Goal: Information Seeking & Learning: Find specific fact

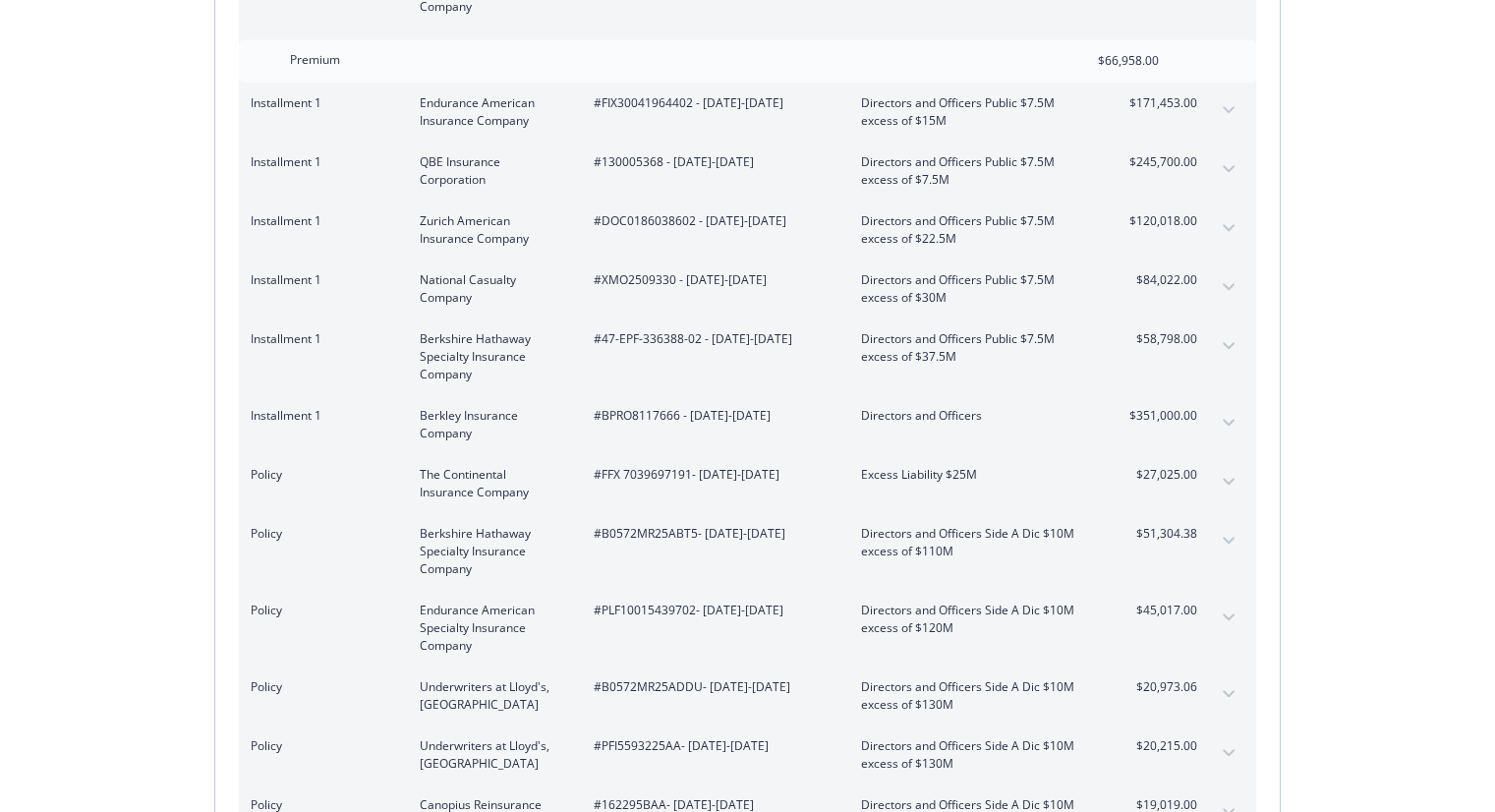
scroll to position [1033, 0]
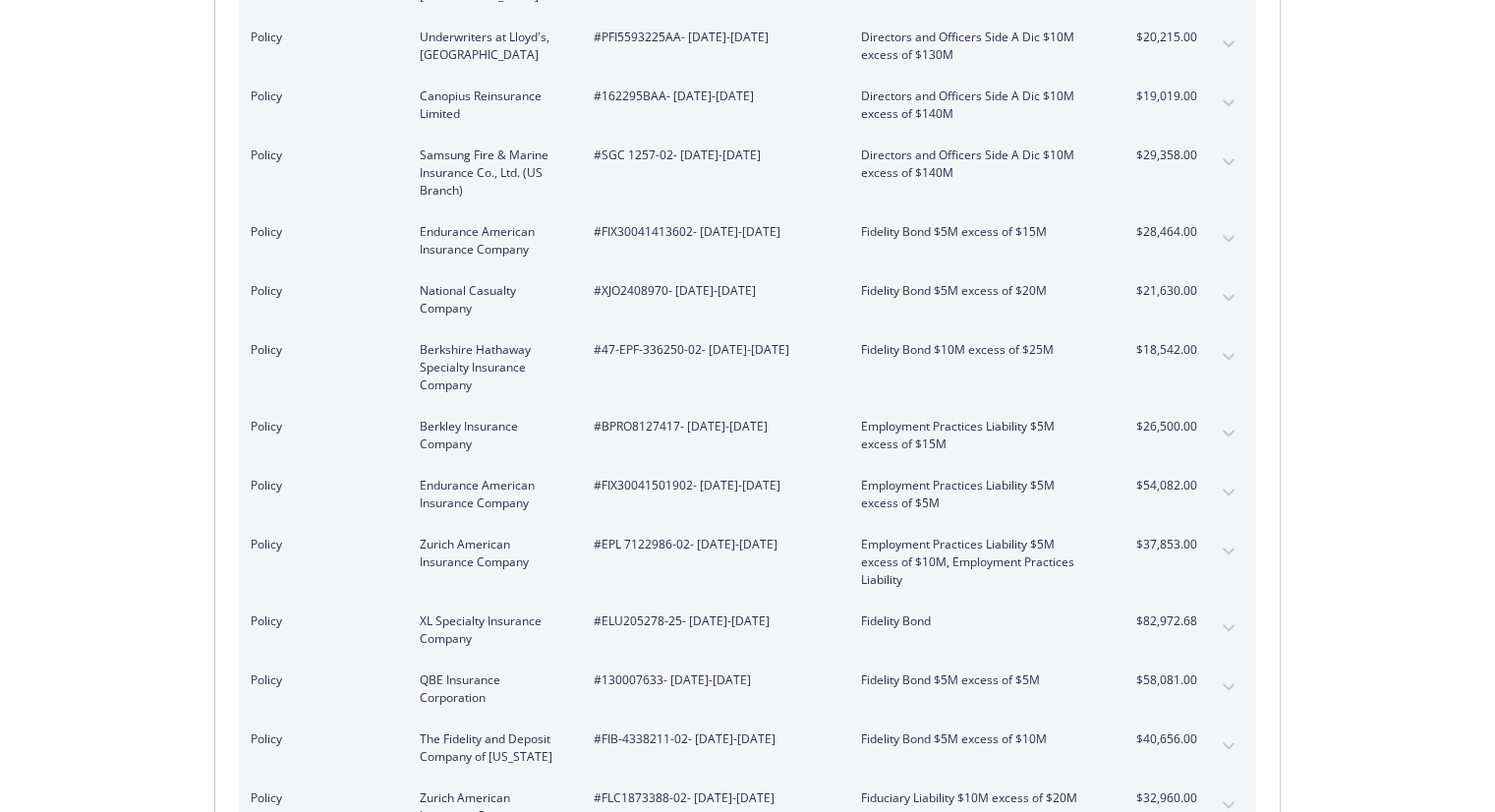
click at [1140, 329] on div "Policy Berkshire Hathaway Specialty Insurance Company #47-EPF-336250-02 - [DATE…" at bounding box center [747, 367] width 1017 height 77
click at [651, 28] on span "#PFI5593225AA - [DATE]-[DATE]" at bounding box center [712, 37] width 236 height 18
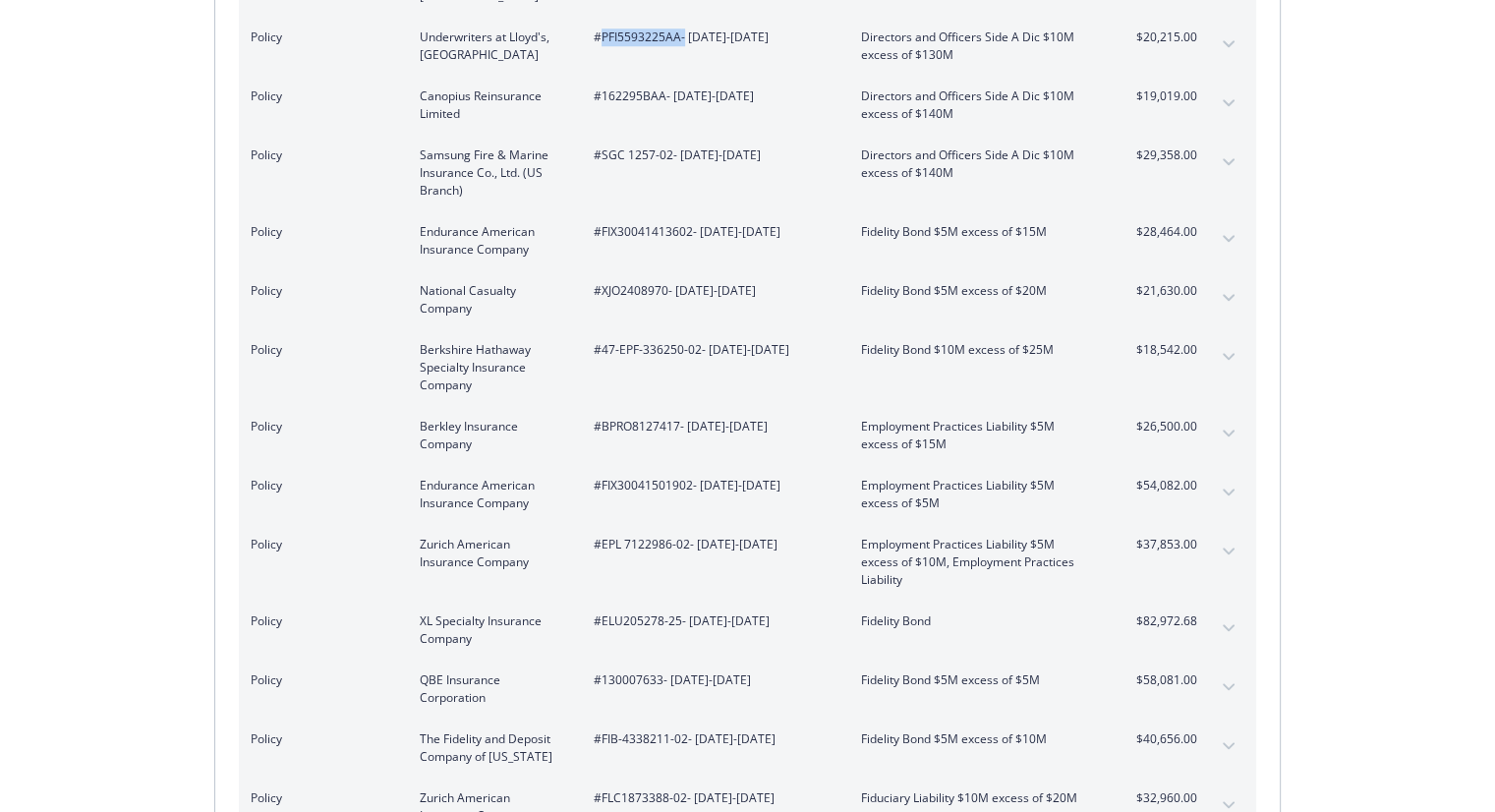
copy span "PFI5593225AA"
click at [620, 87] on span "#162295BAA - [DATE]-[DATE]" at bounding box center [712, 96] width 236 height 18
copy span "162295BAA"
drag, startPoint x: 666, startPoint y: 138, endPoint x: 608, endPoint y: 136, distance: 58.0
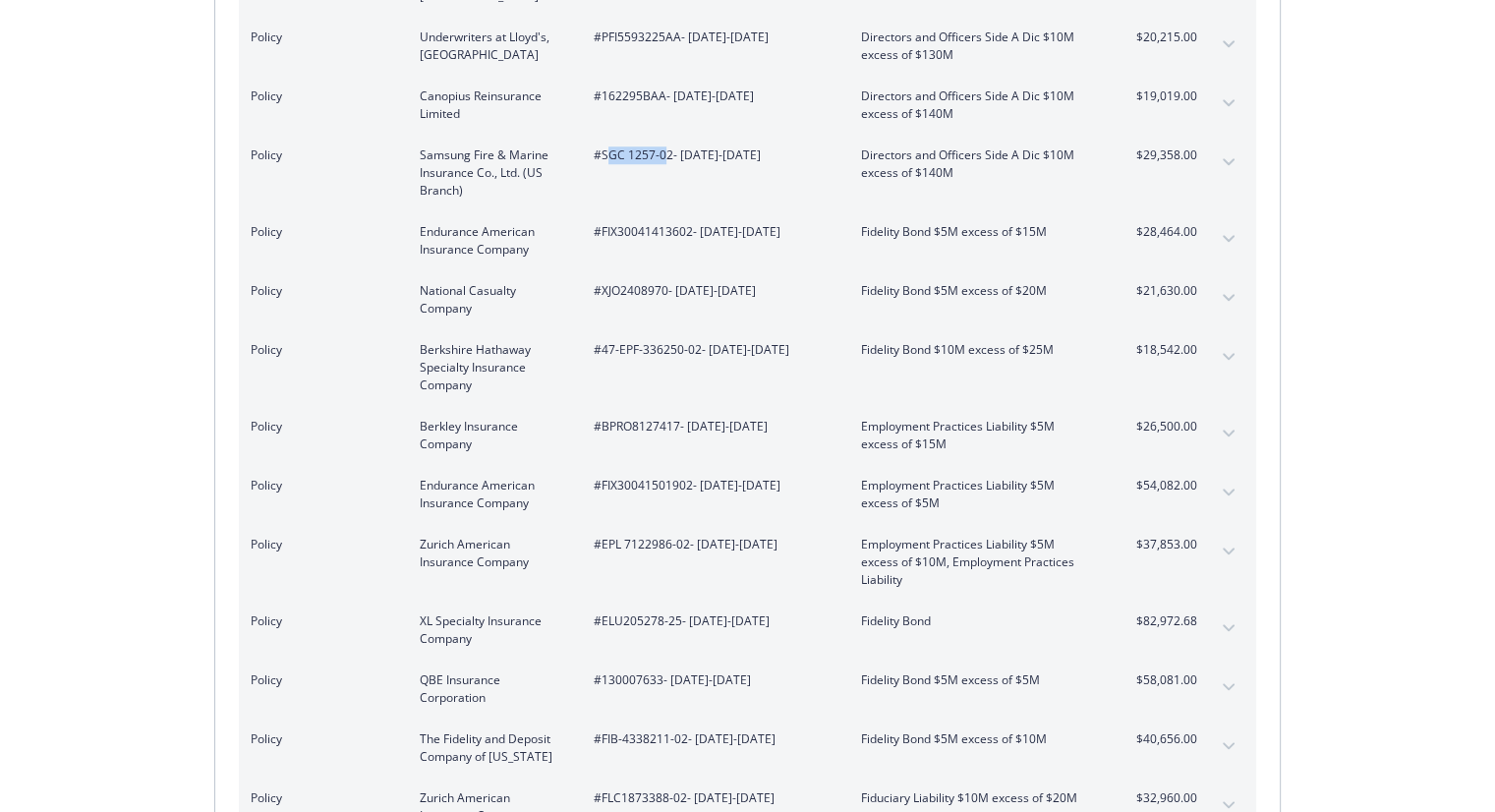
click at [608, 146] on span "#SGC 1257-02 - [DATE]-[DATE]" at bounding box center [712, 155] width 236 height 18
click at [654, 146] on span "#SGC 1257-02 - [DATE]-[DATE]" at bounding box center [712, 155] width 236 height 18
click at [653, 146] on span "#SGC 1257-02 - [DATE]-[DATE]" at bounding box center [712, 155] width 236 height 18
drag, startPoint x: 648, startPoint y: 135, endPoint x: 603, endPoint y: 139, distance: 44.4
click at [603, 146] on span "#SGC 1257-02 - [DATE]-[DATE]" at bounding box center [712, 155] width 236 height 18
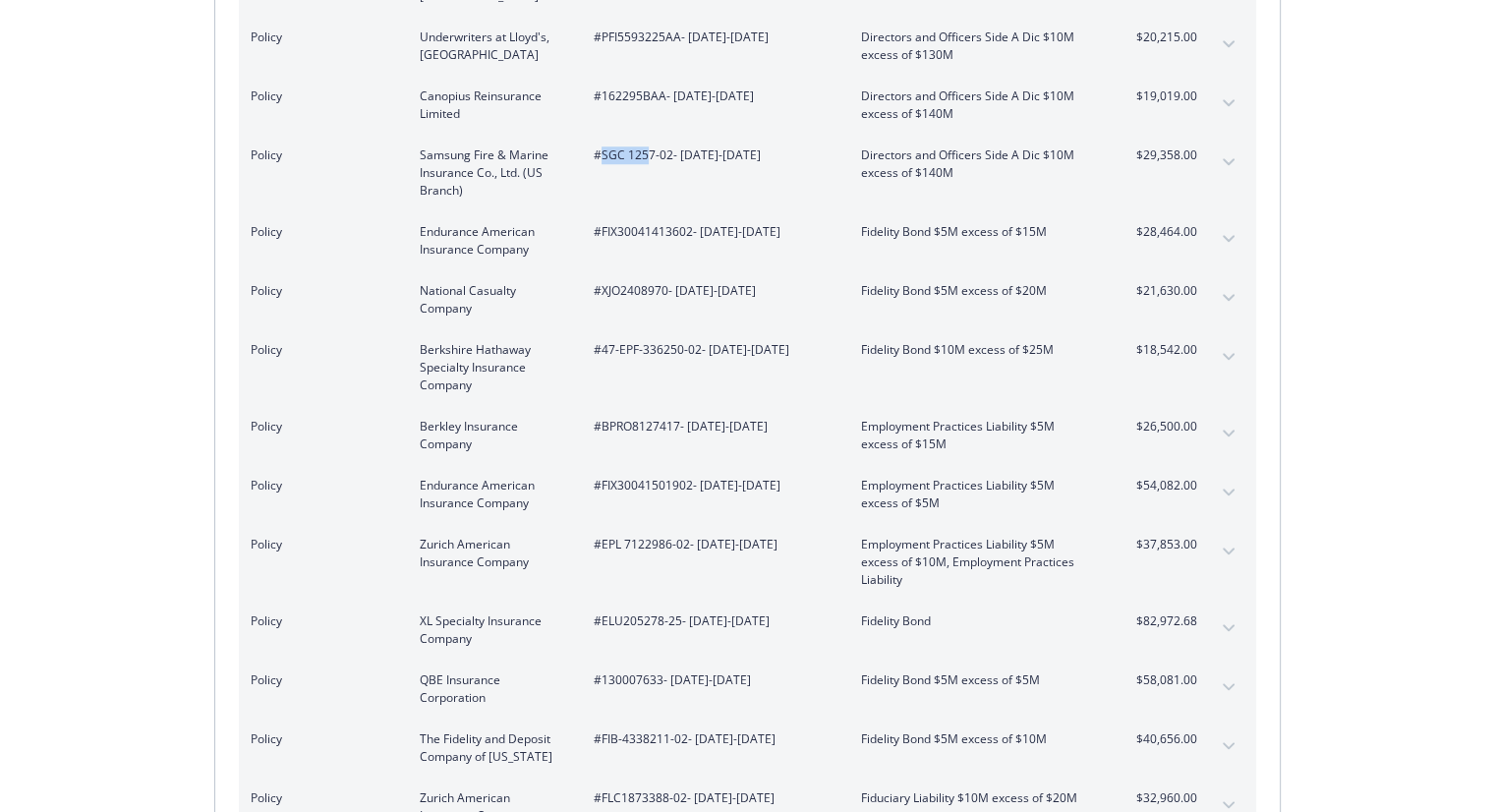
copy span "SGC 125"
click at [650, 223] on span "#FIX30041413602 - [DATE]-[DATE]" at bounding box center [712, 232] width 236 height 18
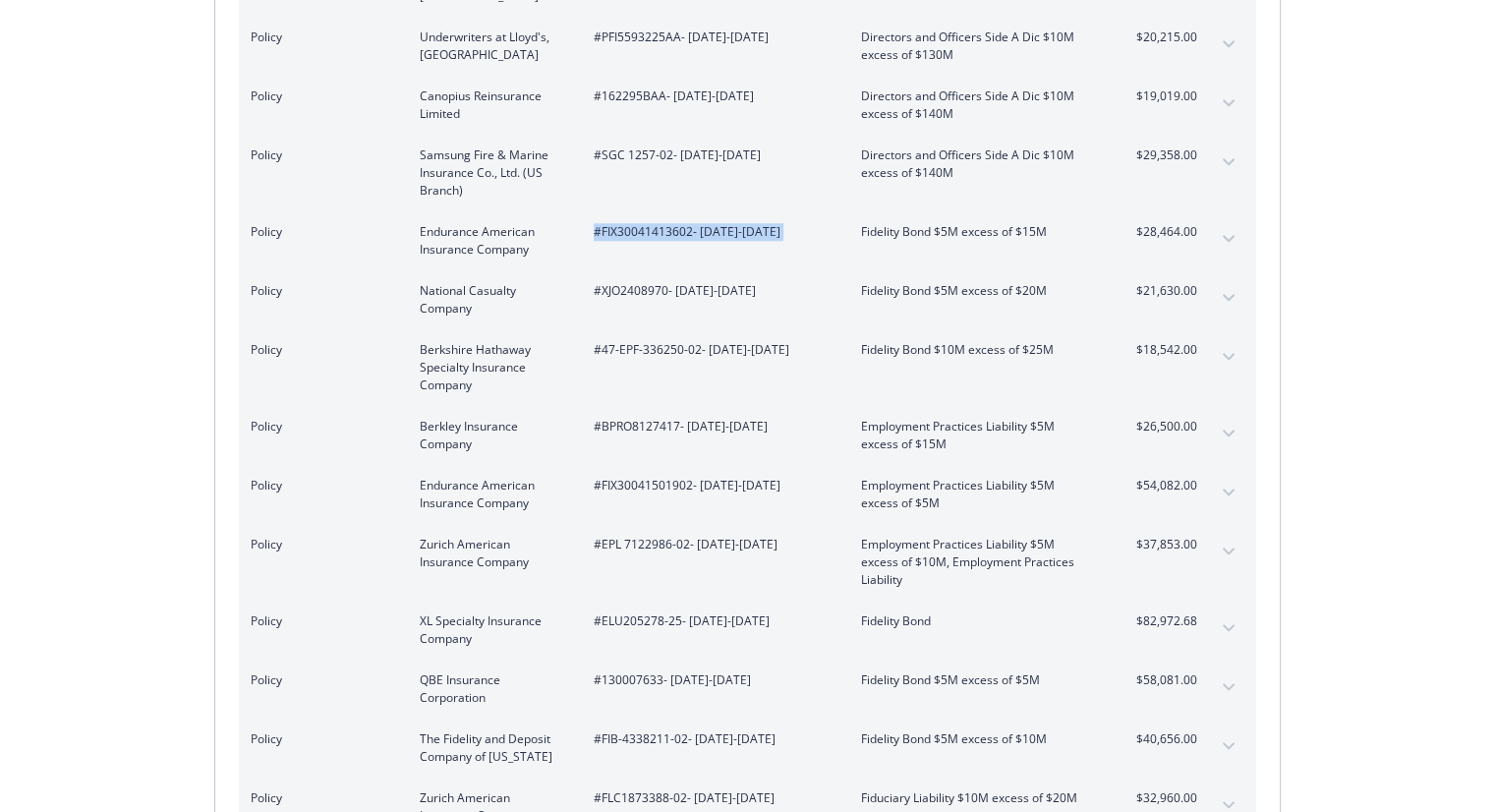
click at [650, 223] on span "#FIX30041413602 - [DATE]-[DATE]" at bounding box center [712, 232] width 236 height 18
click at [669, 223] on span "#FIX30041413602 - [DATE]-[DATE]" at bounding box center [712, 232] width 236 height 18
click at [629, 282] on span "#XJO2408970 - [DATE]-[DATE]" at bounding box center [712, 291] width 236 height 18
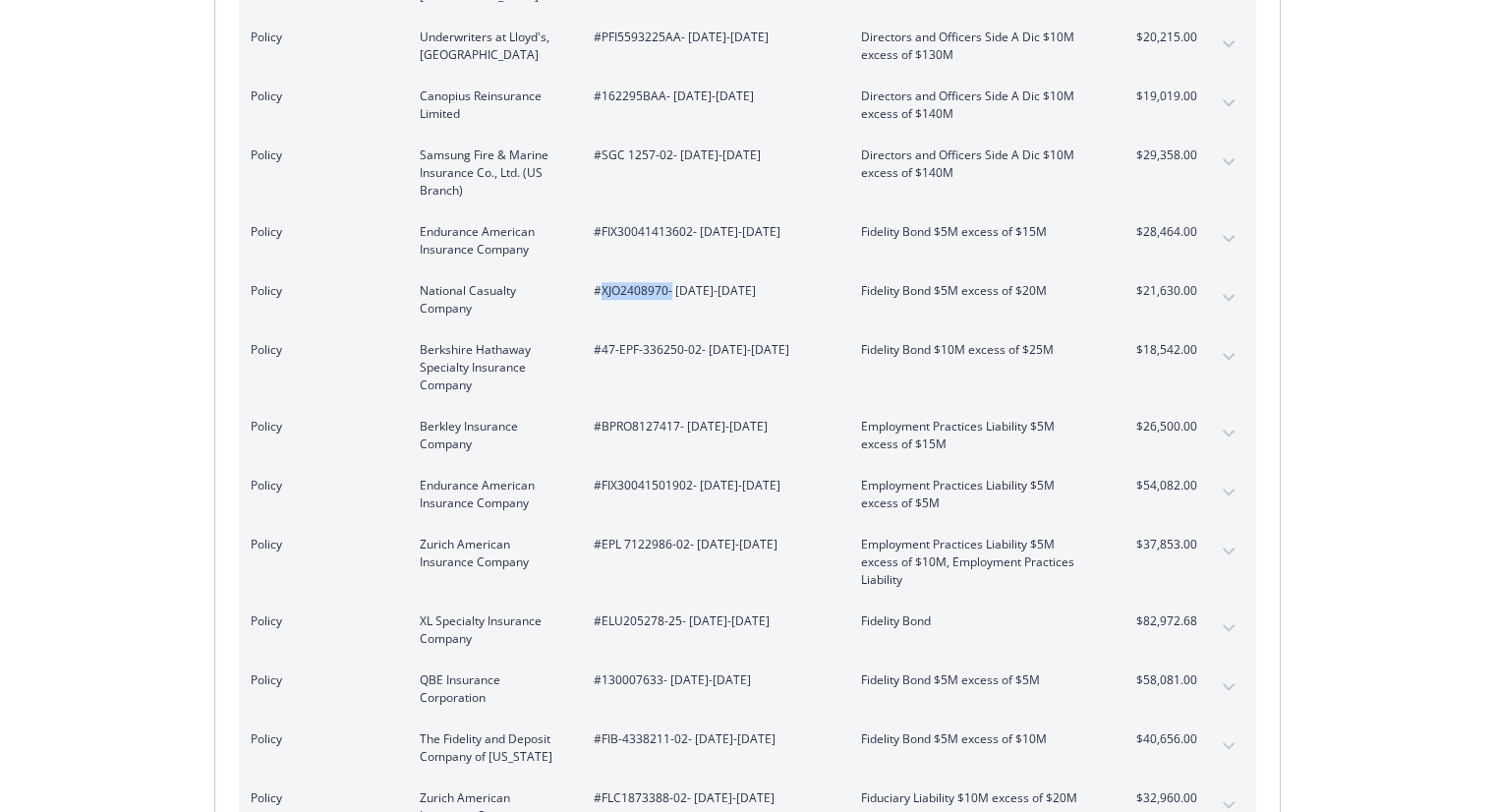
click at [629, 282] on span "#XJO2408970 - [DATE]-[DATE]" at bounding box center [712, 291] width 236 height 18
copy span "XJO2408970"
click at [660, 341] on span "#47-EPF-336250-02 - [DATE]-[DATE]" at bounding box center [712, 350] width 236 height 18
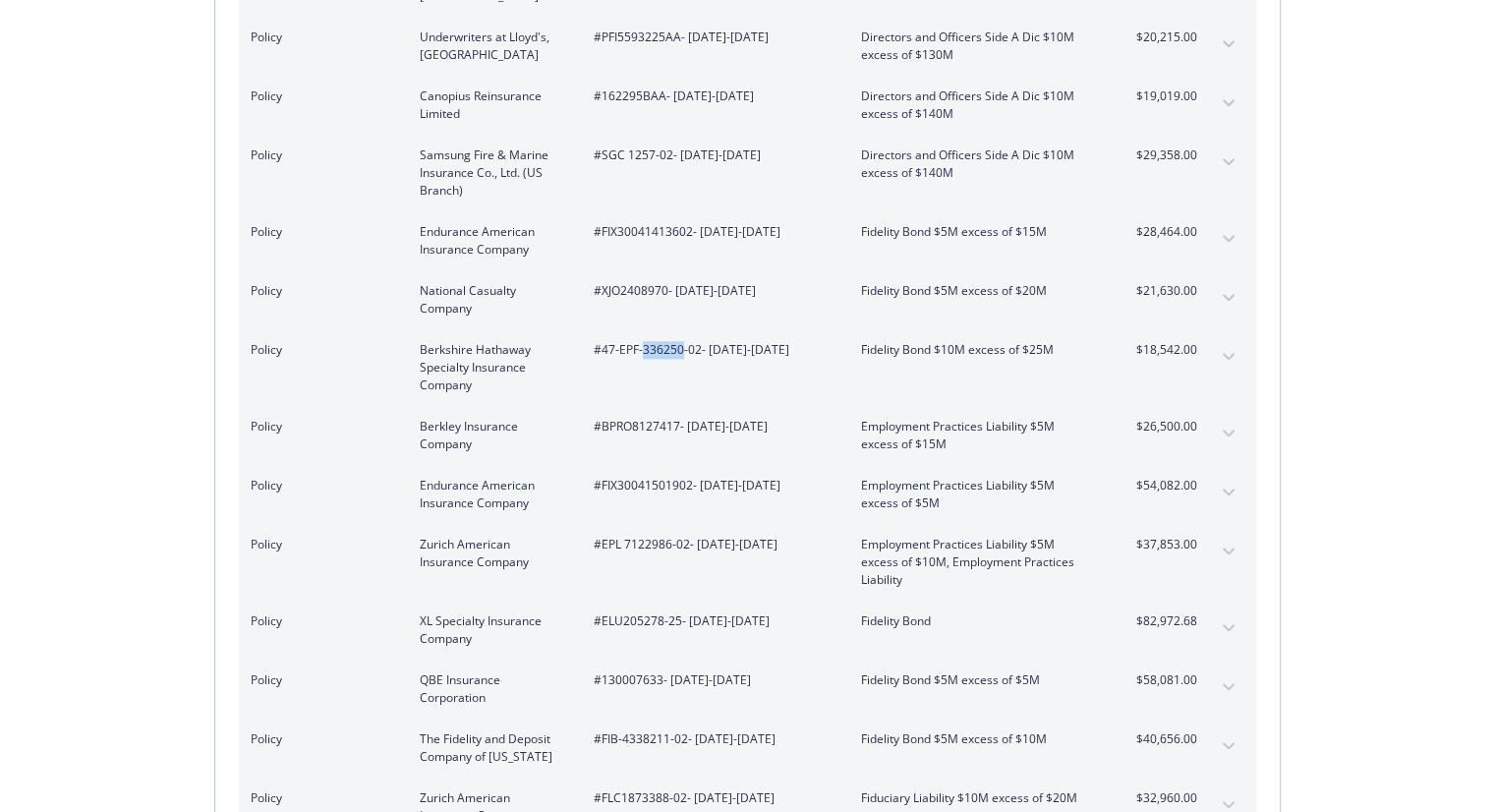
click at [660, 341] on span "#47-EPF-336250-02 - [DATE]-[DATE]" at bounding box center [712, 350] width 236 height 18
click at [653, 418] on span "#BPRO8127417 - [DATE]-[DATE]" at bounding box center [712, 427] width 236 height 18
copy span "BPRO8127417"
click at [1178, 406] on div "Policy Berkley Insurance Company #BPRO8127417 - [DATE]-[DATE] Employment Practi…" at bounding box center [747, 435] width 1017 height 59
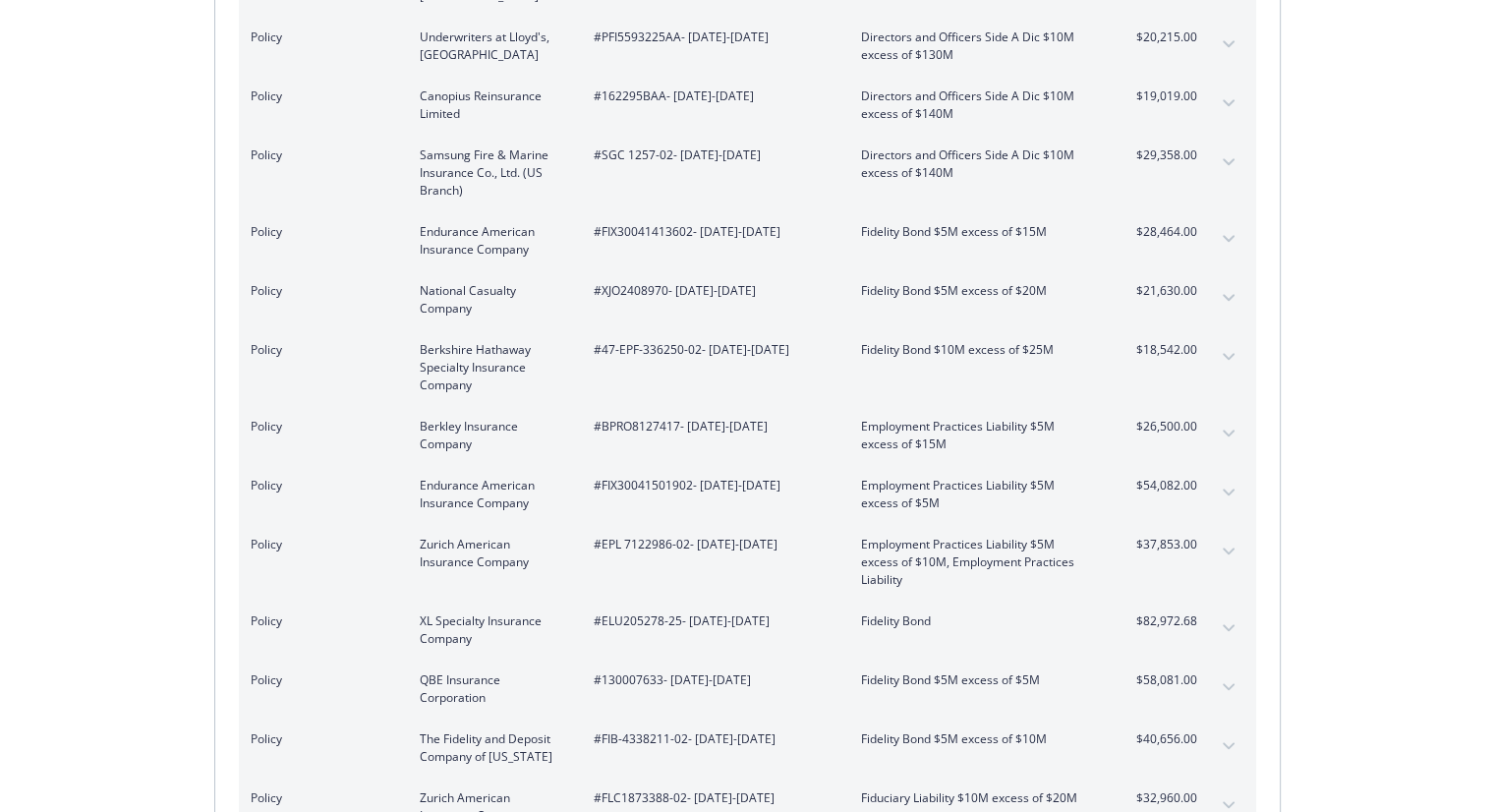
click at [658, 477] on span "#FIX30041501902 - [DATE]-[DATE]" at bounding box center [712, 486] width 236 height 18
copy span "FIX30041501902"
click at [637, 536] on span "#EPL 7122986-02 - [DATE]-[DATE]" at bounding box center [712, 545] width 236 height 18
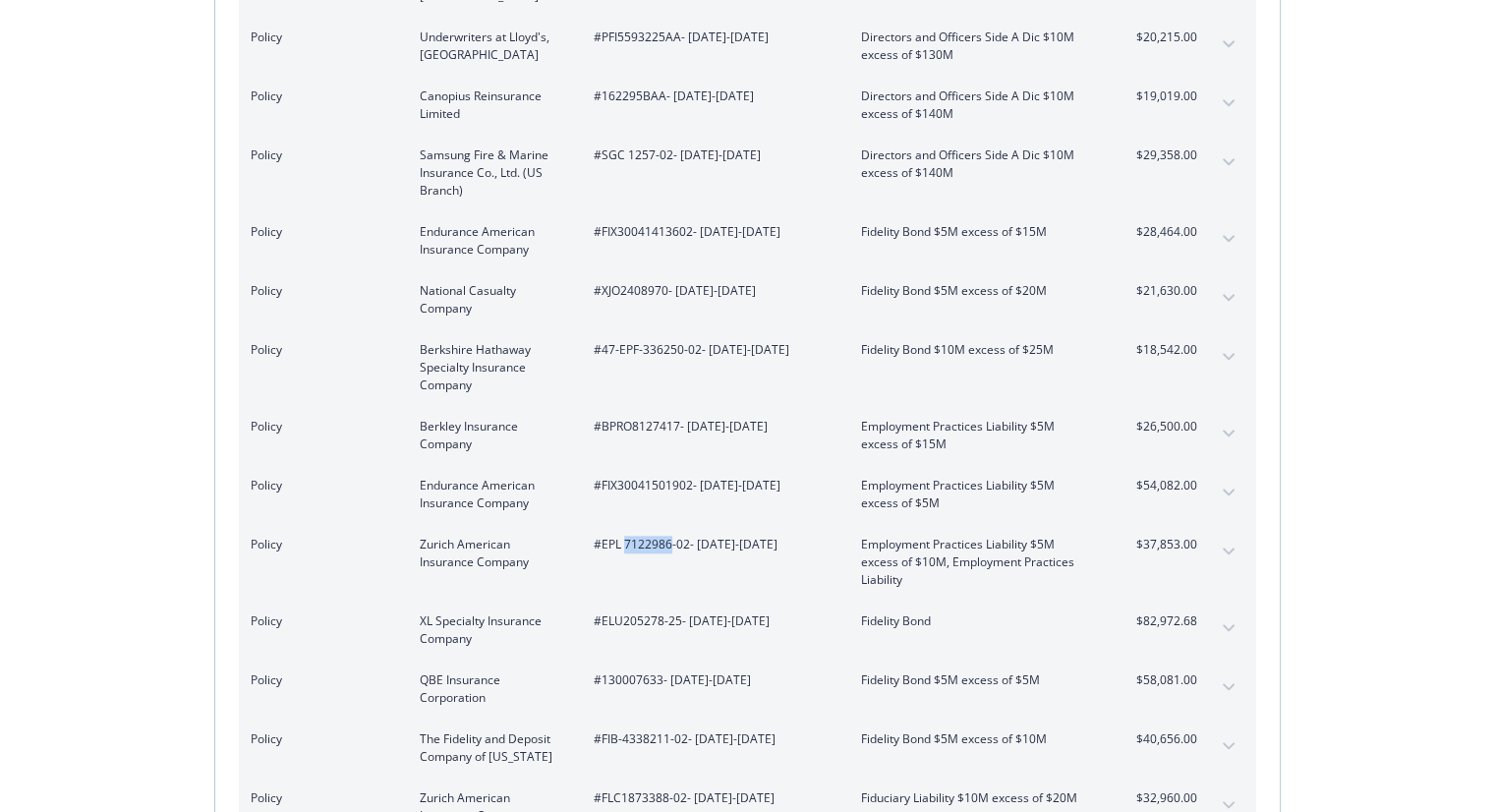
copy span "7122986"
click at [1215, 536] on button "expand content" at bounding box center [1228, 551] width 31 height 31
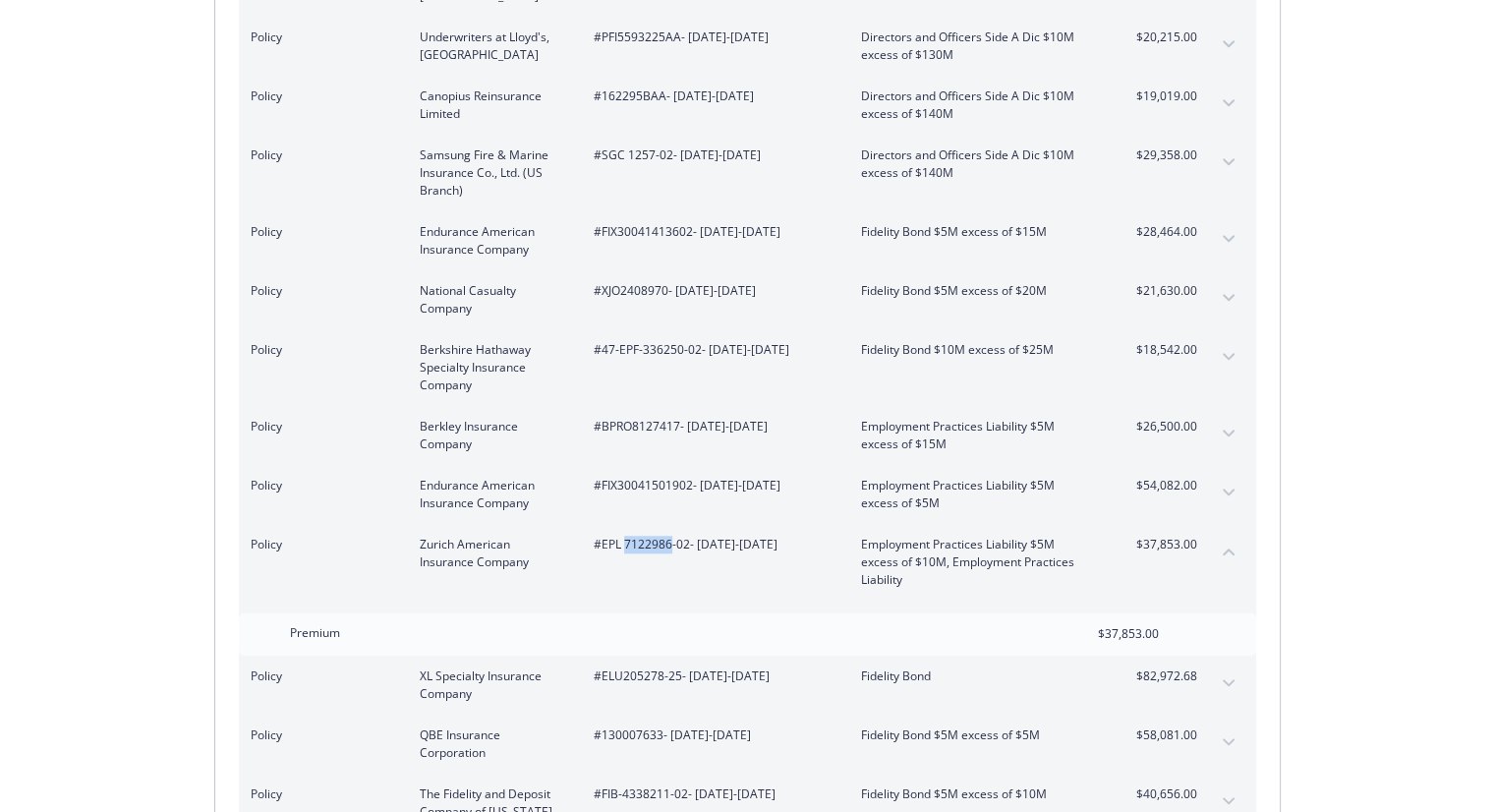
click at [1215, 536] on button "collapse content" at bounding box center [1228, 551] width 31 height 31
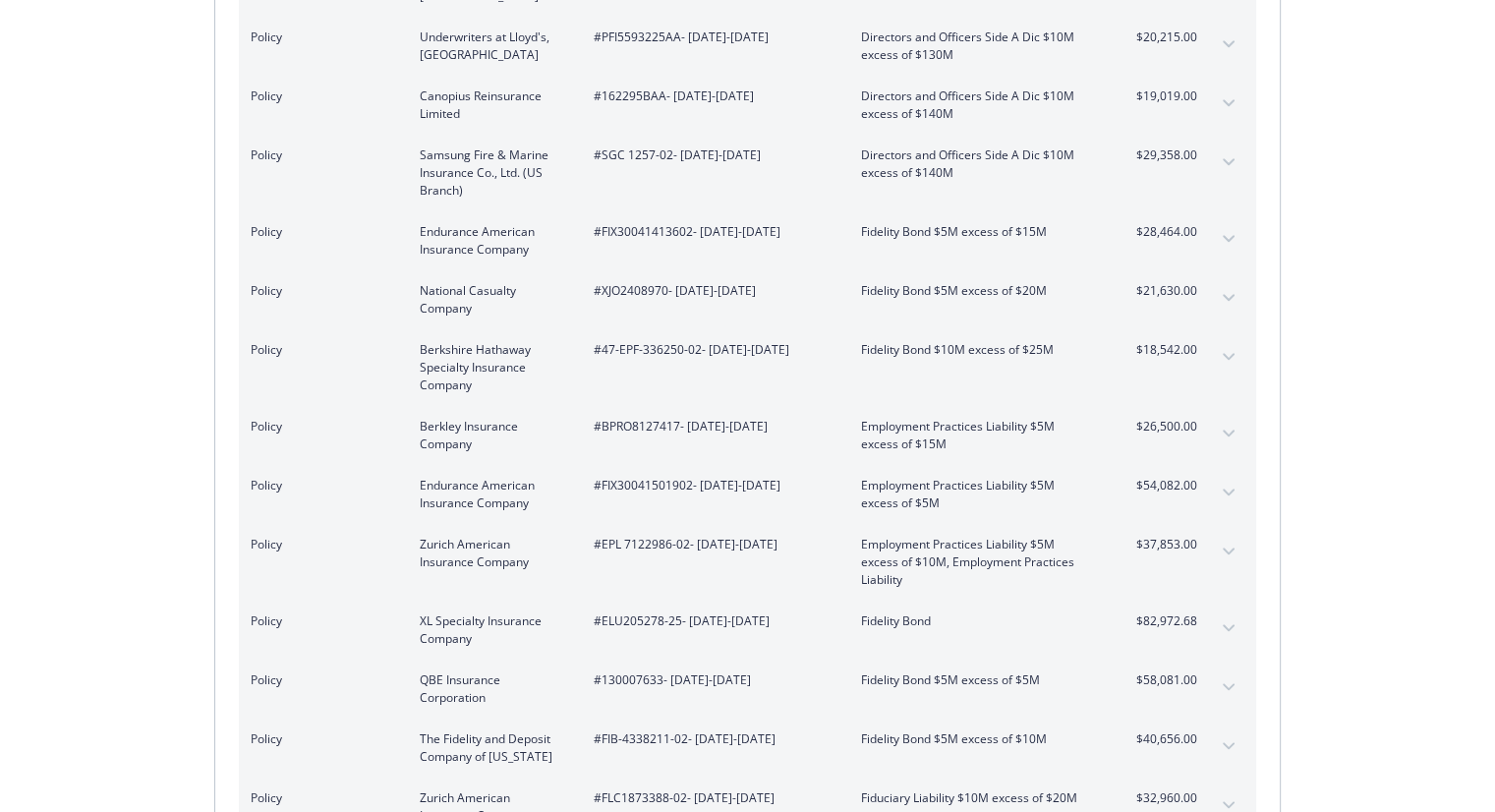
click at [662, 477] on span "#FIX30041501902 - [DATE]-[DATE]" at bounding box center [712, 486] width 236 height 18
copy span "FIX30041501902"
click at [641, 612] on span "#ELU205278-25 - [DATE]-[DATE]" at bounding box center [712, 621] width 236 height 18
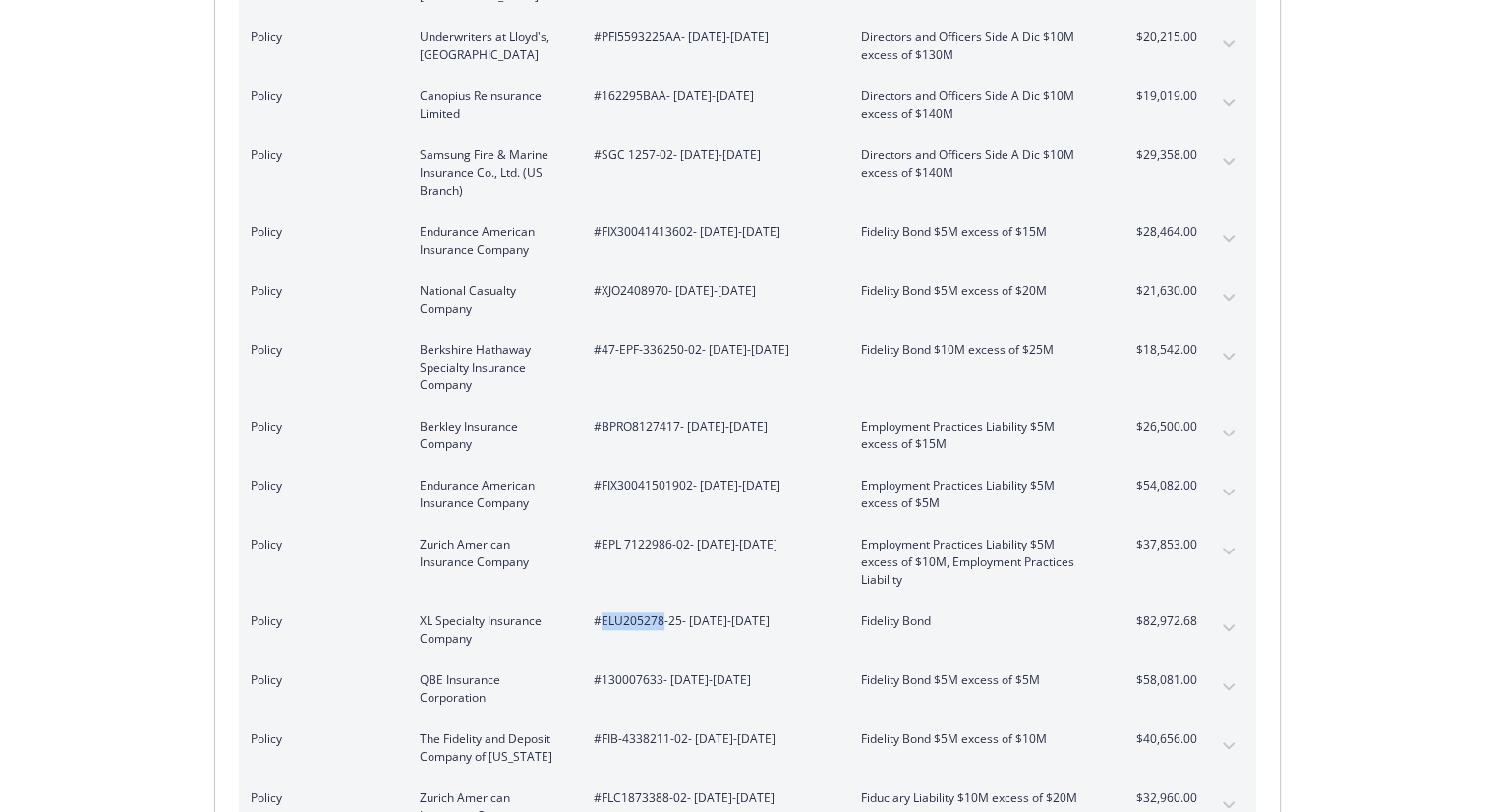
copy span "ELU205278"
click at [640, 671] on span "#130007633 - [DATE]-[DATE]" at bounding box center [712, 680] width 236 height 18
copy span "130007633"
click at [653, 730] on span "#FIB-4338211-02 - [DATE]-[DATE]" at bounding box center [712, 739] width 236 height 18
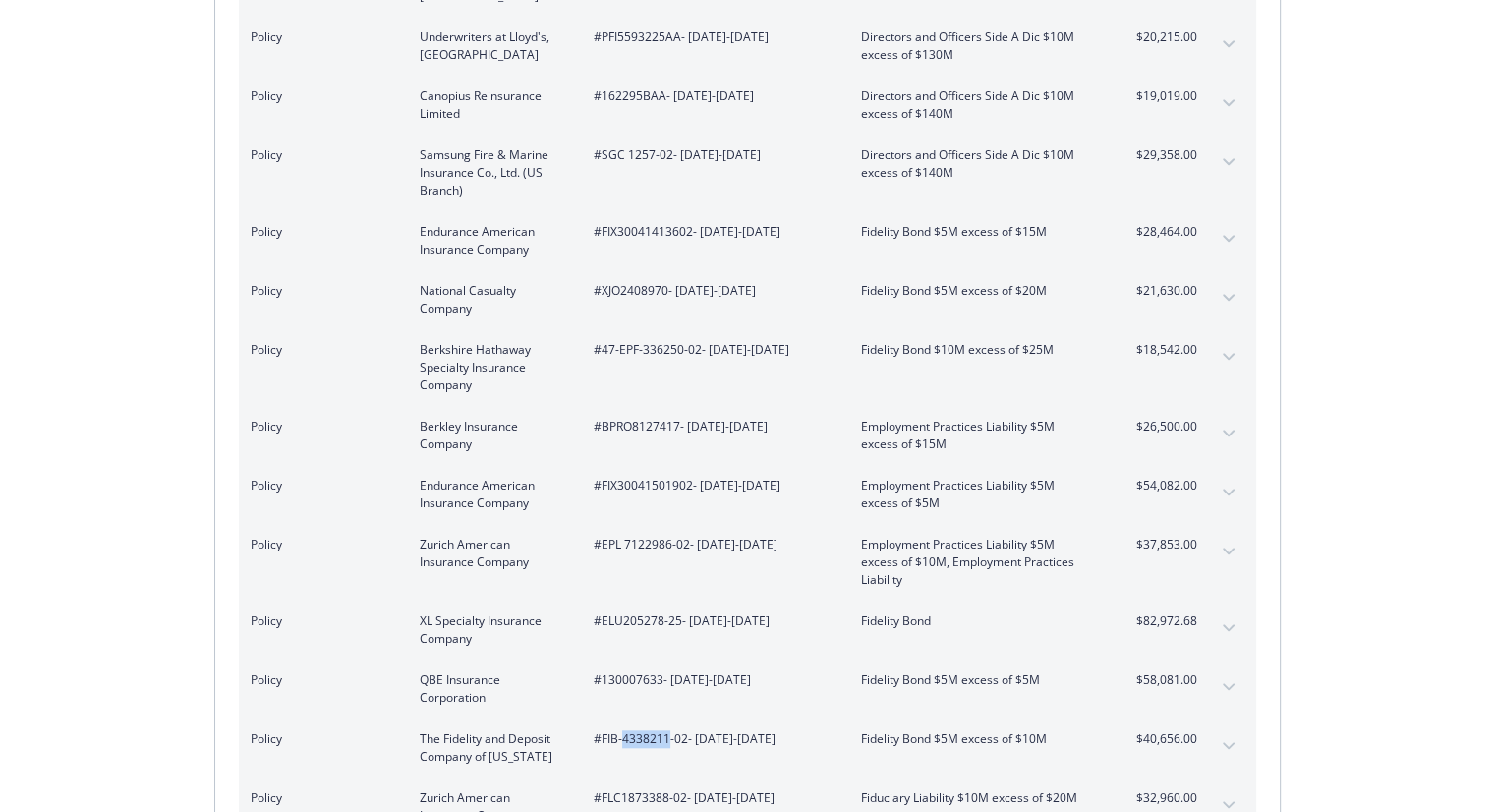
click at [653, 730] on span "#FIB-4338211-02 - [DATE]-[DATE]" at bounding box center [712, 739] width 236 height 18
click at [650, 789] on span "#FLC1873388-02 - [DATE]-[DATE]" at bounding box center [712, 798] width 236 height 18
click at [795, 730] on span "#FIB-4338211-02 - [DATE]-[DATE]" at bounding box center [712, 739] width 236 height 18
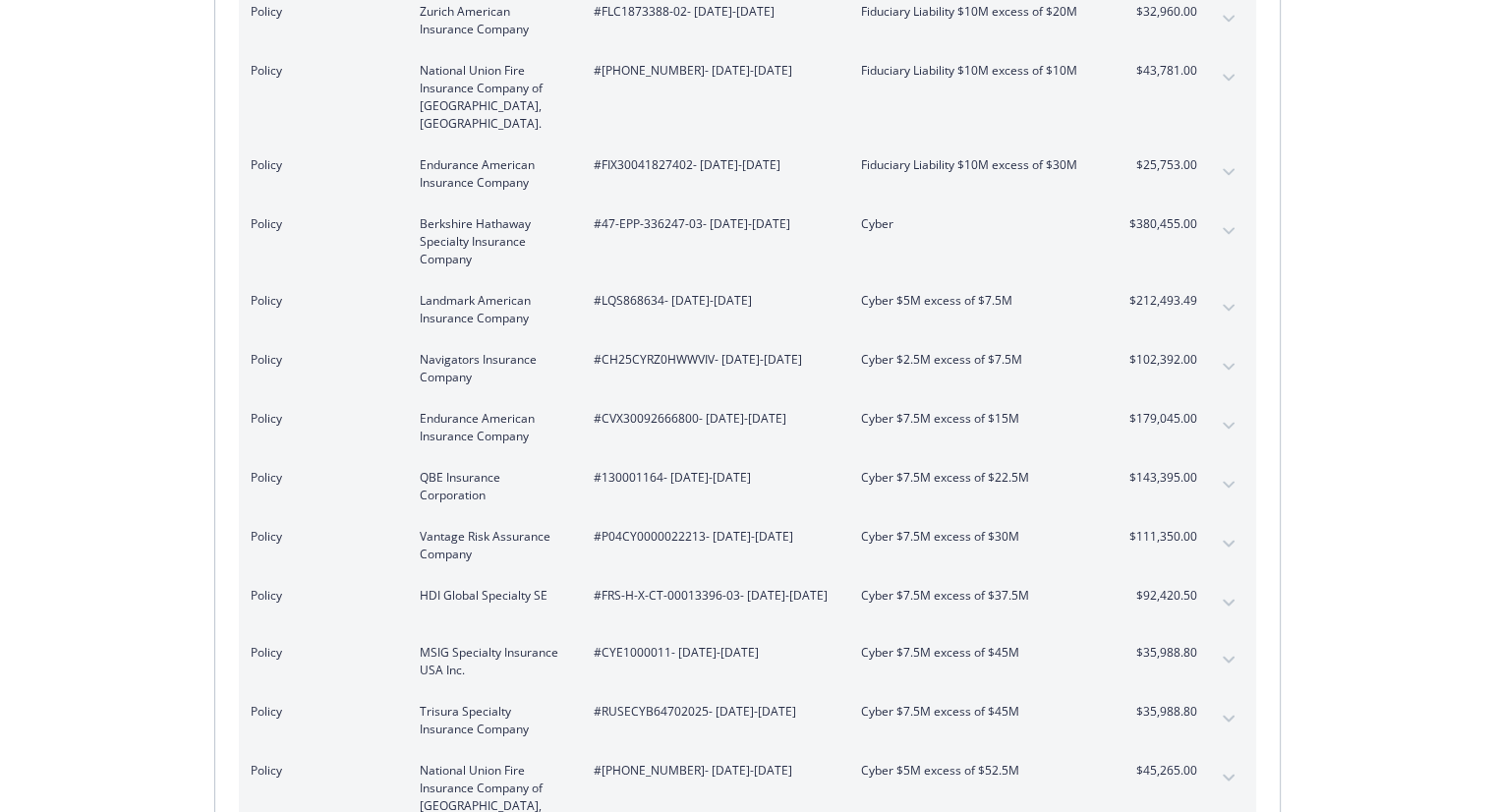
scroll to position [2568, 0]
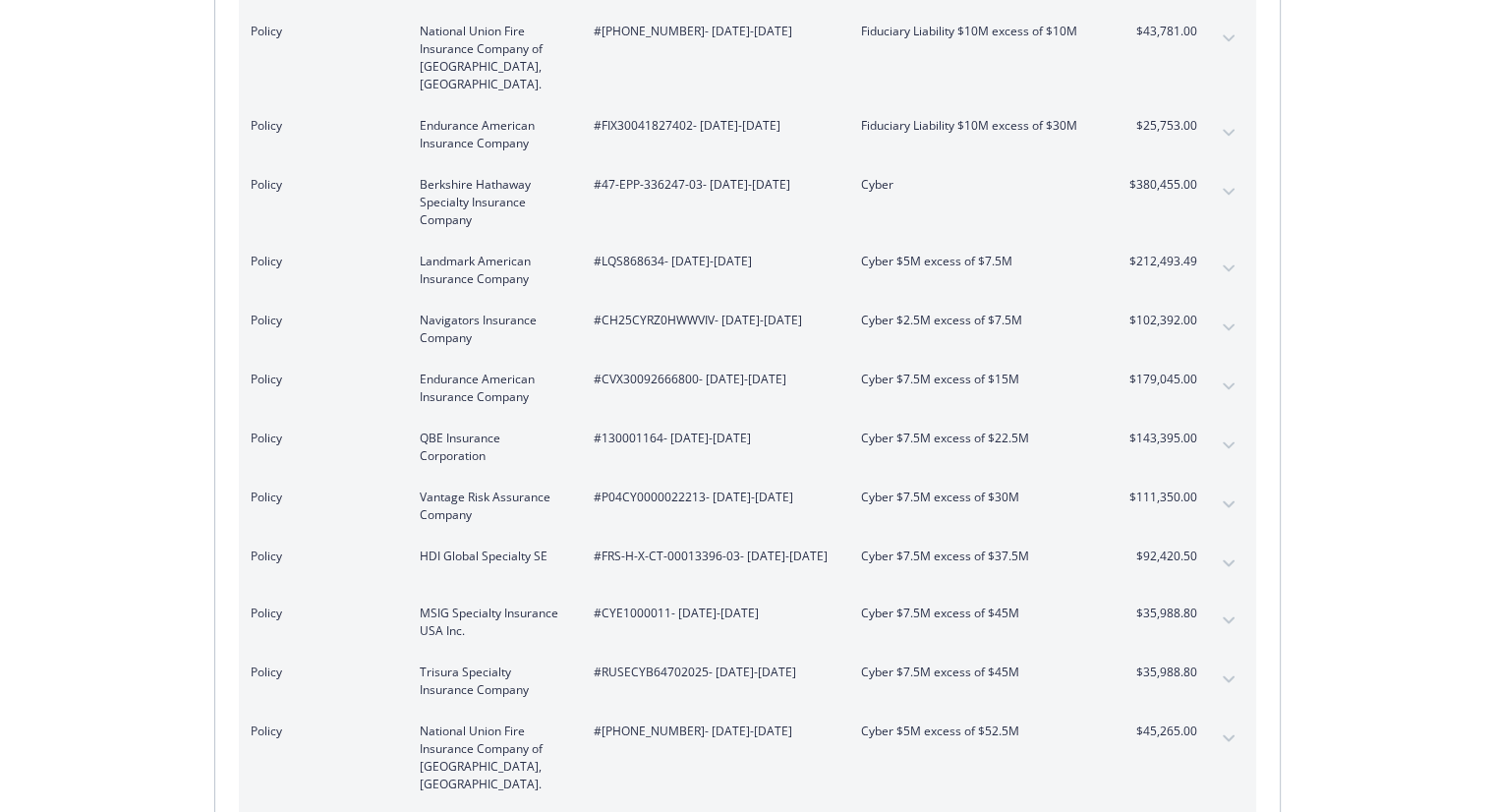
click at [629, 23] on span "#[PHONE_NUMBER] - [DATE]-[DATE]" at bounding box center [712, 32] width 236 height 18
click at [649, 23] on span "#[PHONE_NUMBER] - [DATE]-[DATE]" at bounding box center [712, 32] width 236 height 18
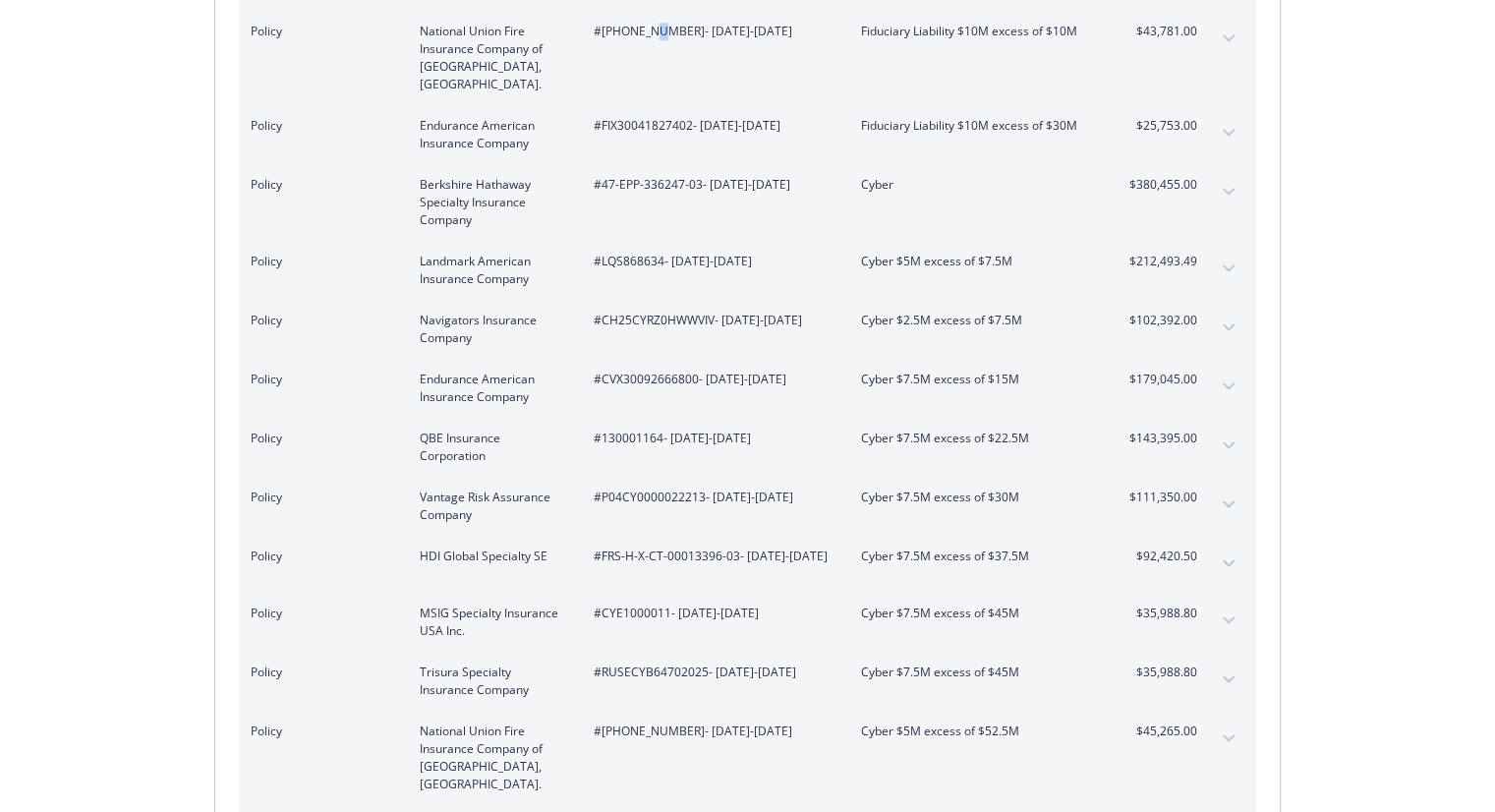
click at [653, 11] on tbody "Policy American Zurich Insurance Company #BAP 1865964 - 01 - [DATE]-[DATE] Comm…" at bounding box center [747, 189] width 1017 height 4864
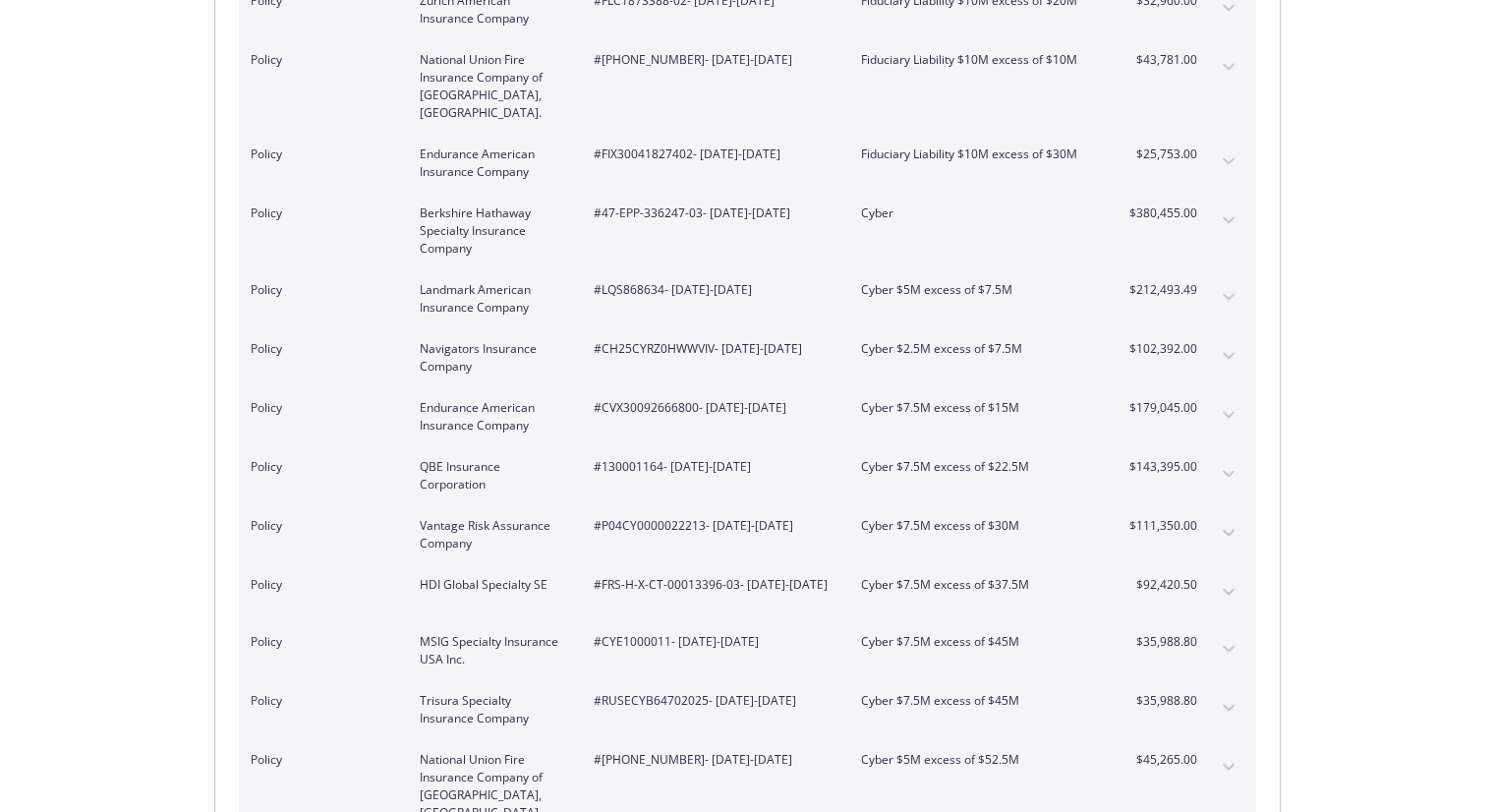
click at [656, 51] on span "#[PHONE_NUMBER] - [DATE]-[DATE]" at bounding box center [712, 60] width 236 height 18
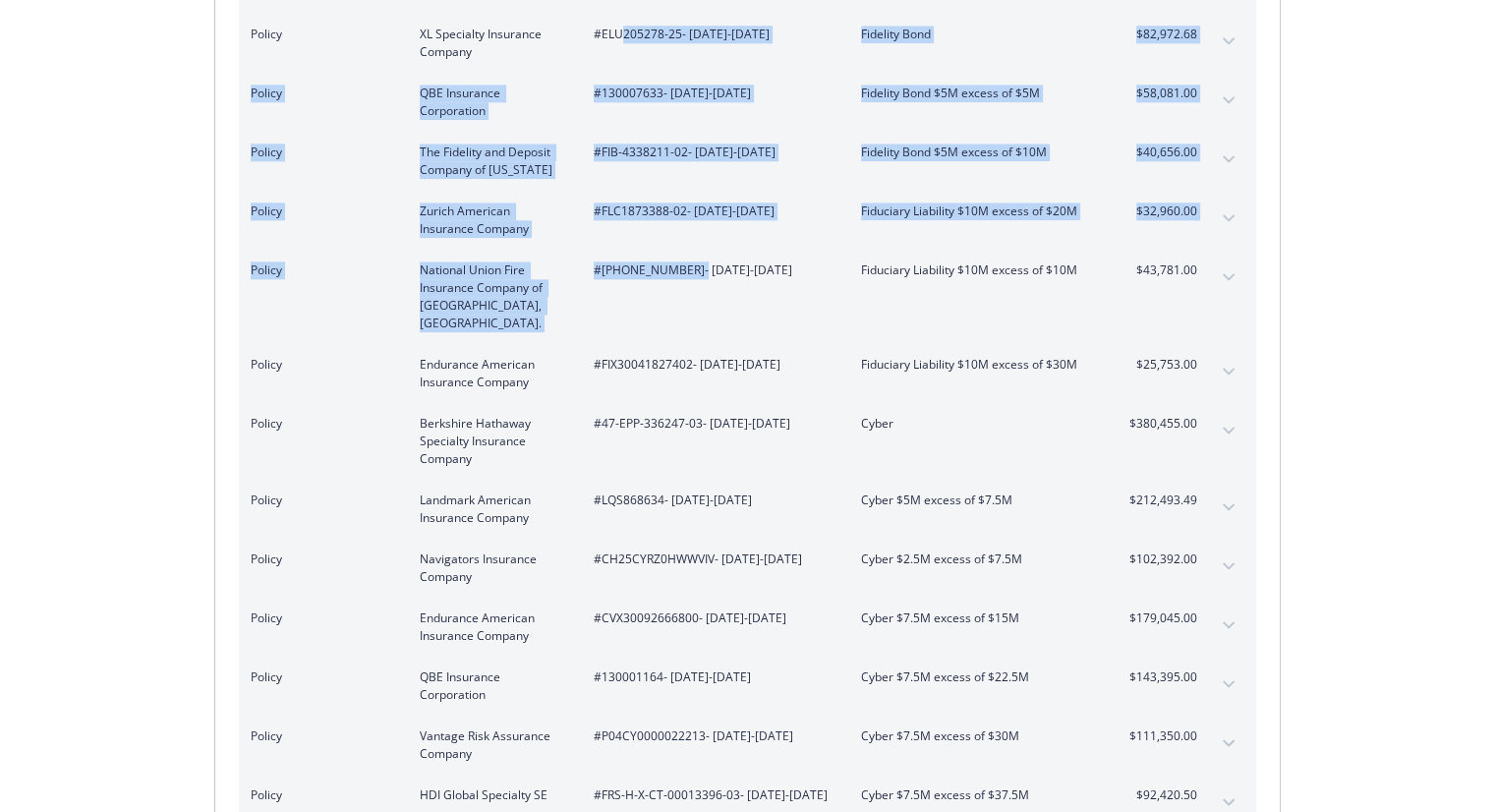
scroll to position [2305, 0]
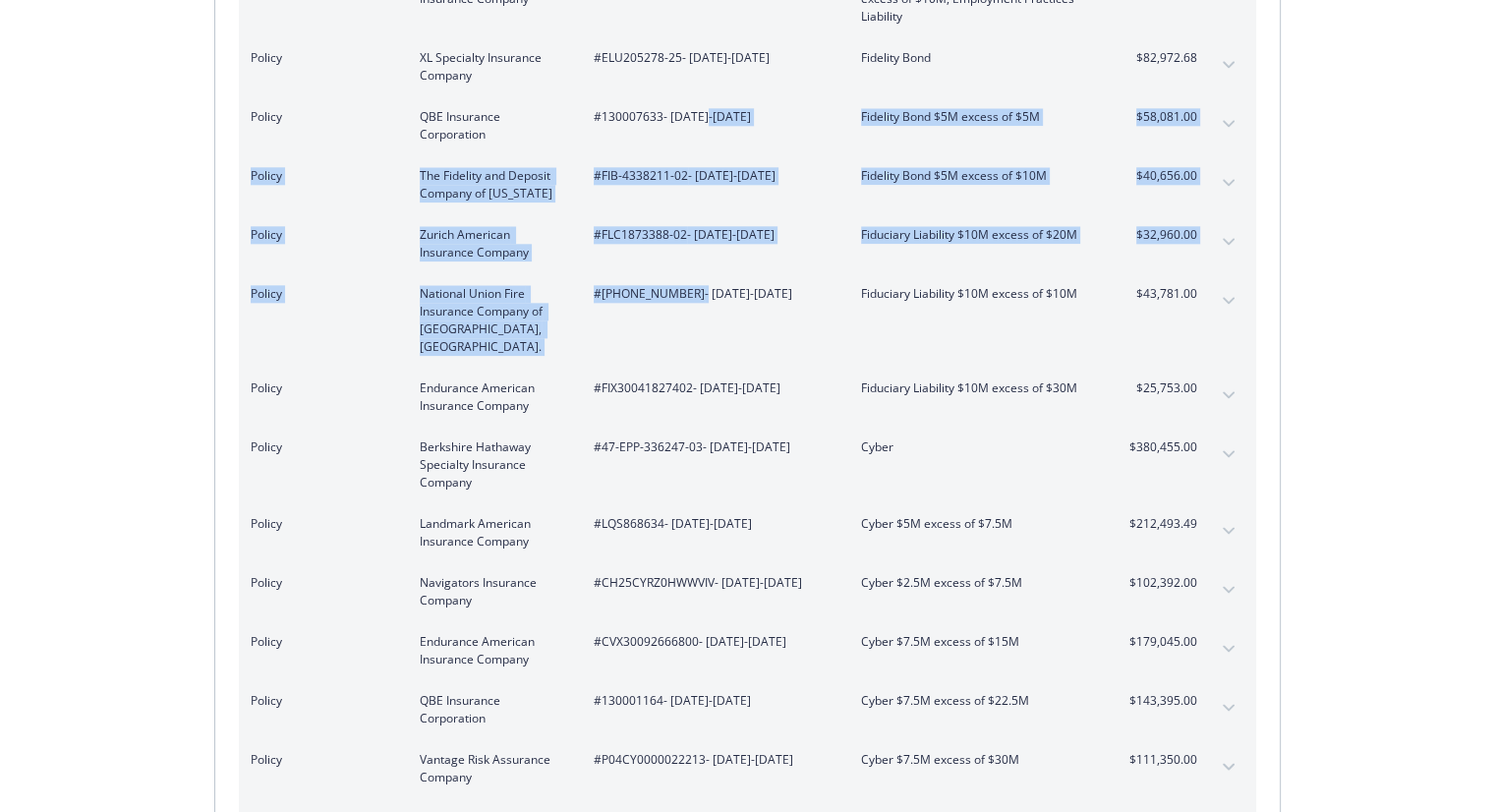
drag, startPoint x: 676, startPoint y: 14, endPoint x: 713, endPoint y: 124, distance: 116.2
click at [713, 124] on tbody "Policy American Zurich Insurance Company #BAP 1865964 - 01 - [DATE]-[DATE] Comm…" at bounding box center [747, 451] width 1017 height 4864
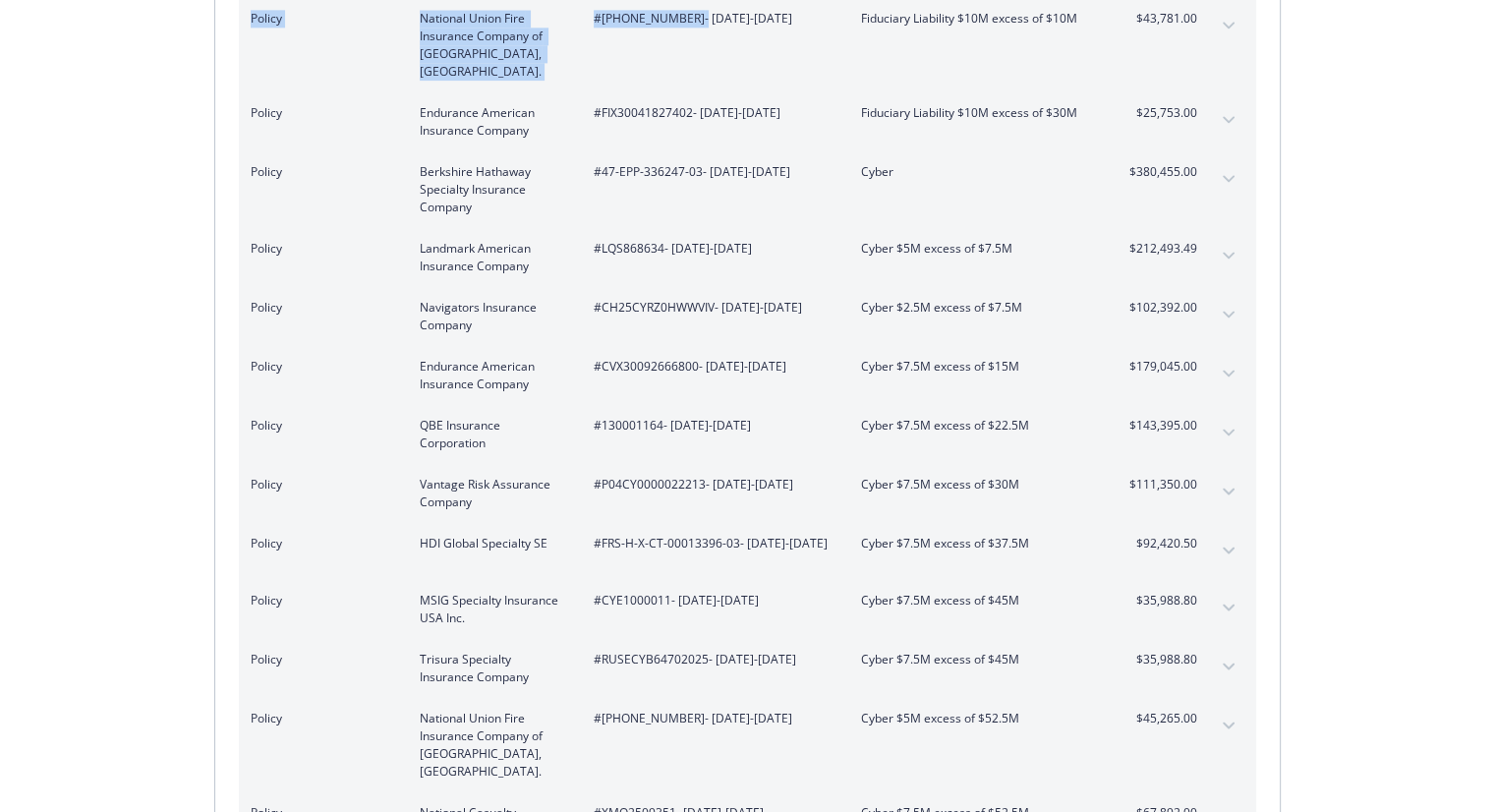
scroll to position [2541, 0]
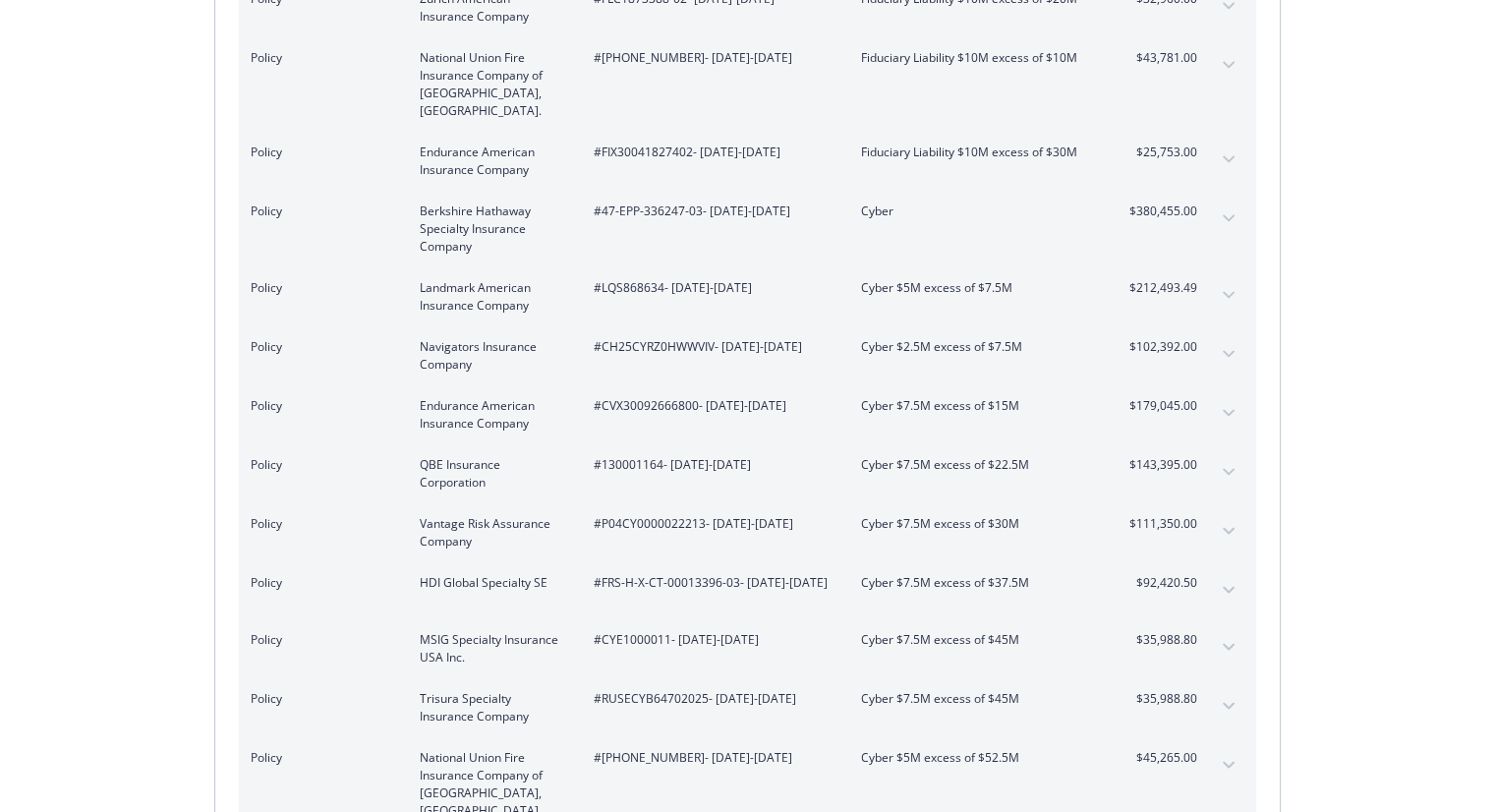
click at [744, 56] on div "#[PHONE_NUMBER] - [DATE]-[DATE]" at bounding box center [712, 84] width 236 height 71
drag, startPoint x: 669, startPoint y: 38, endPoint x: 609, endPoint y: 40, distance: 60.0
click at [609, 49] on span "#[PHONE_NUMBER] - [DATE]-[DATE]" at bounding box center [712, 58] width 236 height 18
click at [653, 143] on span "#FIX30041827402 - [DATE]-[DATE]" at bounding box center [712, 152] width 236 height 18
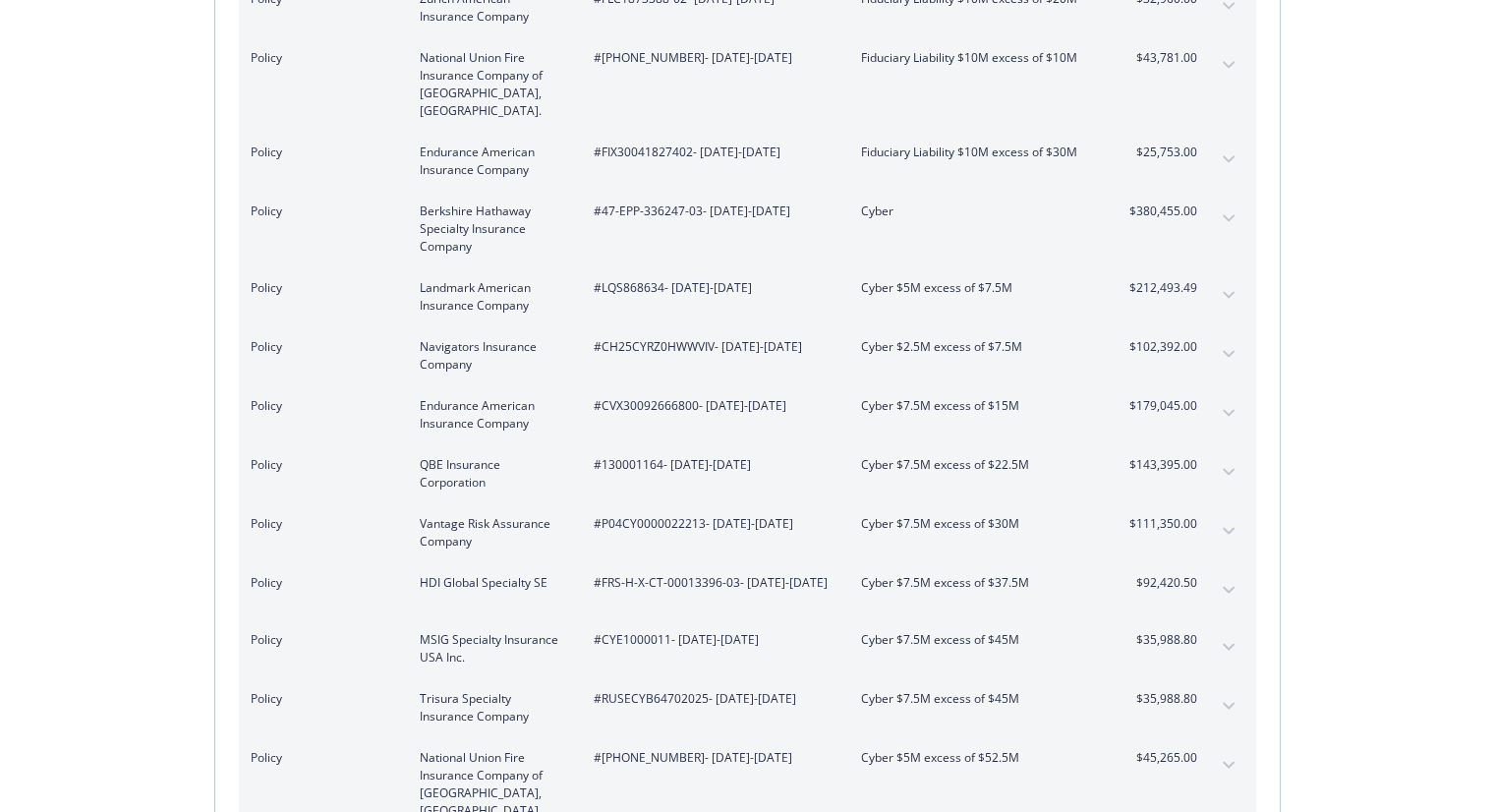
click at [653, 202] on span "#47-EPP-336247-03 - [DATE]-[DATE]" at bounding box center [712, 211] width 236 height 18
click at [1222, 212] on icon "expand content" at bounding box center [1228, 216] width 12 height 8
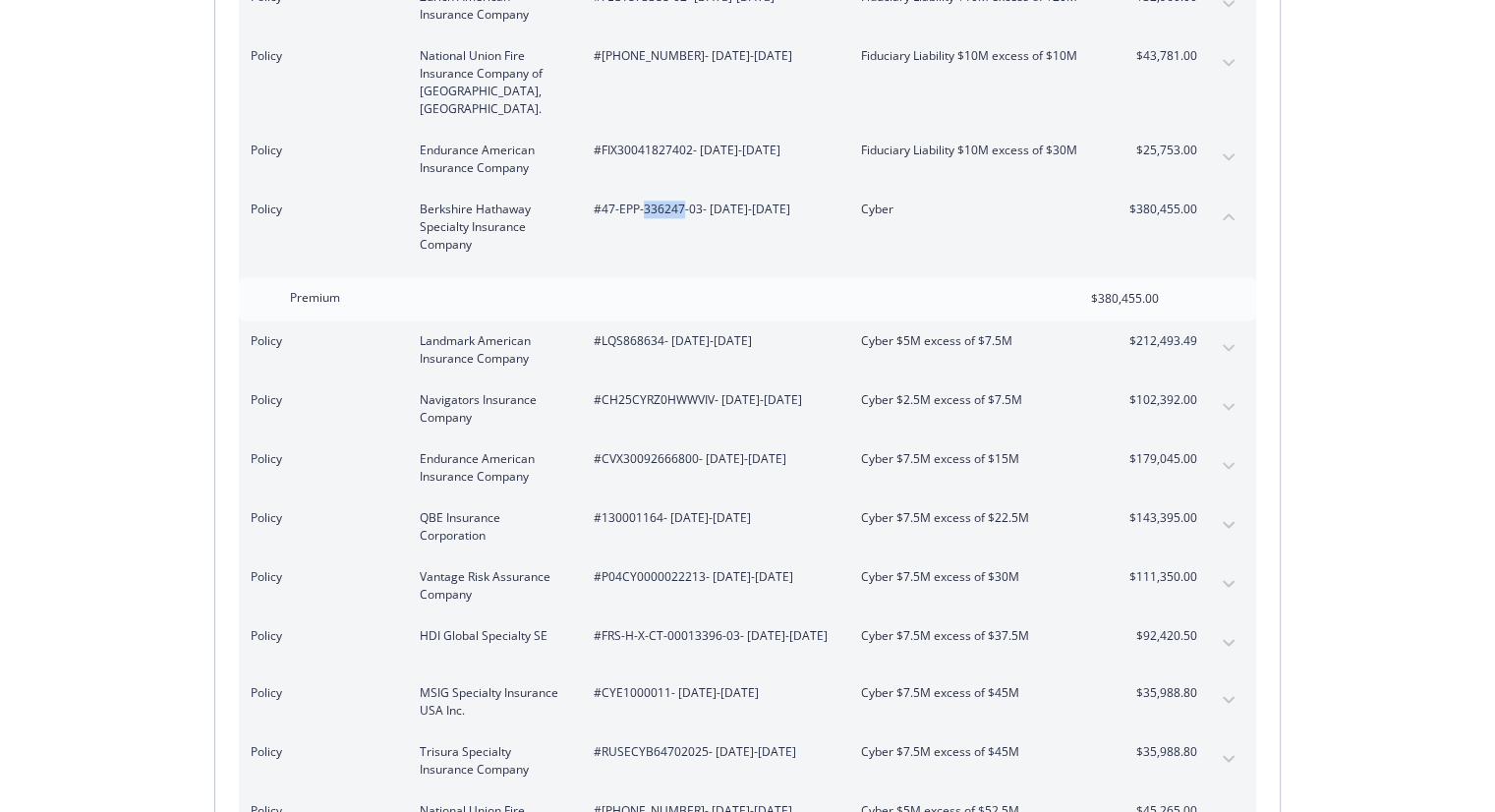
click at [1222, 212] on icon "collapse content" at bounding box center [1228, 216] width 12 height 8
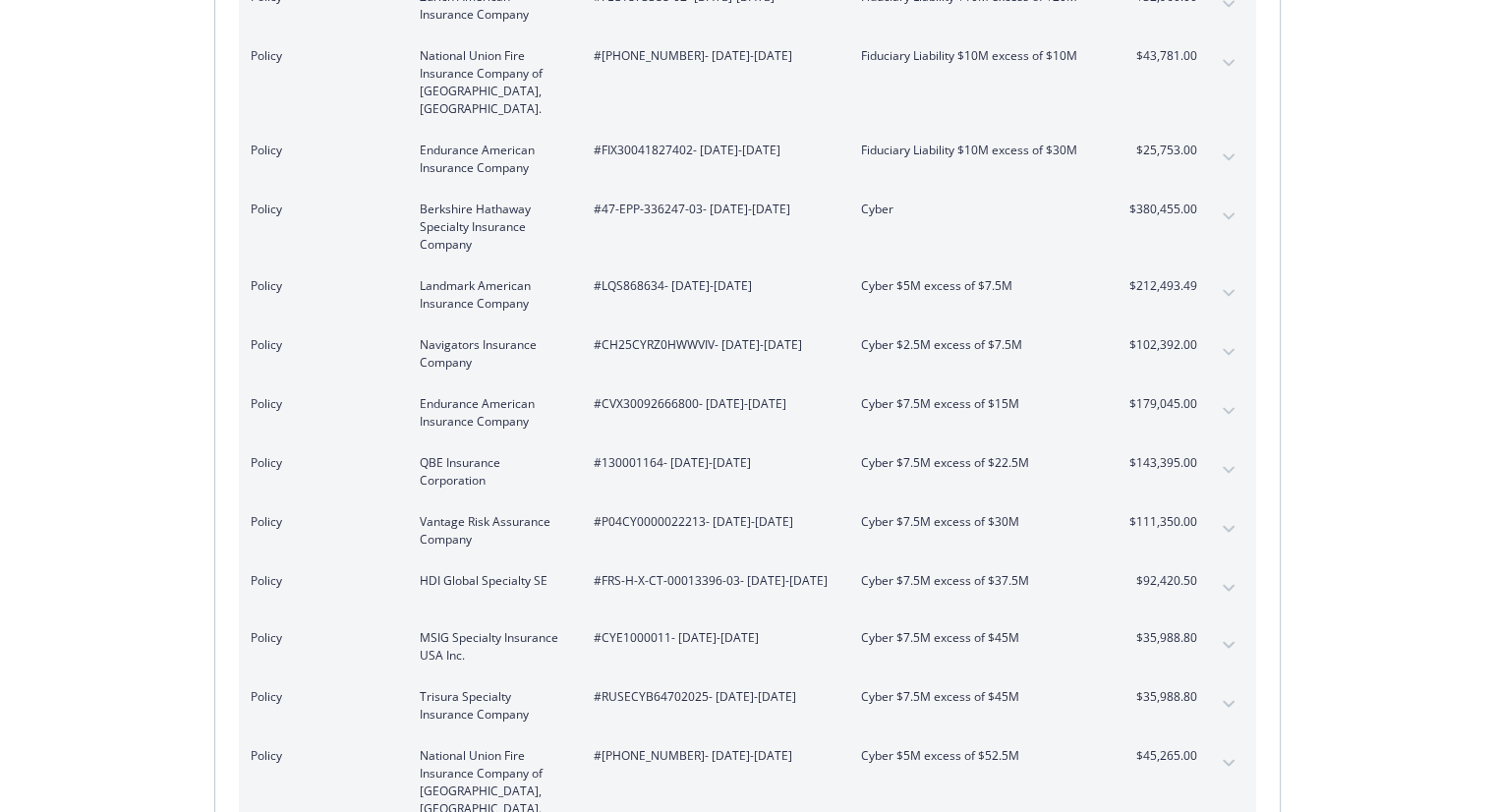
click at [653, 277] on span "#LQS868634 - [DATE]-[DATE]" at bounding box center [712, 286] width 236 height 18
click at [651, 336] on span "#CH25CYRZ0HWWVIV - [DATE]-[DATE]" at bounding box center [712, 345] width 236 height 18
click at [1313, 411] on div "Invoice ID: B55388FE Download Invoice Insurance Payment for Virtu Financial Ene…" at bounding box center [747, 174] width 1495 height 5293
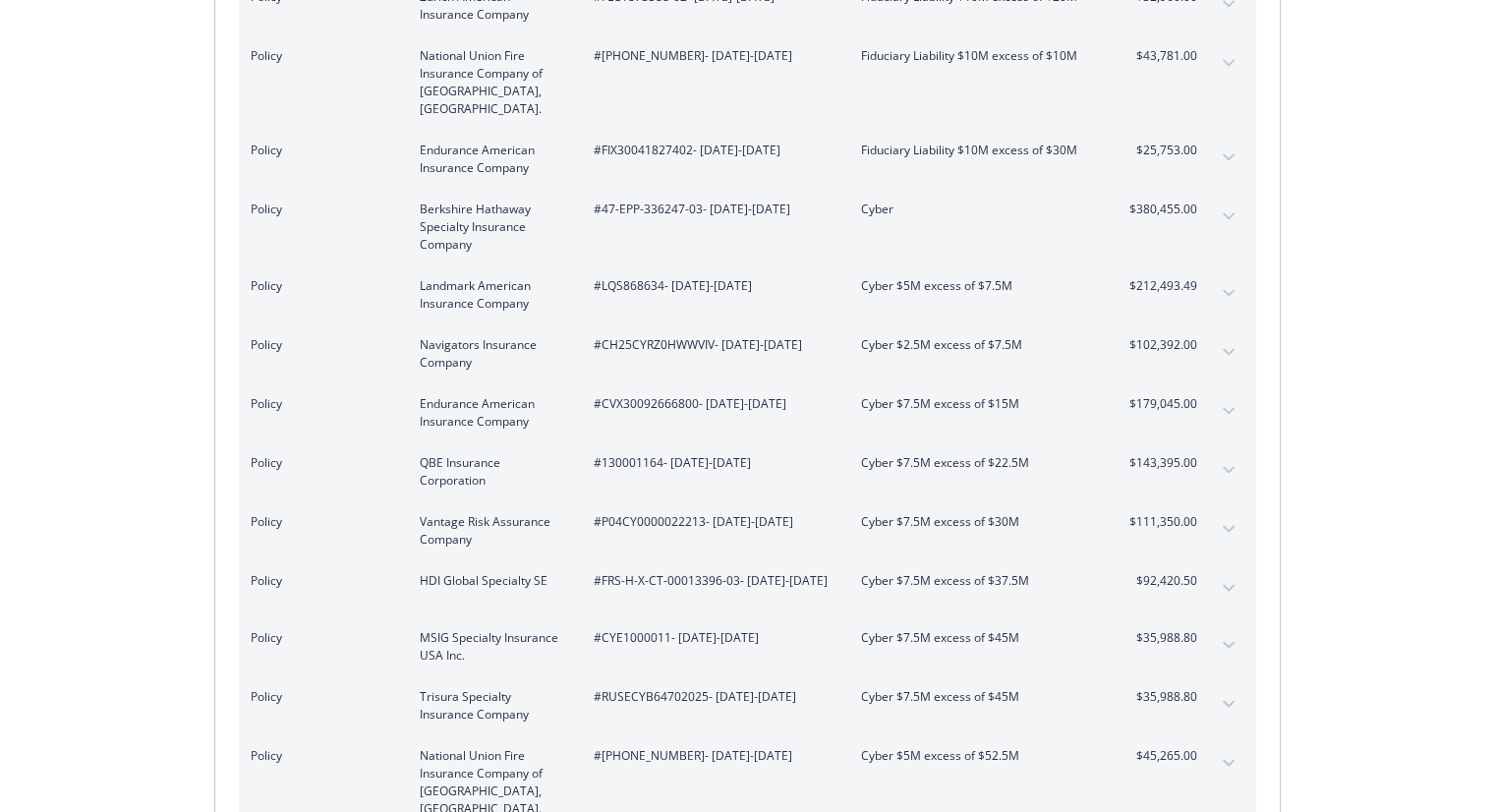
click at [653, 324] on div "Policy Navigators Insurance Company #CH25CYRZ0HWWVIV - [DATE]-[DATE] Cyber $2.5…" at bounding box center [747, 353] width 1017 height 59
click at [651, 336] on span "#CH25CYRZ0HWWVIV - [DATE]-[DATE]" at bounding box center [712, 345] width 236 height 18
click at [652, 336] on span "#CH25CYRZ0HWWVIV - [DATE]-[DATE]" at bounding box center [712, 345] width 236 height 18
click at [653, 395] on span "#CVX30092666800 - [DATE]-[DATE]" at bounding box center [712, 404] width 236 height 18
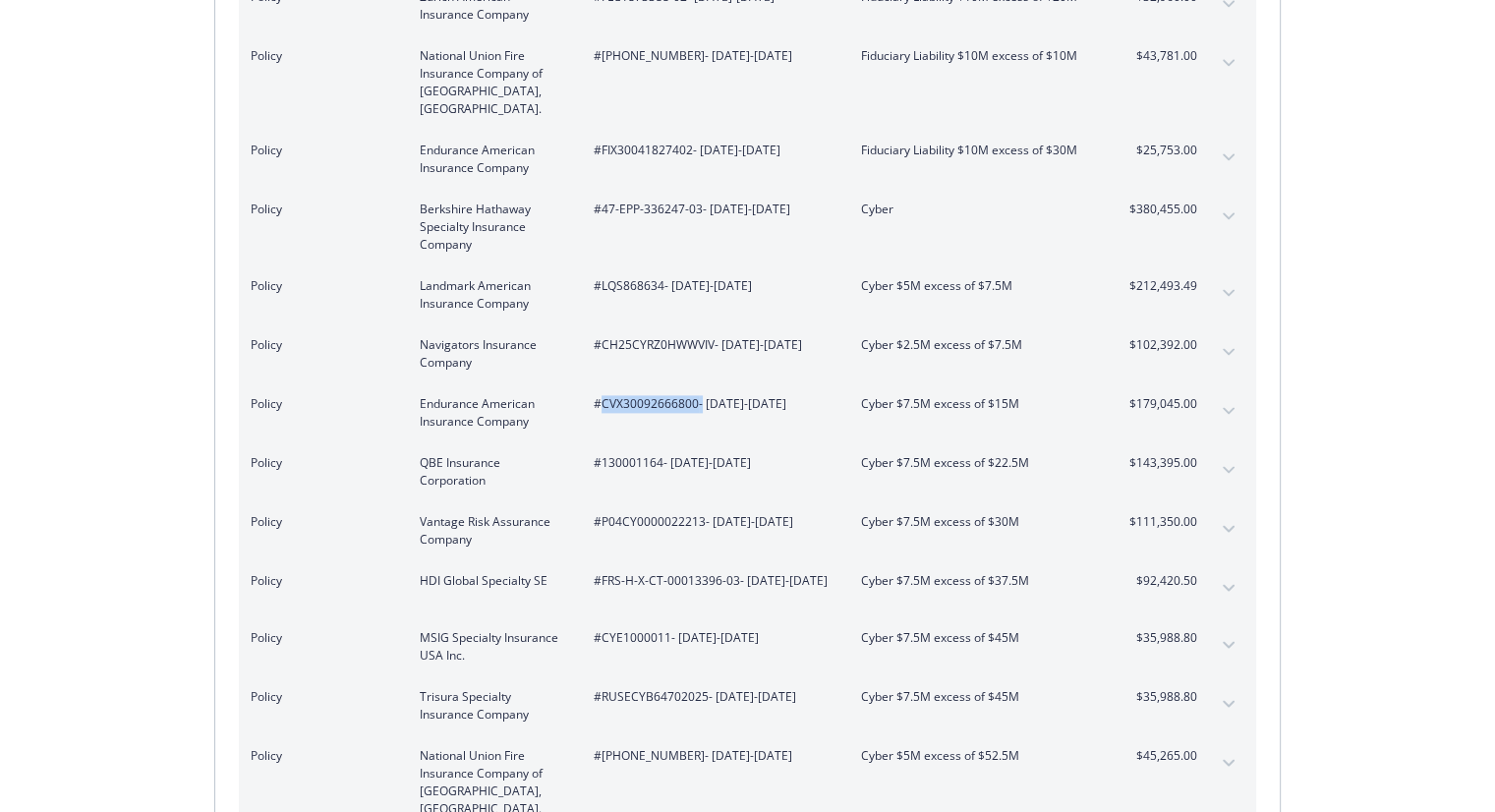
click at [653, 395] on span "#CVX30092666800 - [DATE]-[DATE]" at bounding box center [712, 404] width 236 height 18
click at [633, 454] on span "#130001164 - [DATE]-[DATE]" at bounding box center [712, 463] width 236 height 18
click at [638, 513] on span "#P04CY0000022213 - [DATE]-[DATE]" at bounding box center [712, 522] width 236 height 18
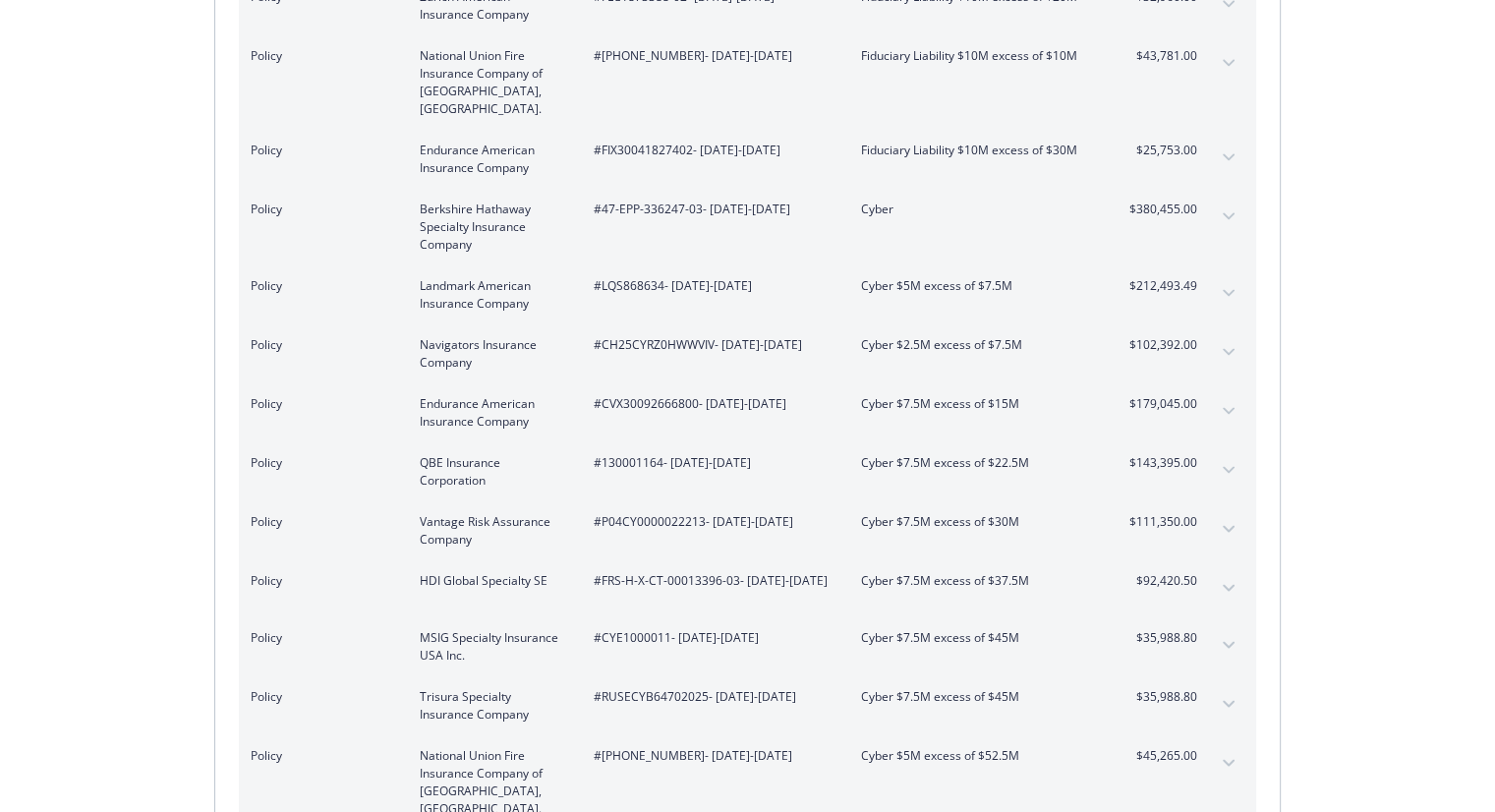
click at [652, 572] on span "#FRS-H-X-CT-00013396-03 - [DATE]-[DATE]" at bounding box center [712, 581] width 236 height 18
click at [683, 572] on span "#FRS-H-X-CT-00013396-03 - [DATE]-[DATE]" at bounding box center [712, 581] width 236 height 18
click at [702, 572] on span "#FRS-H-X-CT-00013396-03 - [DATE]-[DATE]" at bounding box center [712, 581] width 236 height 18
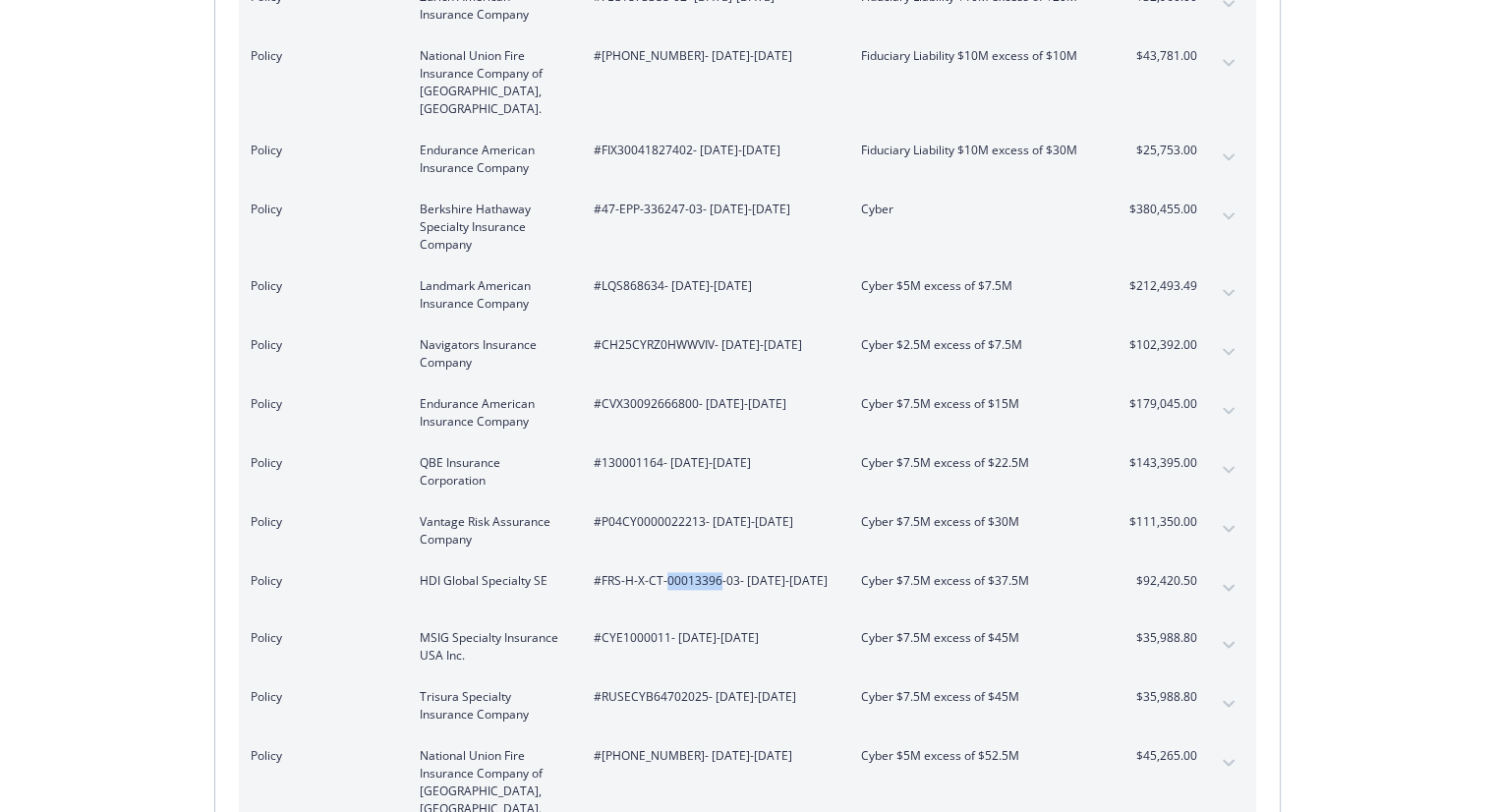
click at [702, 572] on span "#FRS-H-X-CT-00013396-03 - [DATE]-[DATE]" at bounding box center [712, 581] width 236 height 18
click at [635, 629] on span "#CYE1000011 - [DATE]-[DATE]" at bounding box center [712, 638] width 236 height 18
click at [641, 688] on span "#RUSECYB64702025 - [DATE]-[DATE]" at bounding box center [712, 697] width 236 height 18
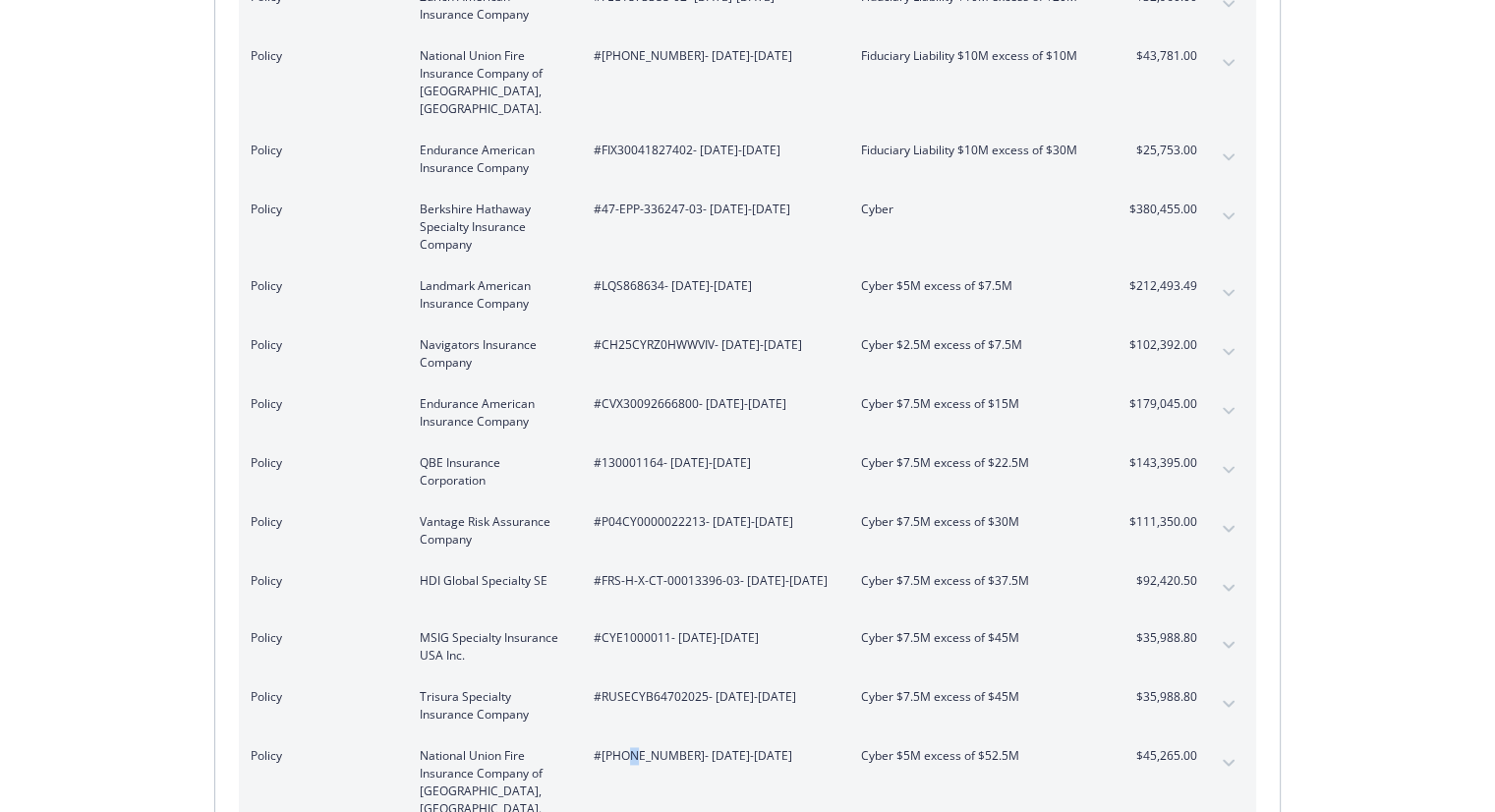
click at [629, 747] on span "#[PHONE_NUMBER] - [DATE]-[DATE]" at bounding box center [712, 756] width 236 height 18
drag, startPoint x: 672, startPoint y: 723, endPoint x: 602, endPoint y: 725, distance: 69.8
click at [602, 747] on span "#[PHONE_NUMBER] - [DATE]-[DATE]" at bounding box center [712, 756] width 236 height 18
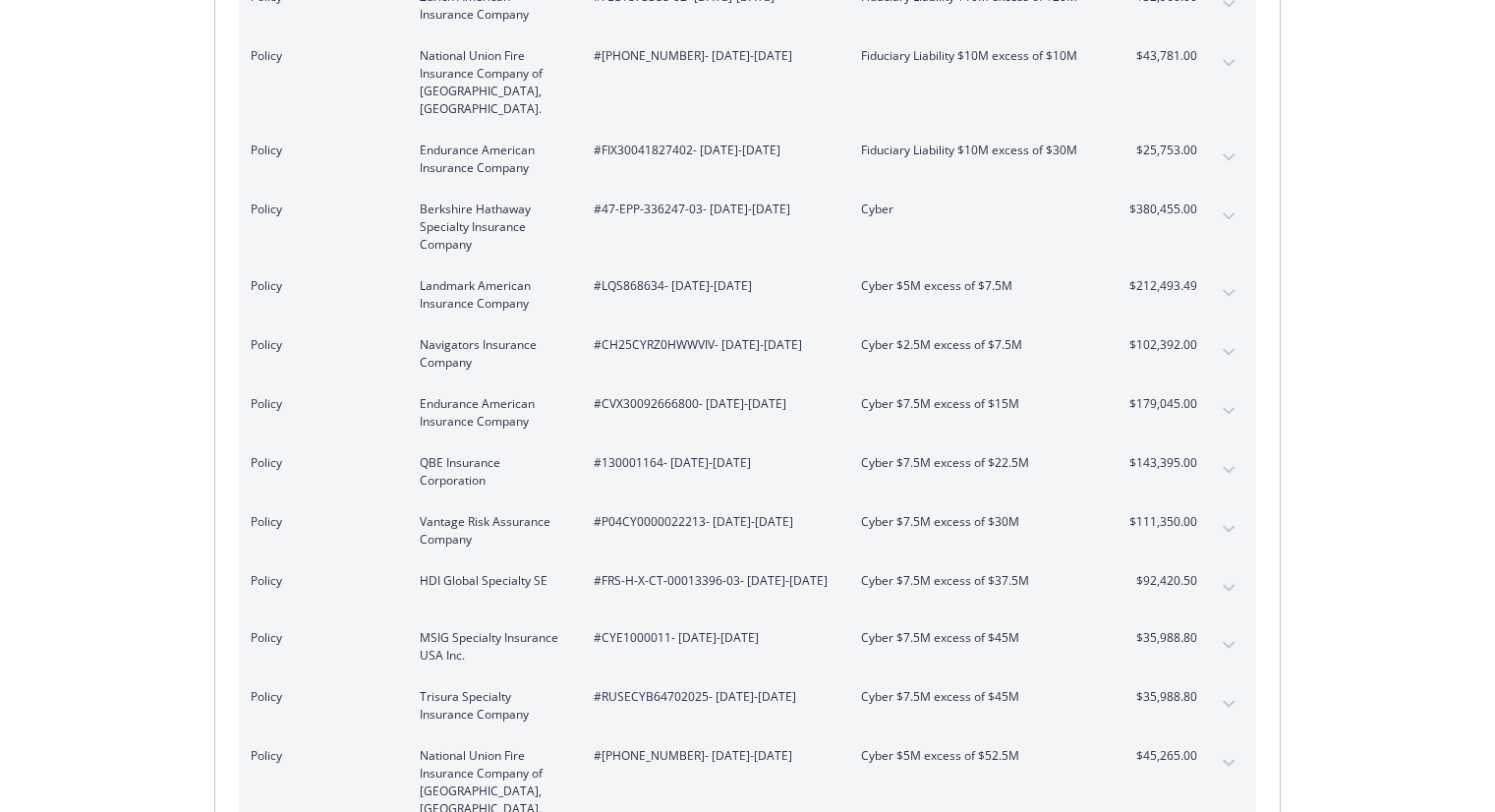
click at [1314, 422] on div "Invoice ID: B55388FE Download Invoice Insurance Payment for Virtu Financial Ene…" at bounding box center [747, 174] width 1495 height 5293
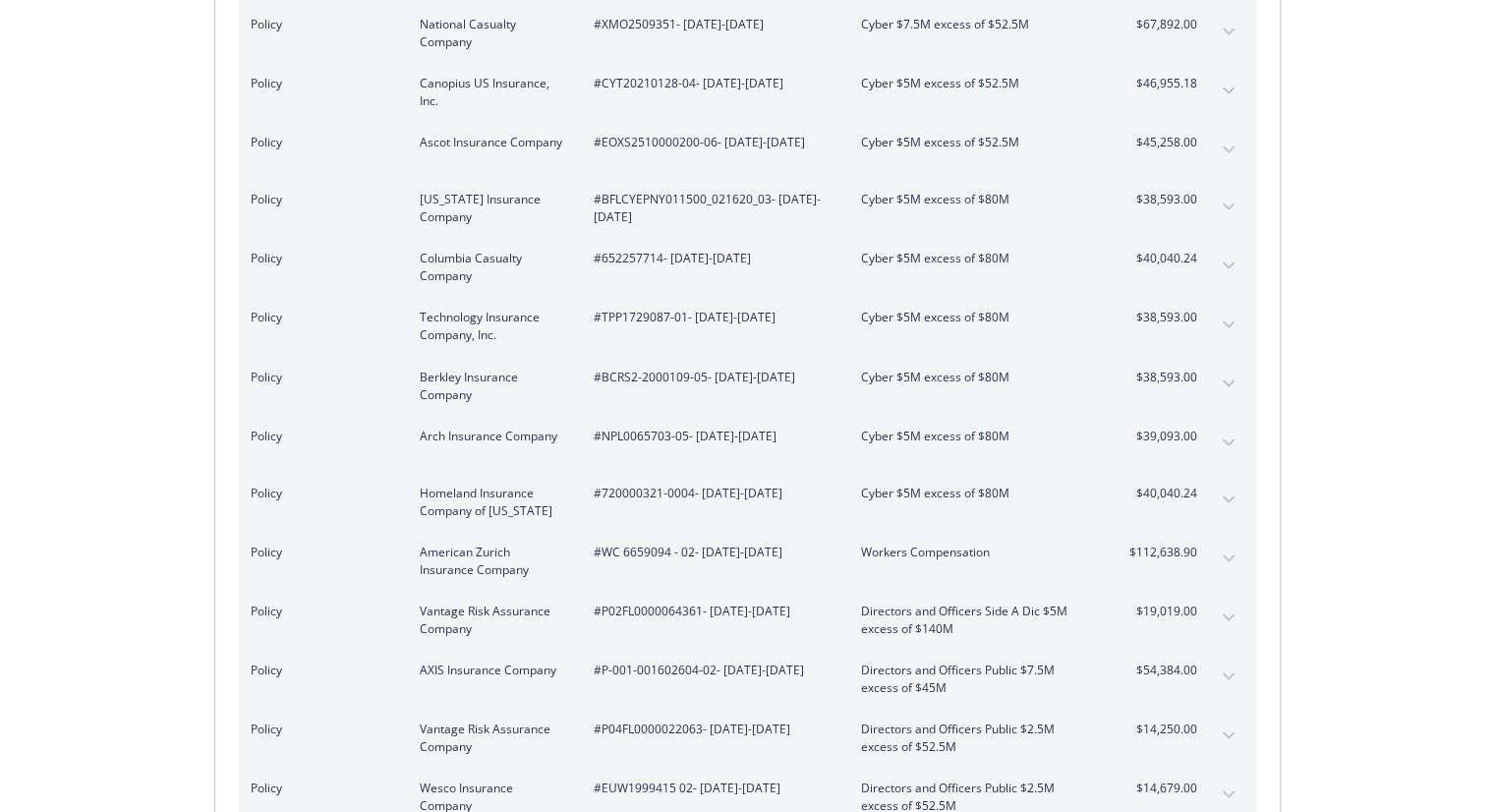
scroll to position [2659, 0]
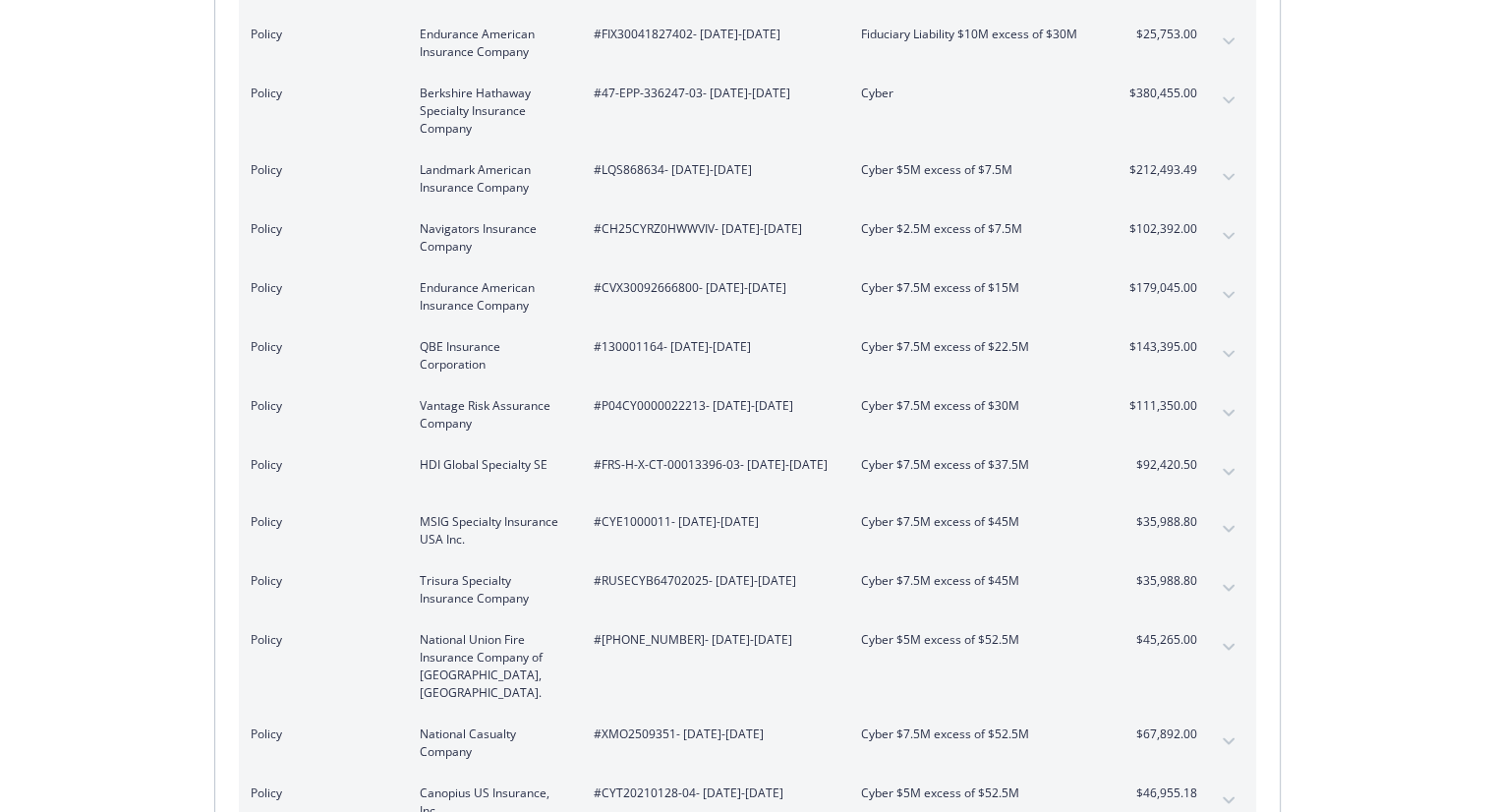
click at [712, 725] on span "#XMO2509351 - [DATE]-[DATE]" at bounding box center [712, 734] width 236 height 18
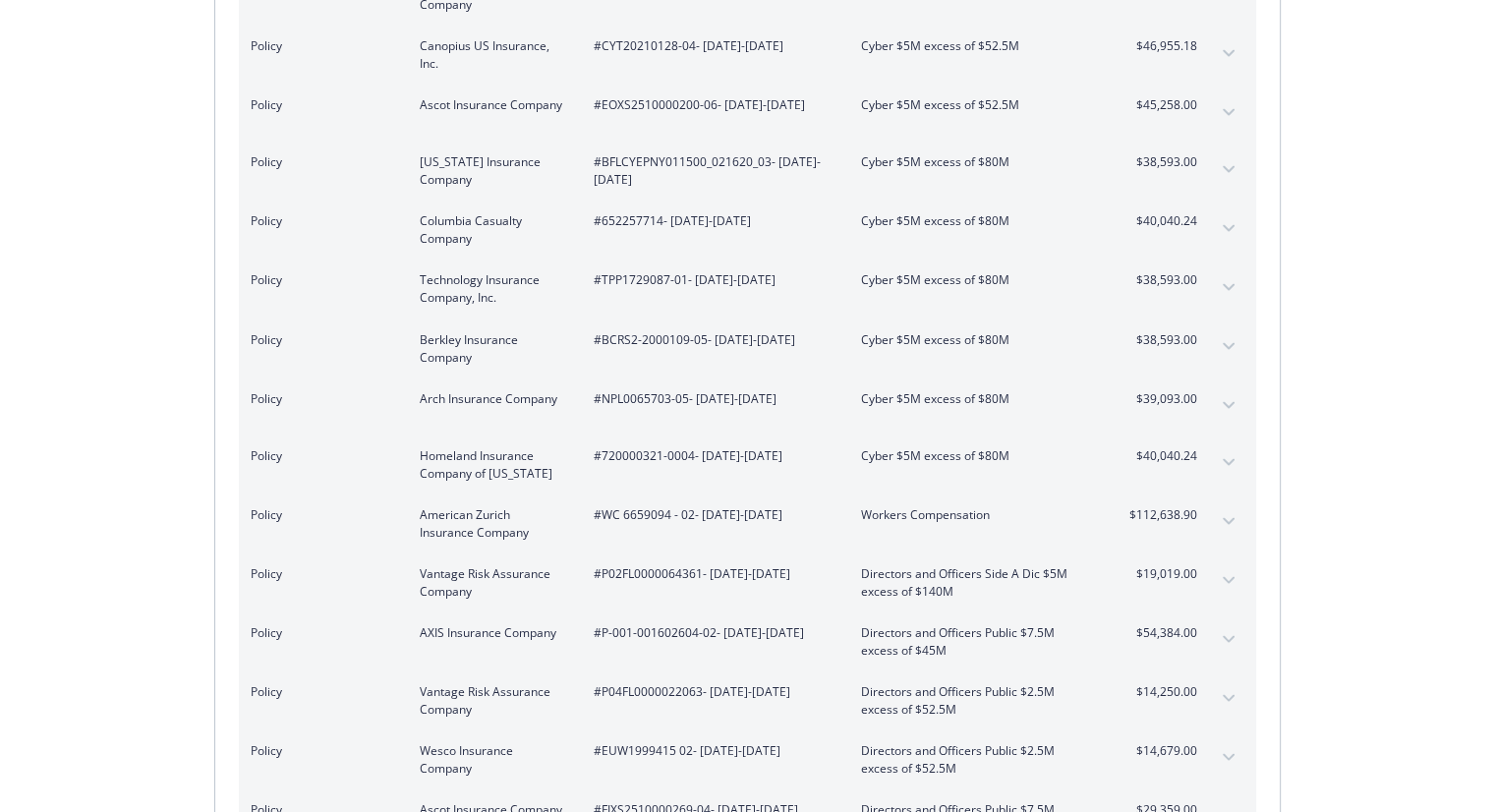
scroll to position [3367, 0]
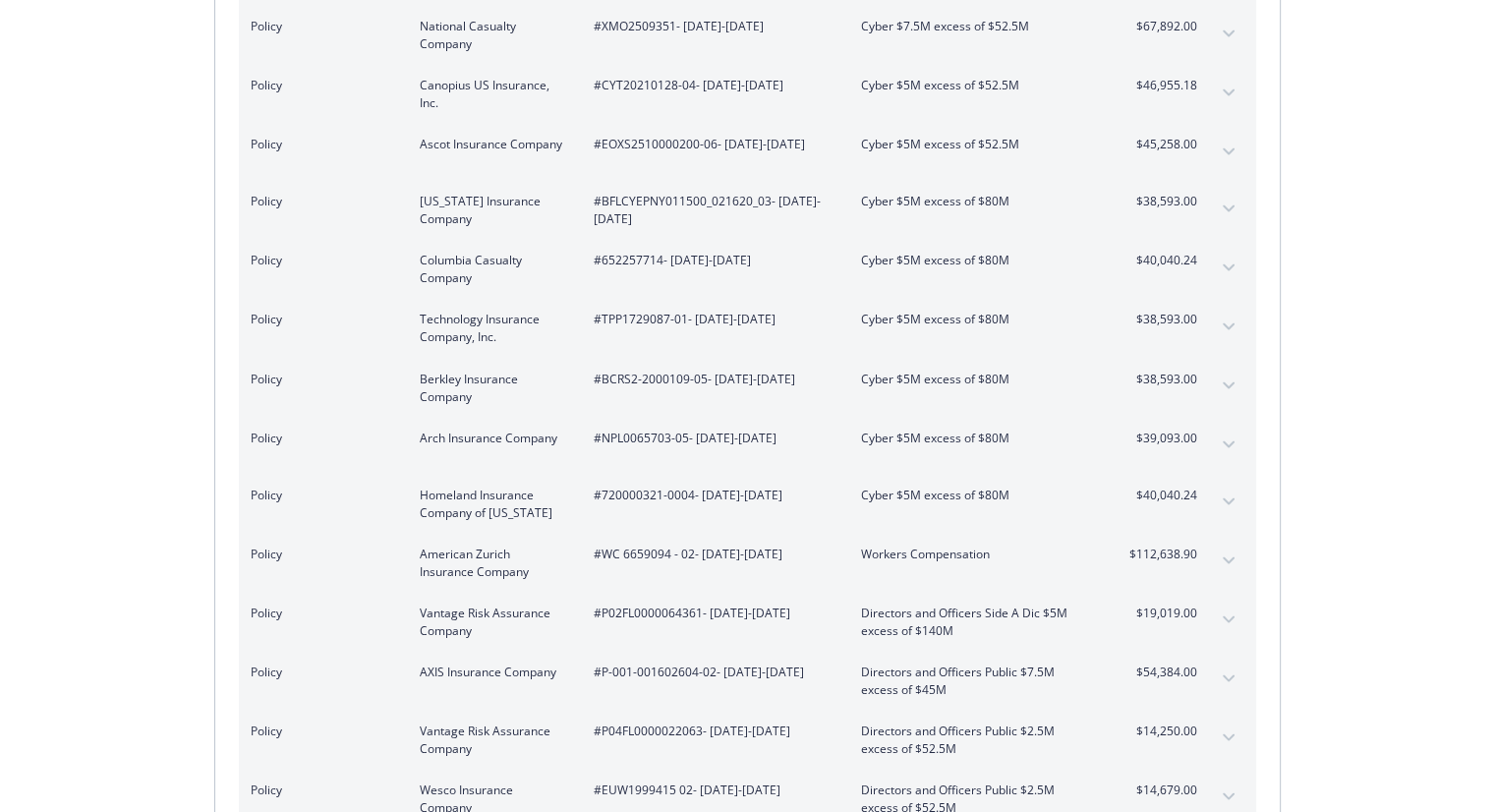
click at [645, 77] on span "#CYT20210128-04 - [DATE]-[DATE]" at bounding box center [712, 86] width 236 height 18
click at [645, 136] on span "#EOXS2510000200-06 - [DATE]-[DATE]" at bounding box center [712, 145] width 236 height 18
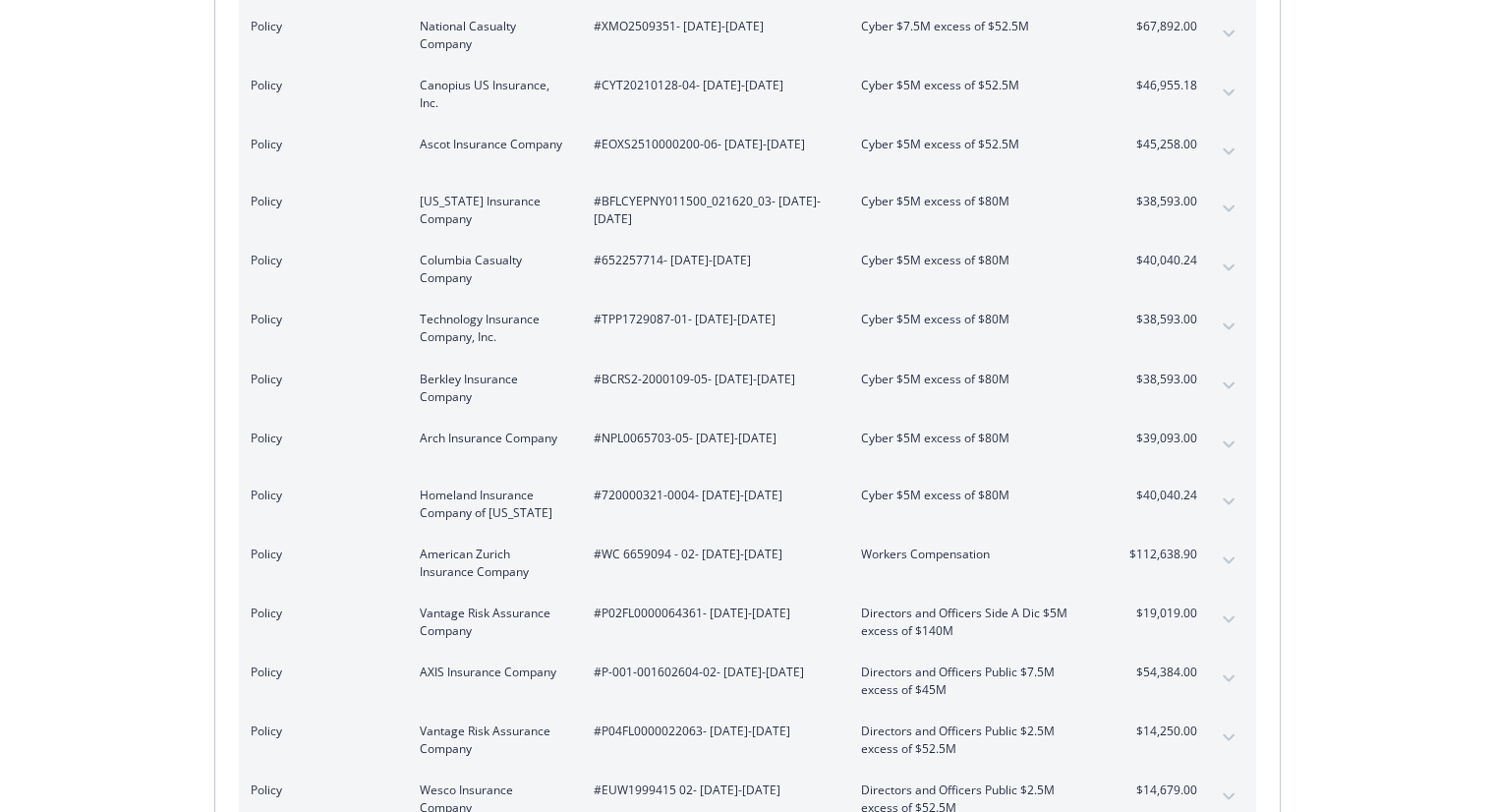
click at [653, 181] on div "Policy [US_STATE] Insurance Company #BFLCYEPNY011500_021620_03 - [DATE]-[DATE] …" at bounding box center [747, 210] width 1017 height 59
click at [653, 193] on span "#BFLCYEPNY011500_021620_03 - [DATE]-[DATE]" at bounding box center [712, 210] width 236 height 35
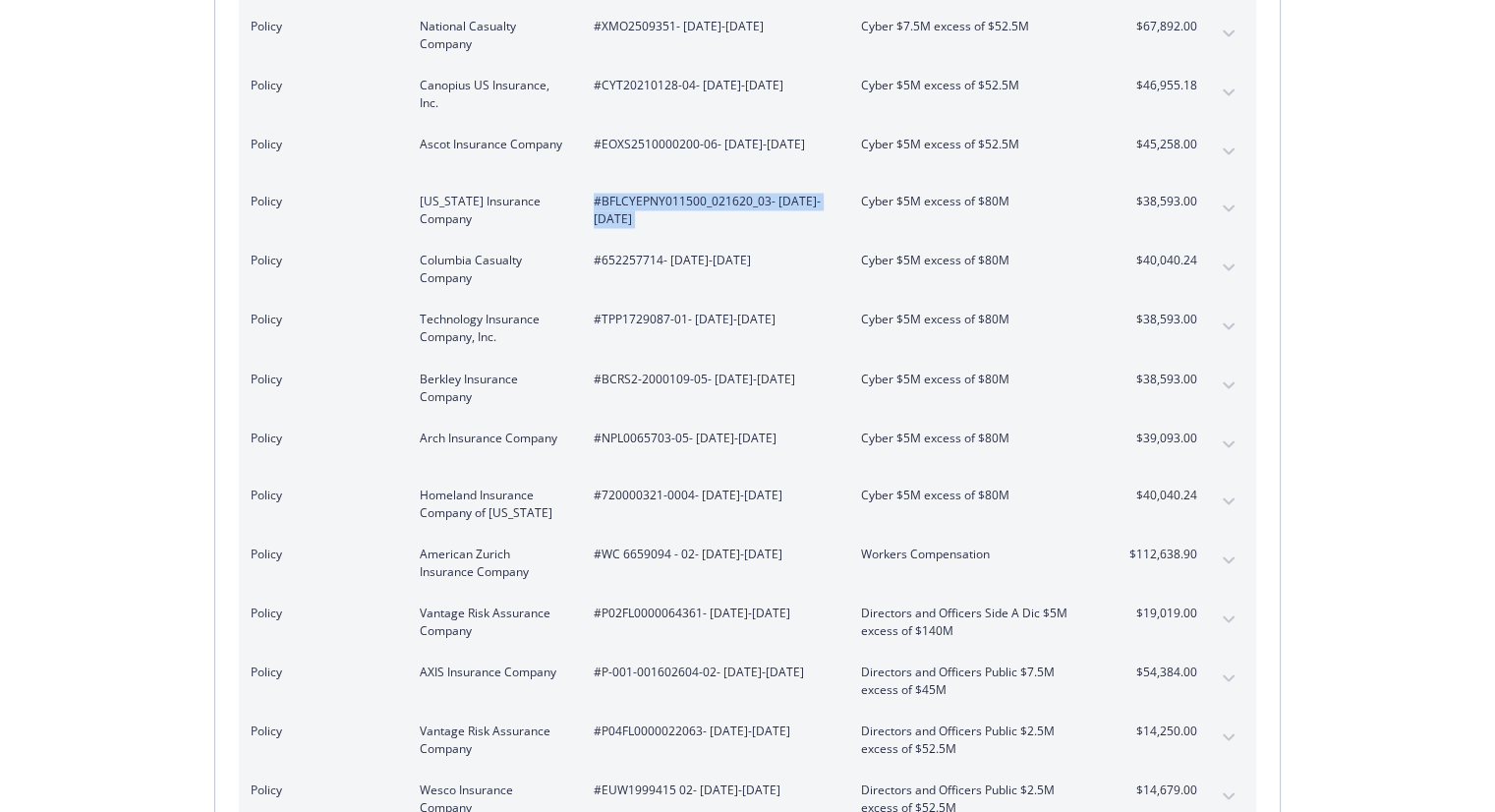
click at [653, 193] on span "#BFLCYEPNY011500_021620_03 - [DATE]-[DATE]" at bounding box center [712, 210] width 236 height 35
click at [719, 193] on span "#BFLCYEPNY011500_021620_03 - [DATE]-[DATE]" at bounding box center [712, 210] width 236 height 35
click at [698, 193] on span "#BFLCYEPNY011500_021620_03 - [DATE]-[DATE]" at bounding box center [712, 210] width 236 height 35
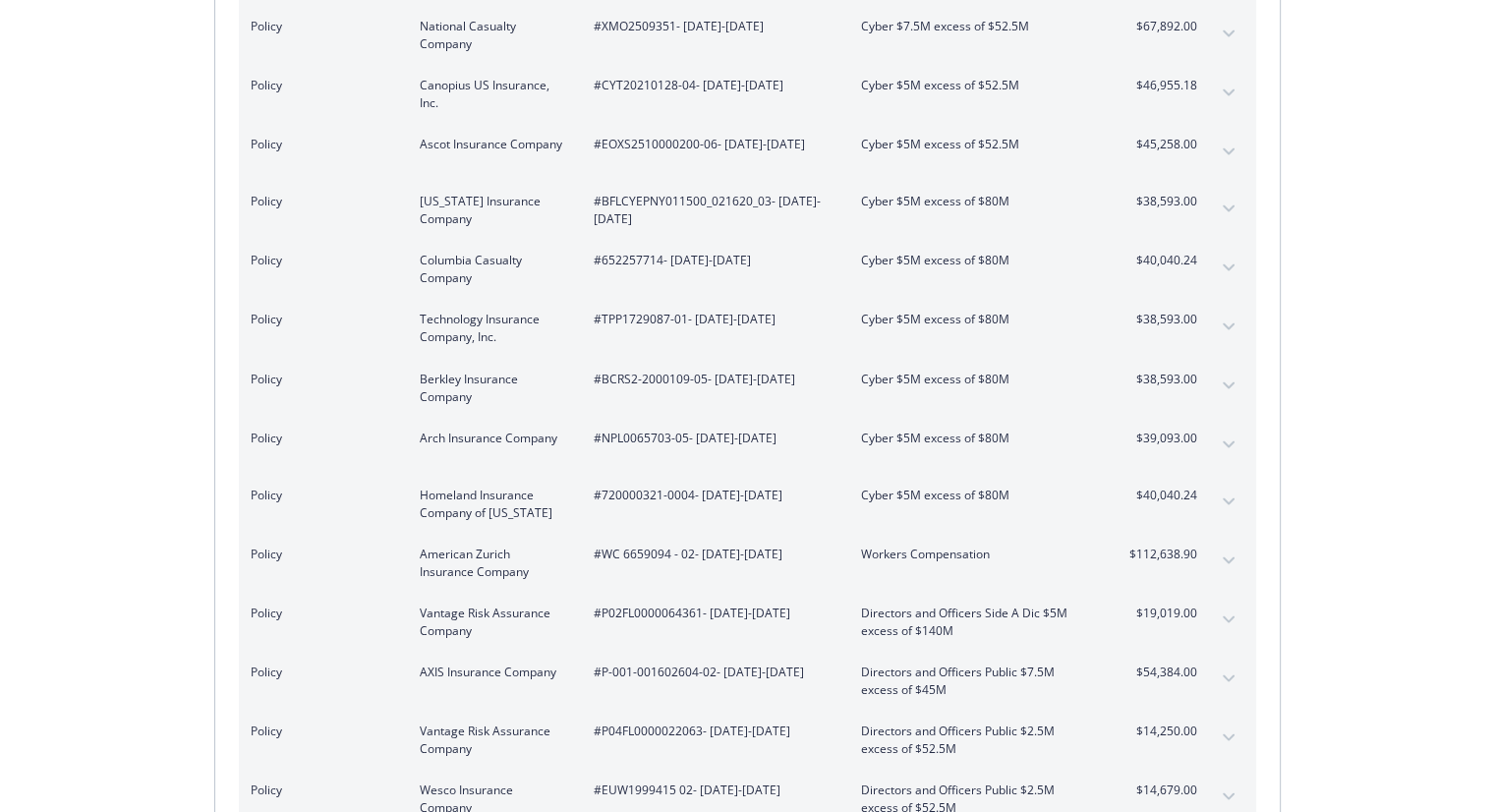
click at [683, 193] on span "#BFLCYEPNY011500_021620_03 - [DATE]-[DATE]" at bounding box center [712, 210] width 236 height 35
click at [682, 193] on span "#BFLCYEPNY011500_021620_03 - [DATE]-[DATE]" at bounding box center [712, 210] width 236 height 35
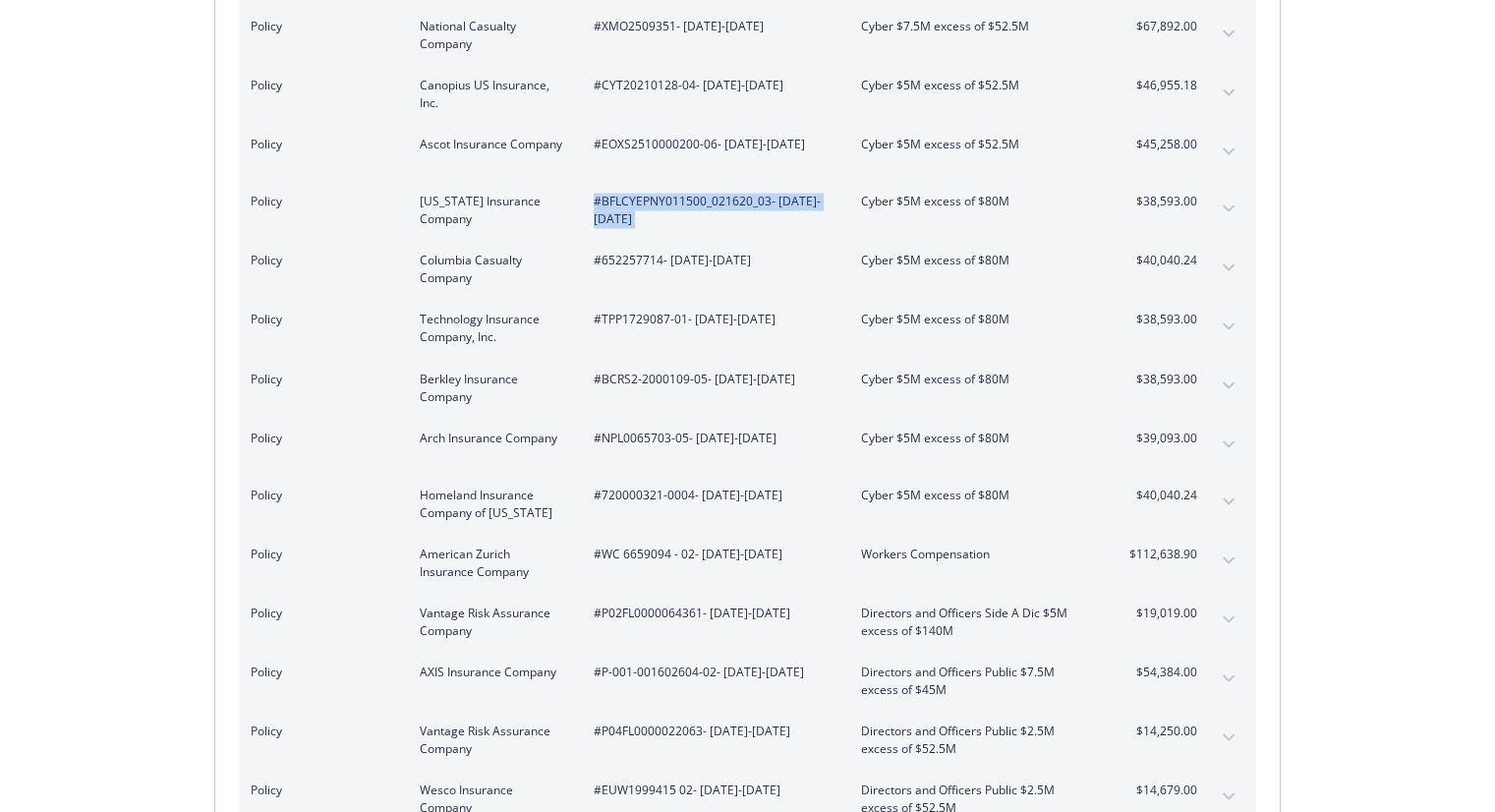
click at [682, 193] on span "#BFLCYEPNY011500_021620_03 - [DATE]-[DATE]" at bounding box center [712, 210] width 236 height 35
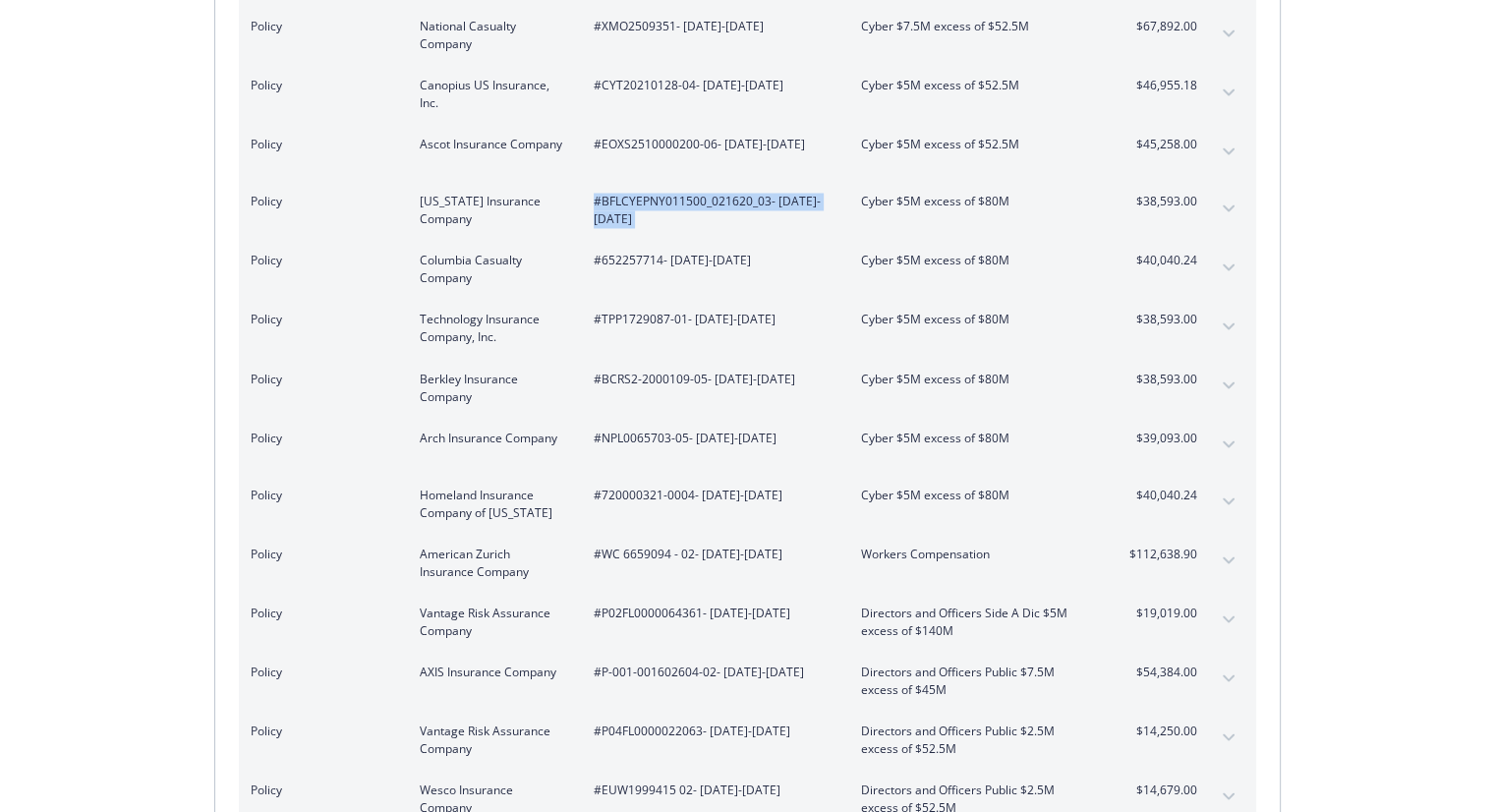
click at [735, 193] on span "#BFLCYEPNY011500_021620_03 - [DATE]-[DATE]" at bounding box center [712, 210] width 236 height 35
click at [689, 193] on span "#BFLCYEPNY011500_021620_03 - [DATE]-[DATE]" at bounding box center [712, 210] width 236 height 35
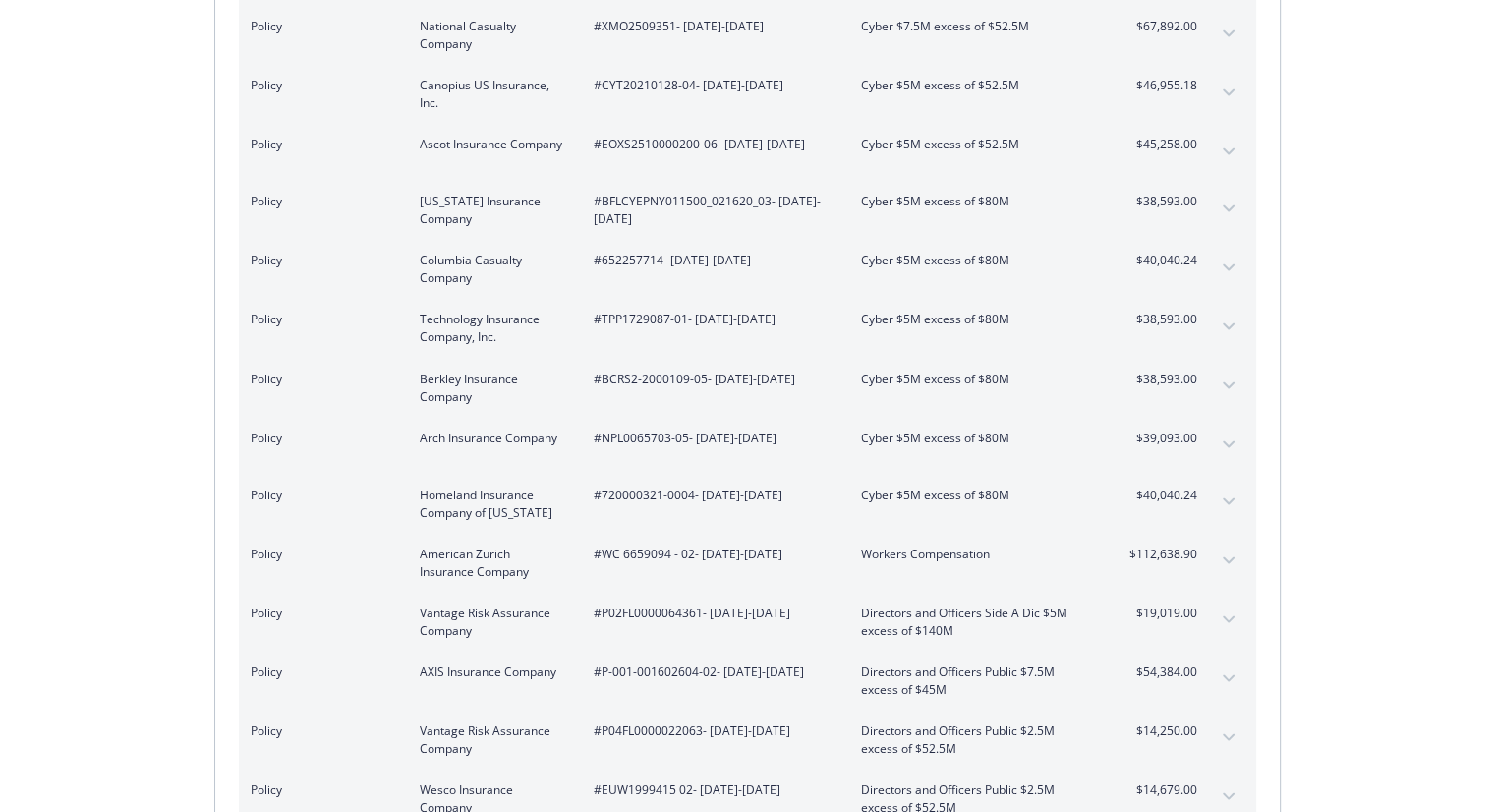
click at [628, 252] on span "#652257714 - [DATE]-[DATE]" at bounding box center [712, 261] width 236 height 18
click at [633, 311] on span "#TPP1729087-01 - [DATE]-[DATE]" at bounding box center [712, 320] width 236 height 18
click at [653, 369] on span "#BCRS2-2000109-05 - [DATE]-[DATE]" at bounding box center [712, 378] width 236 height 18
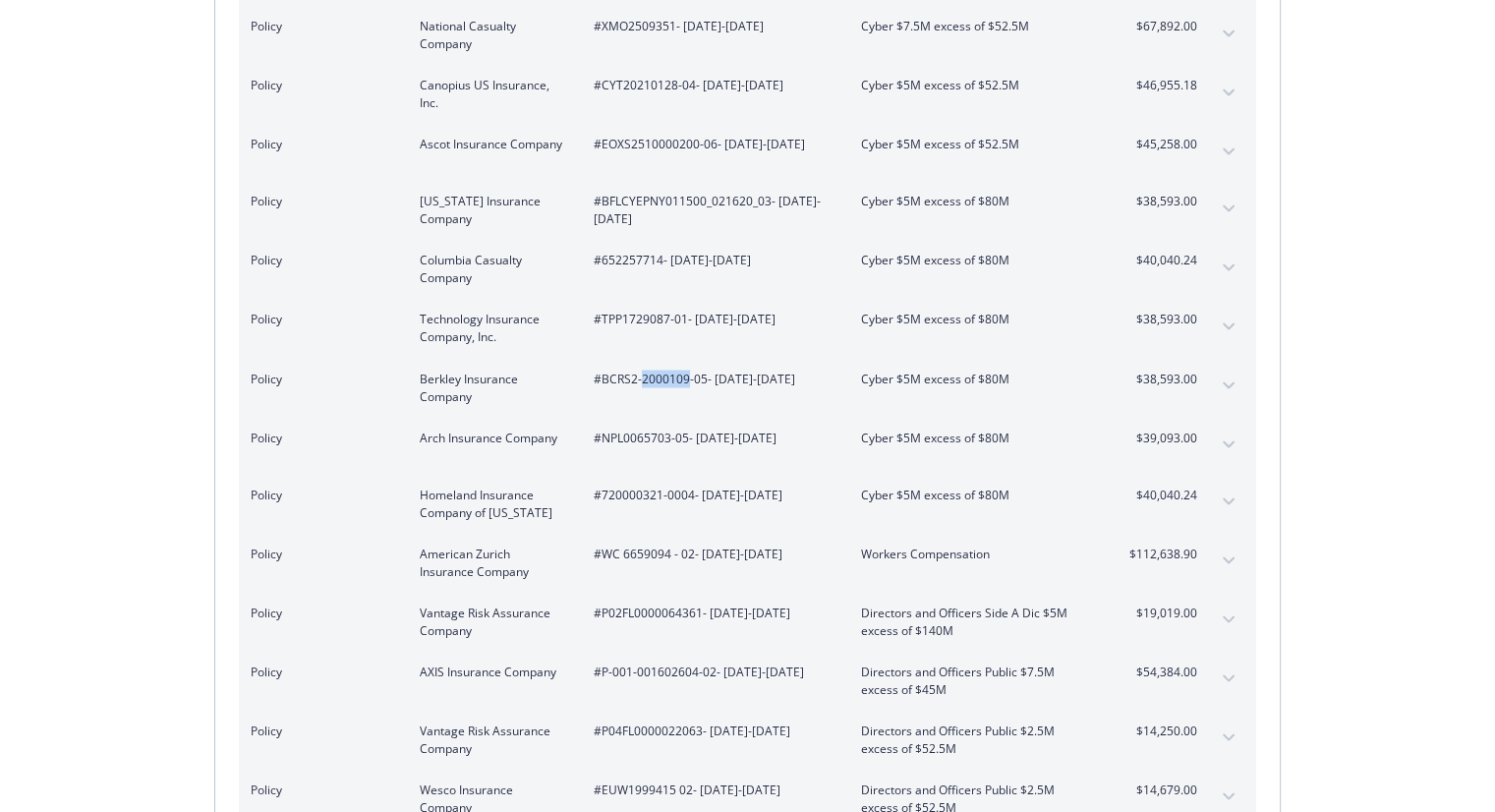
click at [653, 369] on span "#BCRS2-2000109-05 - [DATE]-[DATE]" at bounding box center [712, 378] width 236 height 18
click at [655, 428] on span "#NPL0065703-05 - [DATE]-[DATE]" at bounding box center [712, 437] width 236 height 18
click at [644, 474] on div "Policy Homeland Insurance Company of [US_STATE] #720000321-0004 - [DATE]-[DATE]…" at bounding box center [747, 503] width 1017 height 59
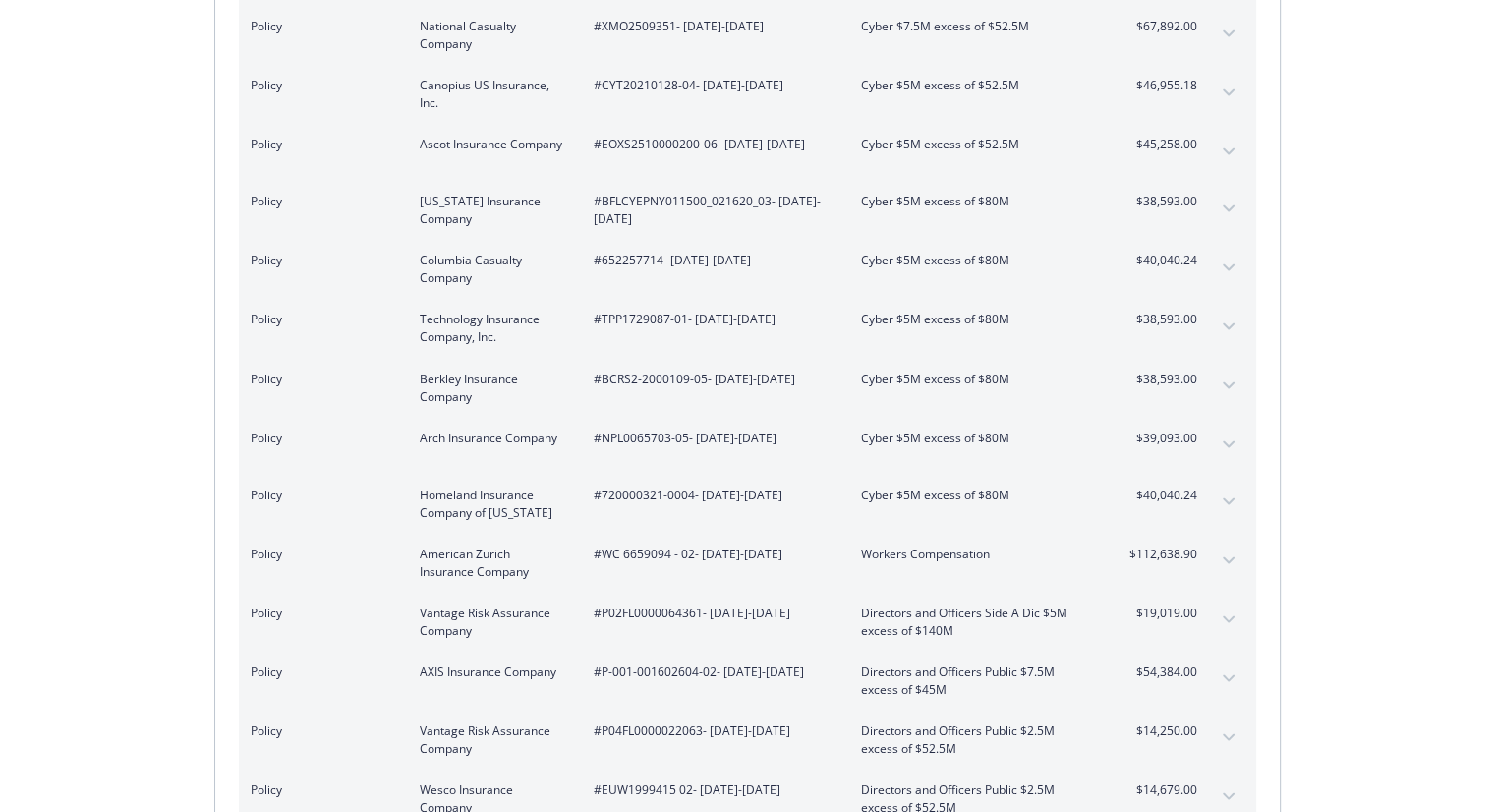
click at [643, 544] on span "#WC 6659094 - 02 - [DATE]-[DATE]" at bounding box center [712, 553] width 236 height 18
click at [659, 603] on span "#P02FL0000064361 - [DATE]-[DATE]" at bounding box center [712, 612] width 236 height 18
click at [653, 662] on span "#P-001-001602604-02 - [DATE]-[DATE]" at bounding box center [712, 671] width 236 height 18
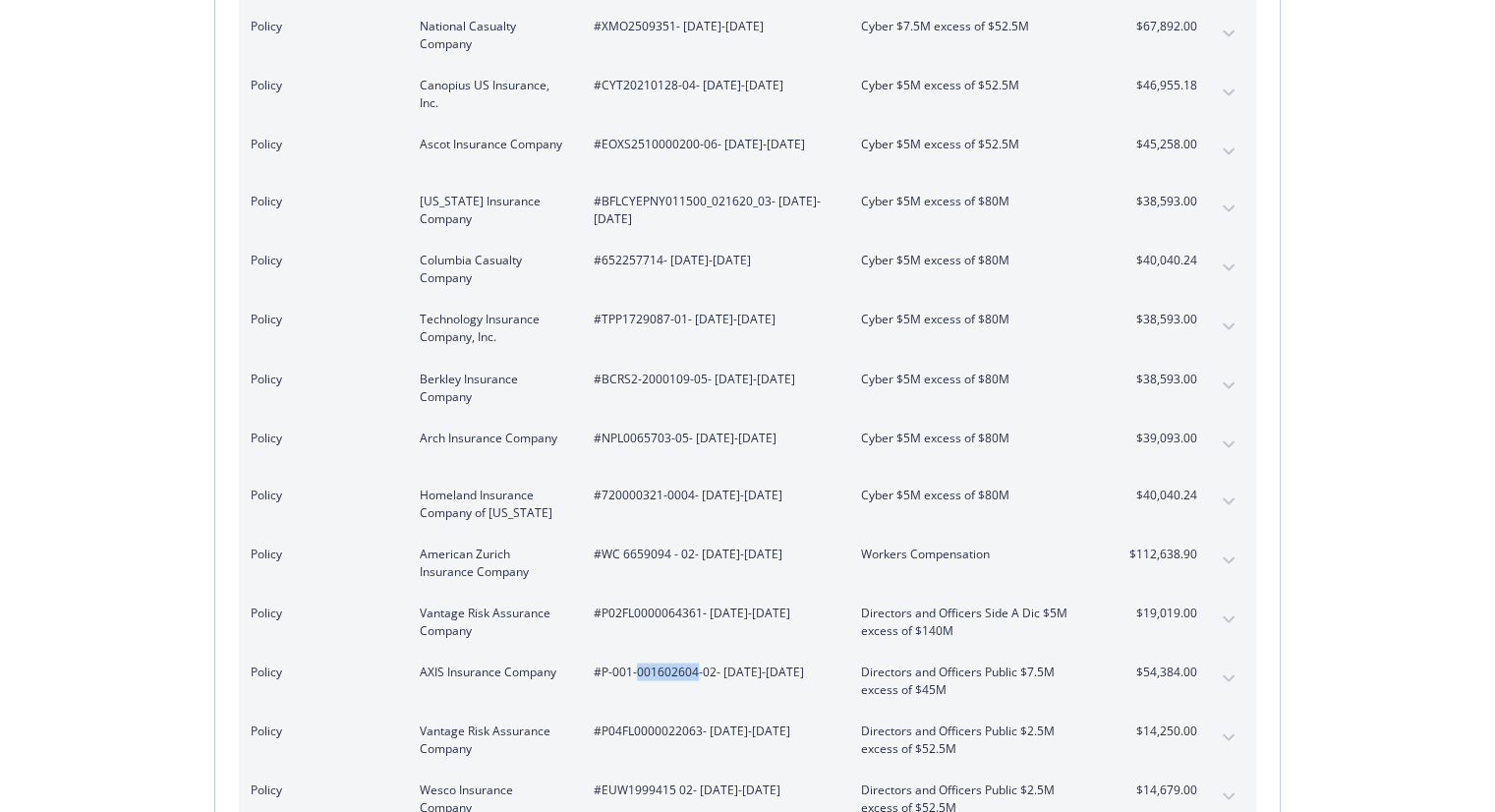
click at [653, 662] on span "#P-001-001602604-02 - [DATE]-[DATE]" at bounding box center [712, 671] width 236 height 18
click at [637, 721] on span "#P04FL0000022063 - [DATE]-[DATE]" at bounding box center [712, 730] width 236 height 18
click at [645, 780] on span "#EUW1999415 02 - [DATE]-[DATE]" at bounding box center [712, 789] width 236 height 18
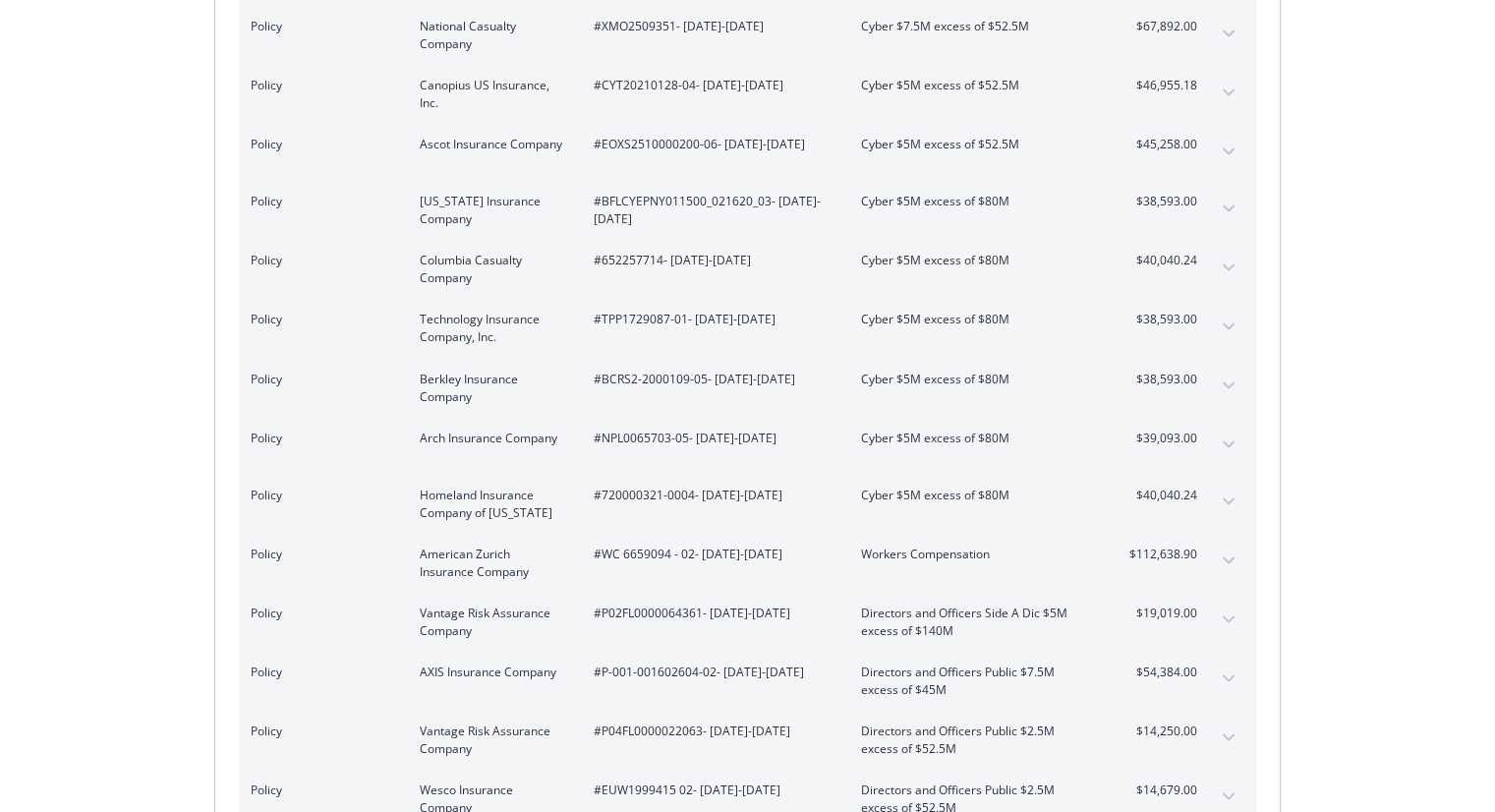
click at [778, 721] on span "#P04FL0000022063 - [DATE]-[DATE]" at bounding box center [712, 730] width 236 height 18
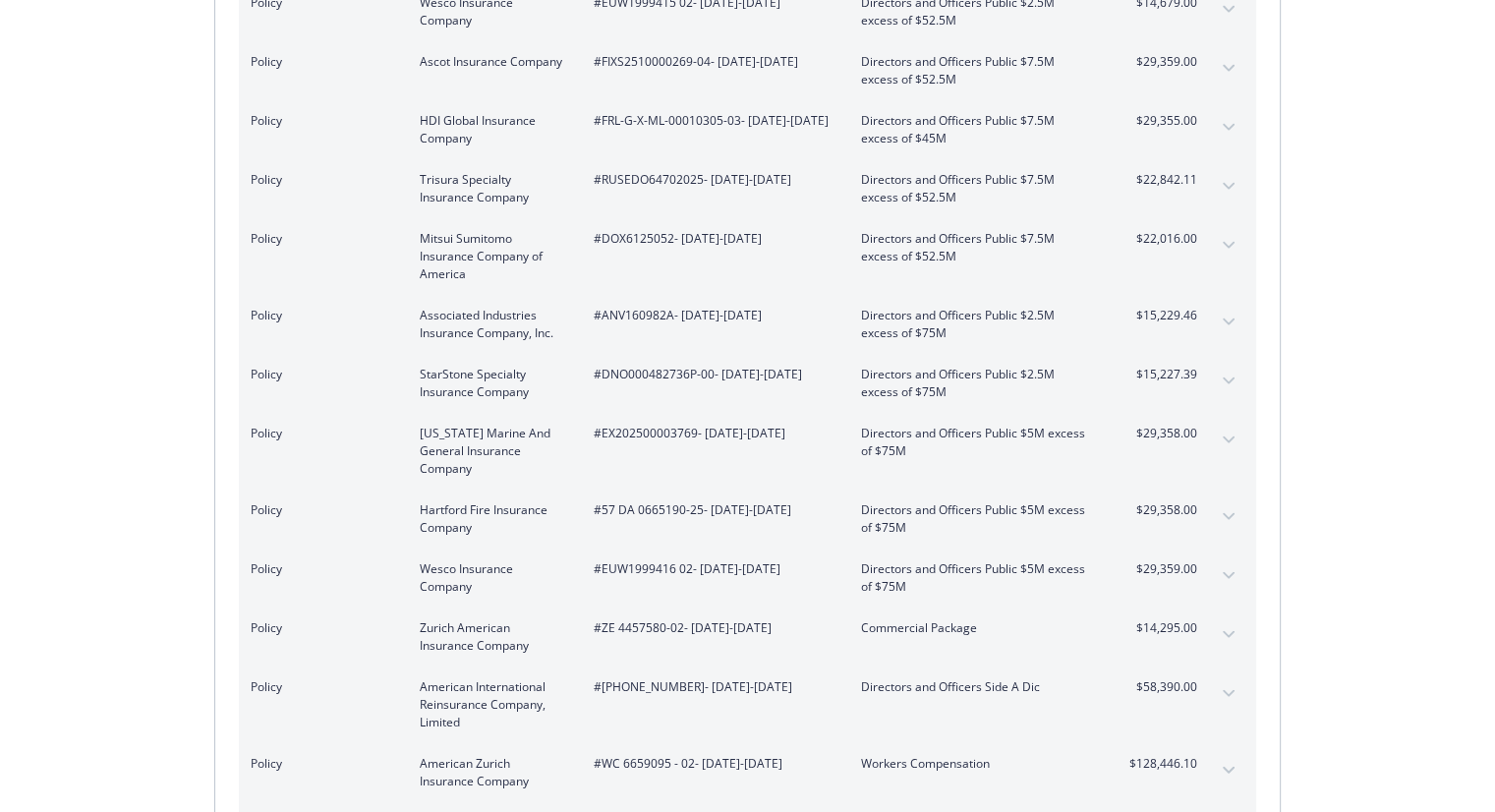
scroll to position [4192, 0]
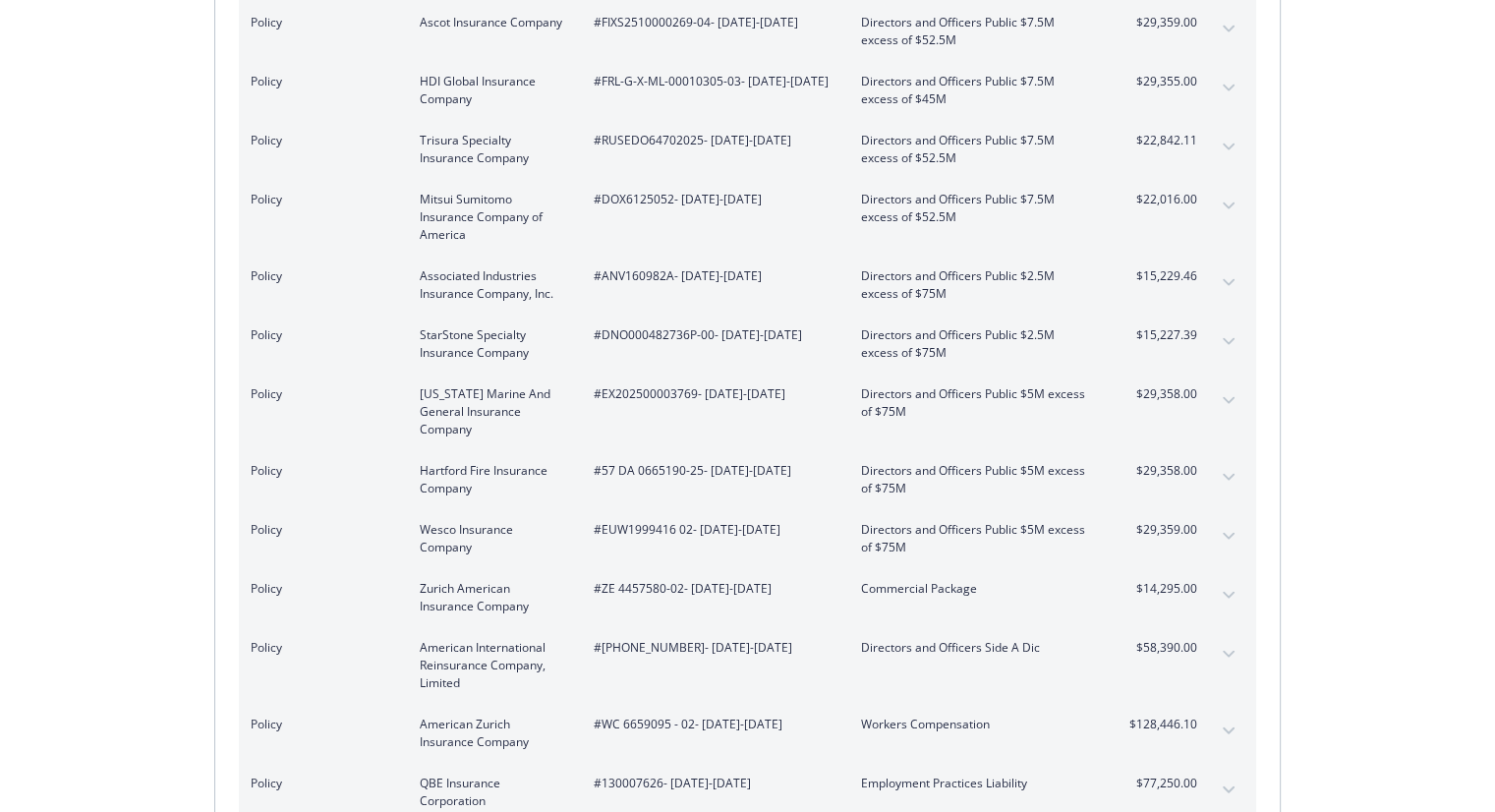
click at [687, 73] on span "#FRL-G-X-ML-00010305-03 - [DATE]-[DATE]" at bounding box center [712, 82] width 236 height 18
drag, startPoint x: 605, startPoint y: 28, endPoint x: 727, endPoint y: 34, distance: 122.0
click at [727, 73] on span "#FRL-G-X-ML-00010305-03 - [DATE]-[DATE]" at bounding box center [712, 82] width 236 height 18
drag, startPoint x: 740, startPoint y: 34, endPoint x: 602, endPoint y: 32, distance: 137.6
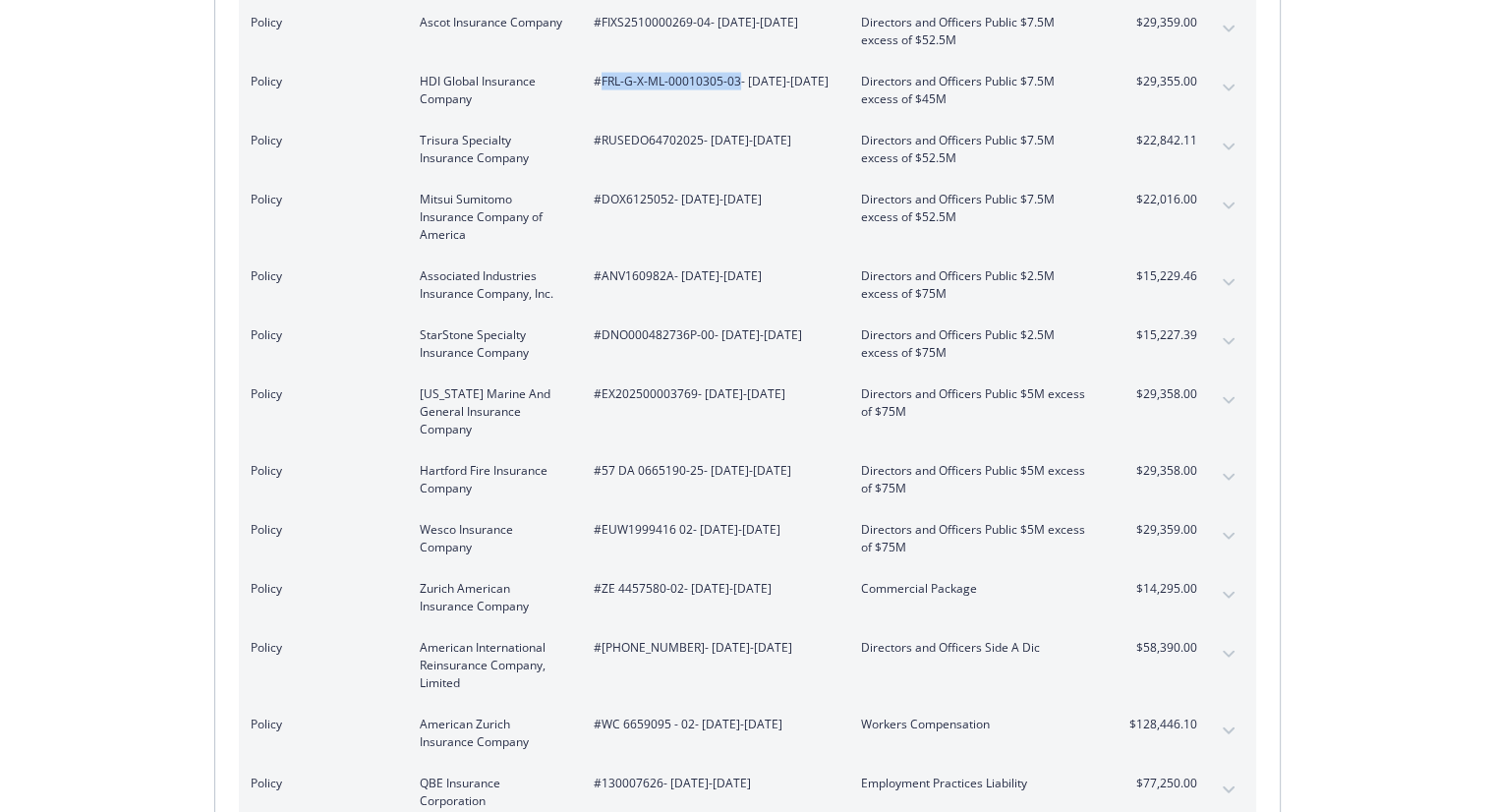
click at [602, 73] on span "#FRL-G-X-ML-00010305-03 - [DATE]-[DATE]" at bounding box center [712, 82] width 236 height 18
click at [1224, 73] on button "expand content" at bounding box center [1228, 88] width 31 height 31
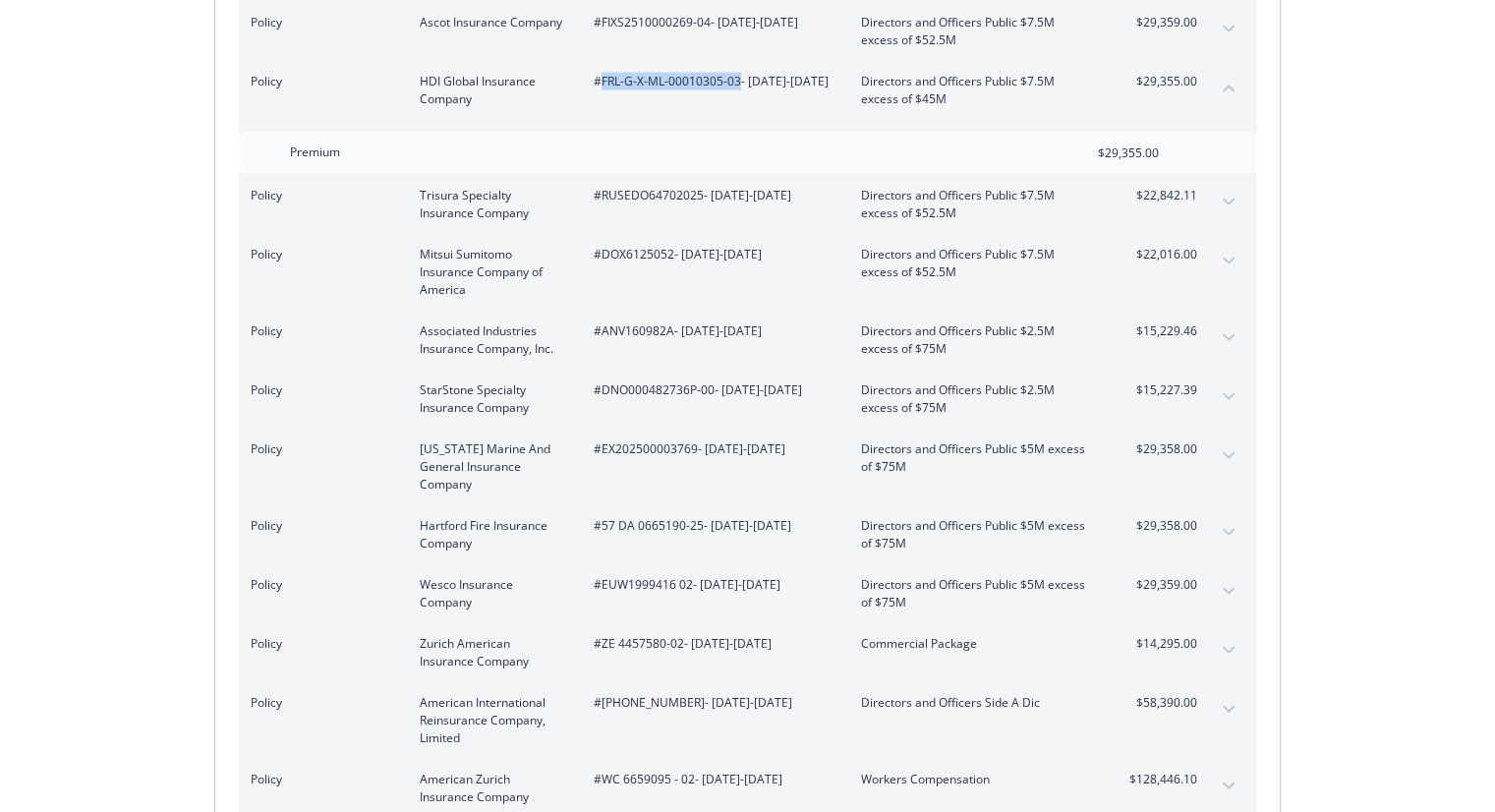
click at [1224, 73] on button "collapse content" at bounding box center [1228, 88] width 31 height 31
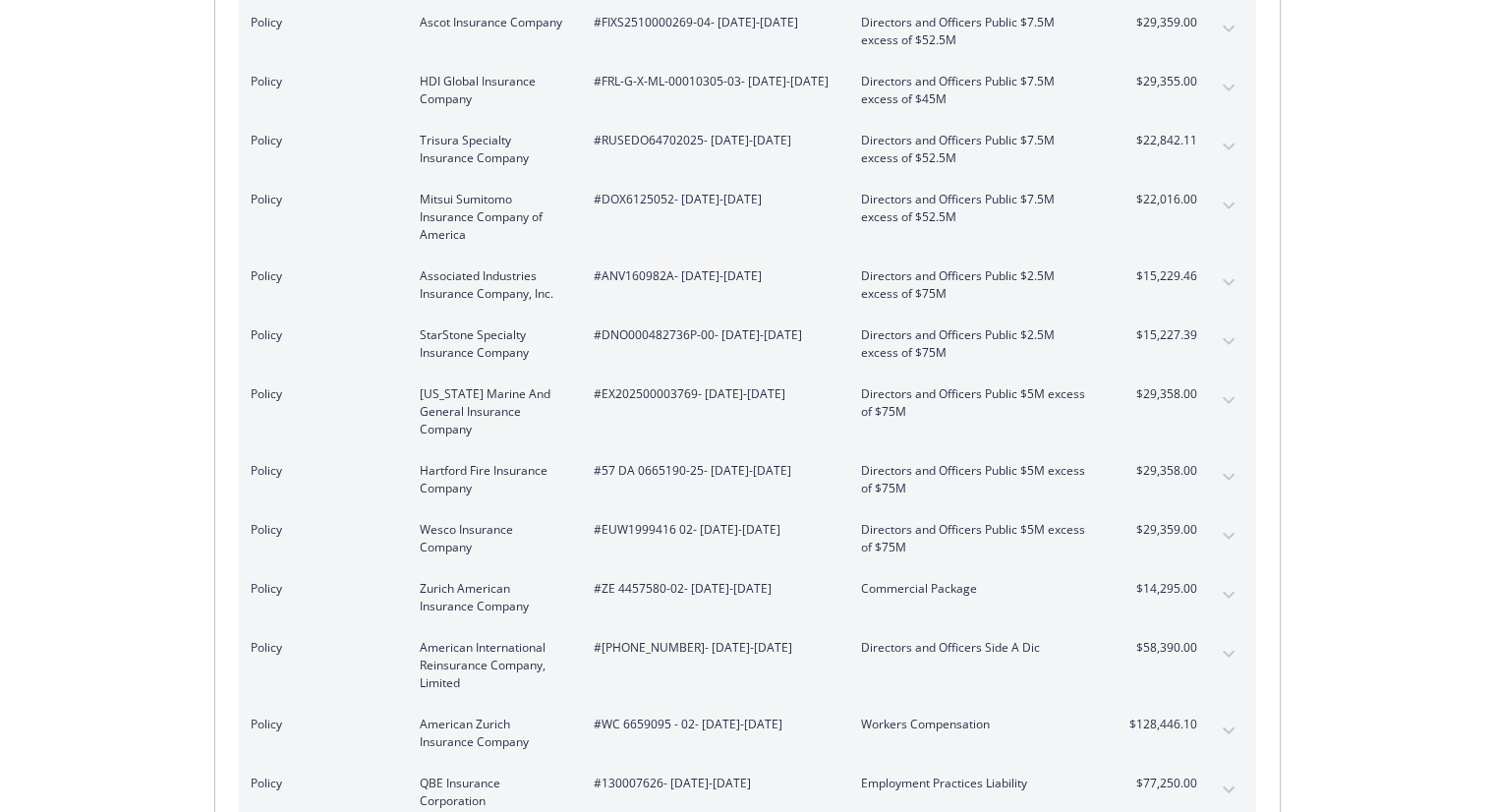
click at [653, 132] on span "#RUSEDO64702025 - [DATE]-[DATE]" at bounding box center [712, 141] width 236 height 18
click at [641, 191] on span "#DOX6125052 - [DATE]-[DATE]" at bounding box center [712, 200] width 236 height 18
click at [608, 267] on span "#ANV160982A - [DATE]-[DATE]" at bounding box center [712, 276] width 236 height 18
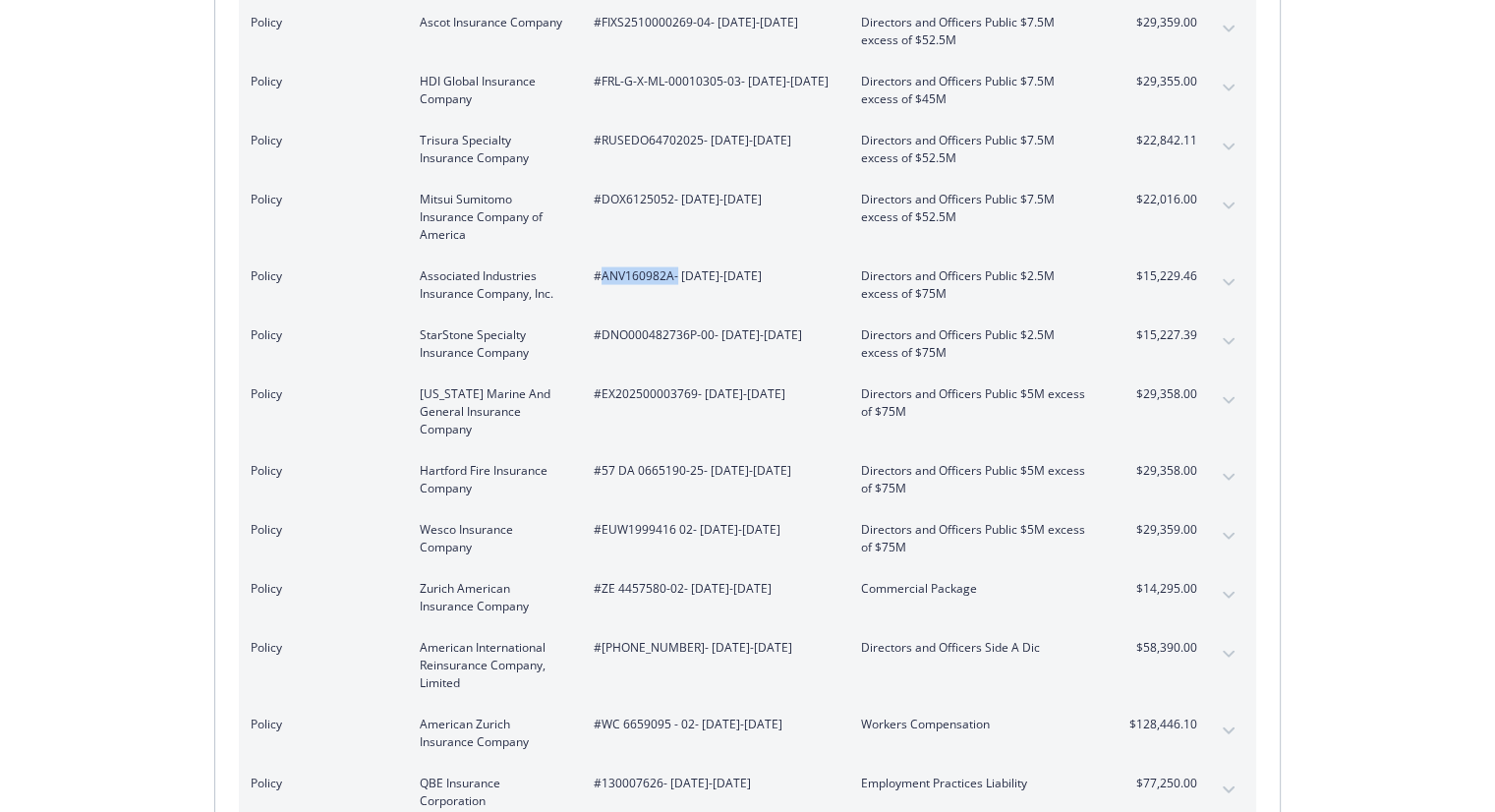
click at [608, 267] on span "#ANV160982A - [DATE]-[DATE]" at bounding box center [712, 276] width 236 height 18
click at [633, 326] on span "#DNO000482736P-00 - [DATE]-[DATE]" at bounding box center [712, 335] width 236 height 18
drag, startPoint x: 1325, startPoint y: 422, endPoint x: 1155, endPoint y: 430, distance: 170.2
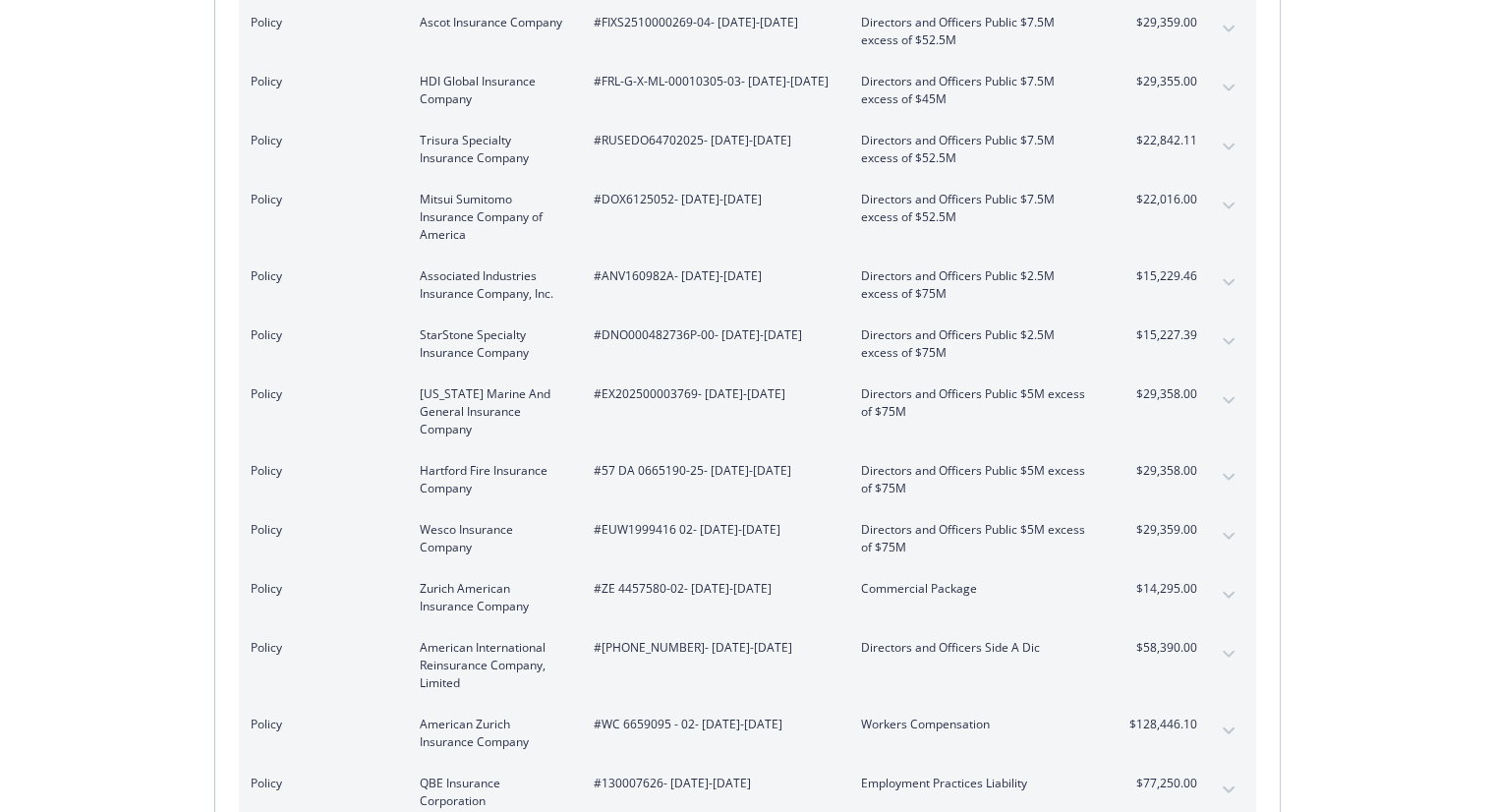
click at [659, 385] on span "#EX202500003769 - [DATE]-[DATE]" at bounding box center [712, 394] width 236 height 18
click at [663, 462] on span "#57 DA 0665190-25 - [DATE]-[DATE]" at bounding box center [712, 471] width 236 height 18
click at [647, 521] on span "#EUW1999416 02 - [DATE]-[DATE]" at bounding box center [712, 530] width 236 height 18
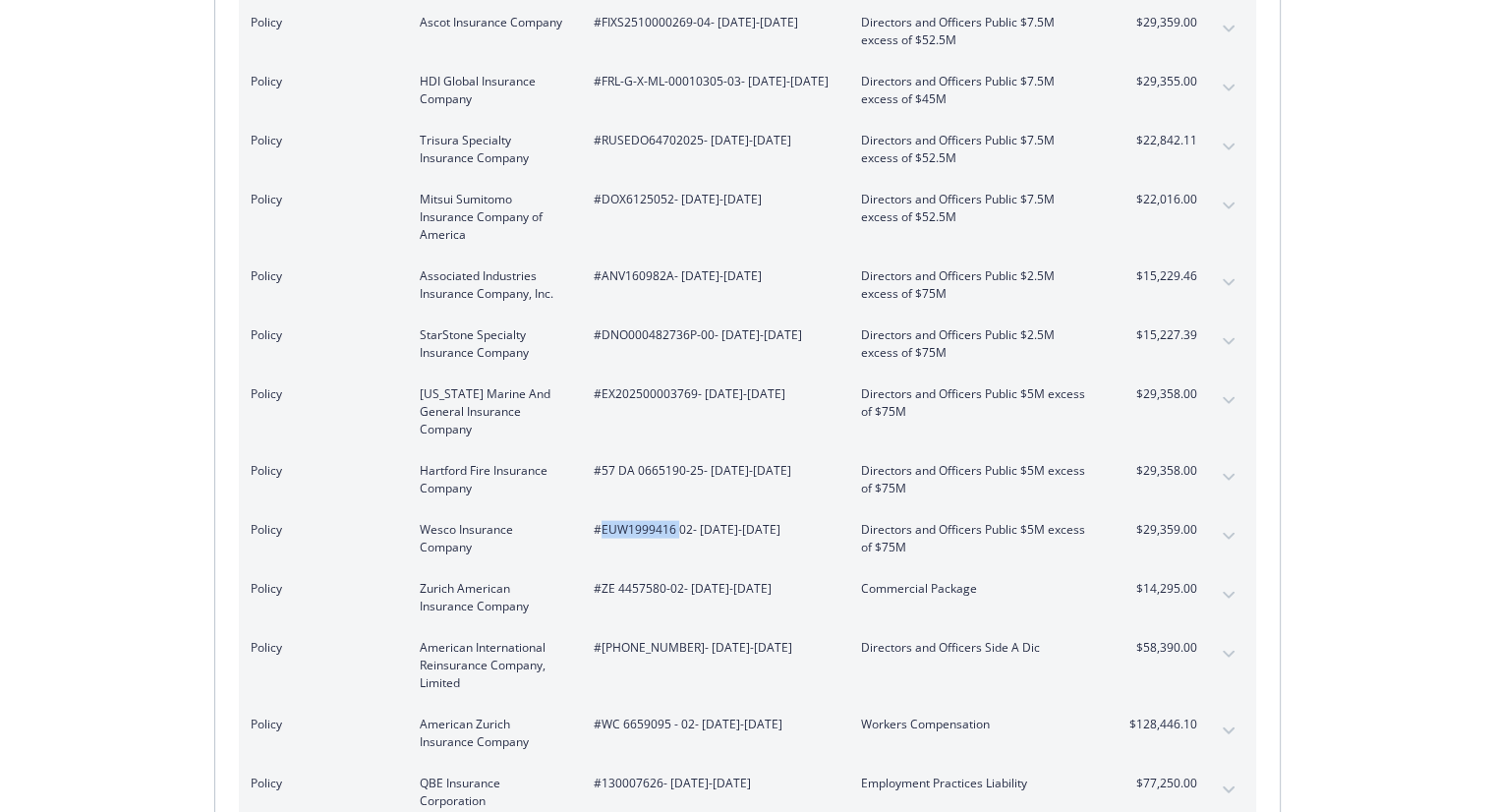
click at [647, 521] on span "#EUW1999416 02 - [DATE]-[DATE]" at bounding box center [712, 530] width 236 height 18
click at [625, 580] on span "#ZE 4457580-02 - [DATE]-[DATE]" at bounding box center [712, 589] width 236 height 18
click at [633, 639] on span "#[PHONE_NUMBER] - [DATE]-[DATE]" at bounding box center [712, 648] width 236 height 18
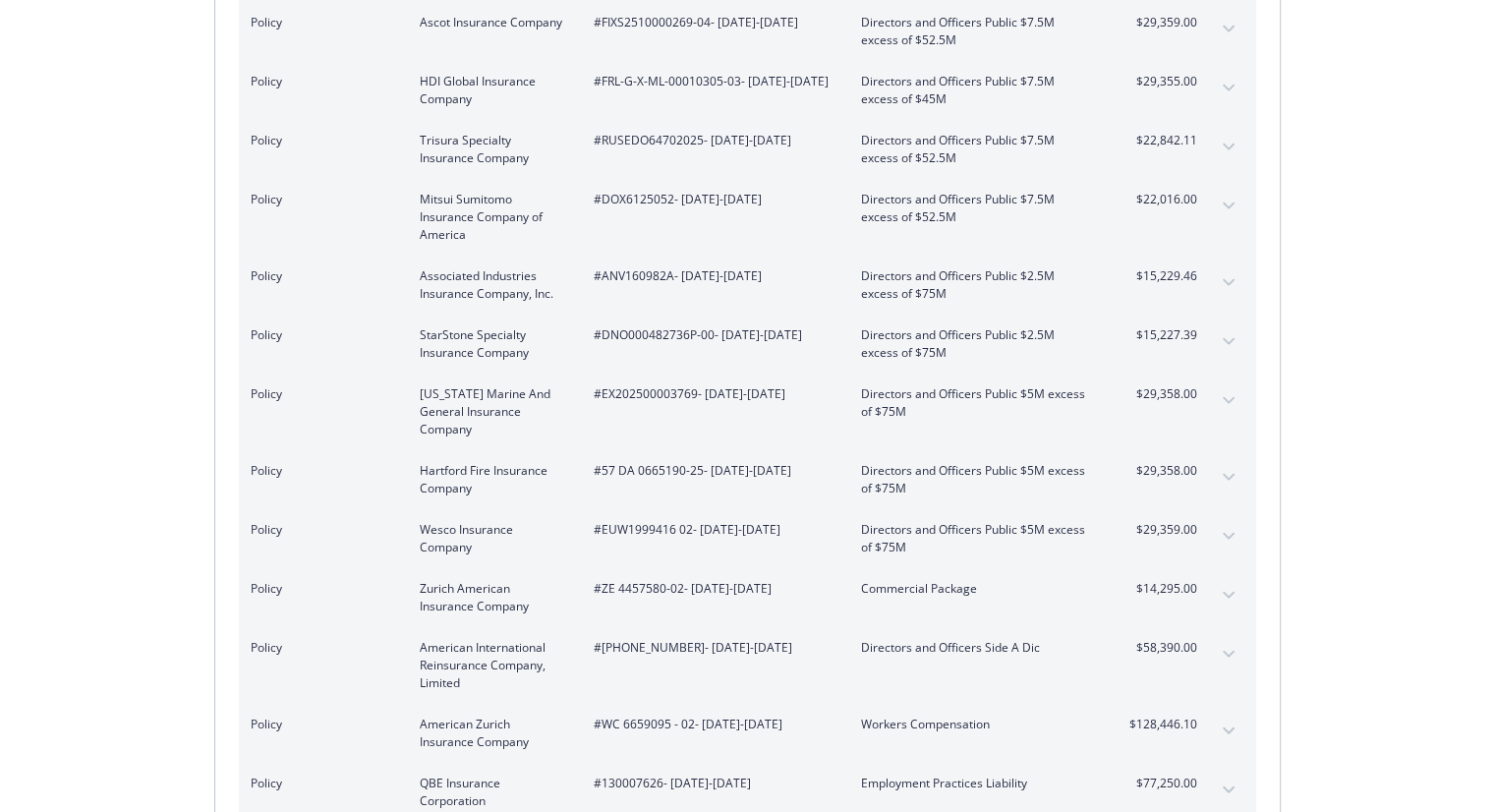
click at [669, 639] on span "#[PHONE_NUMBER] - [DATE]-[DATE]" at bounding box center [712, 648] width 236 height 18
drag, startPoint x: 669, startPoint y: 595, endPoint x: 603, endPoint y: 597, distance: 65.9
click at [603, 639] on span "#[PHONE_NUMBER] - [DATE]-[DATE]" at bounding box center [712, 648] width 236 height 18
click at [639, 715] on span "#WC 6659095 - 02 - [DATE]-[DATE]" at bounding box center [712, 724] width 236 height 18
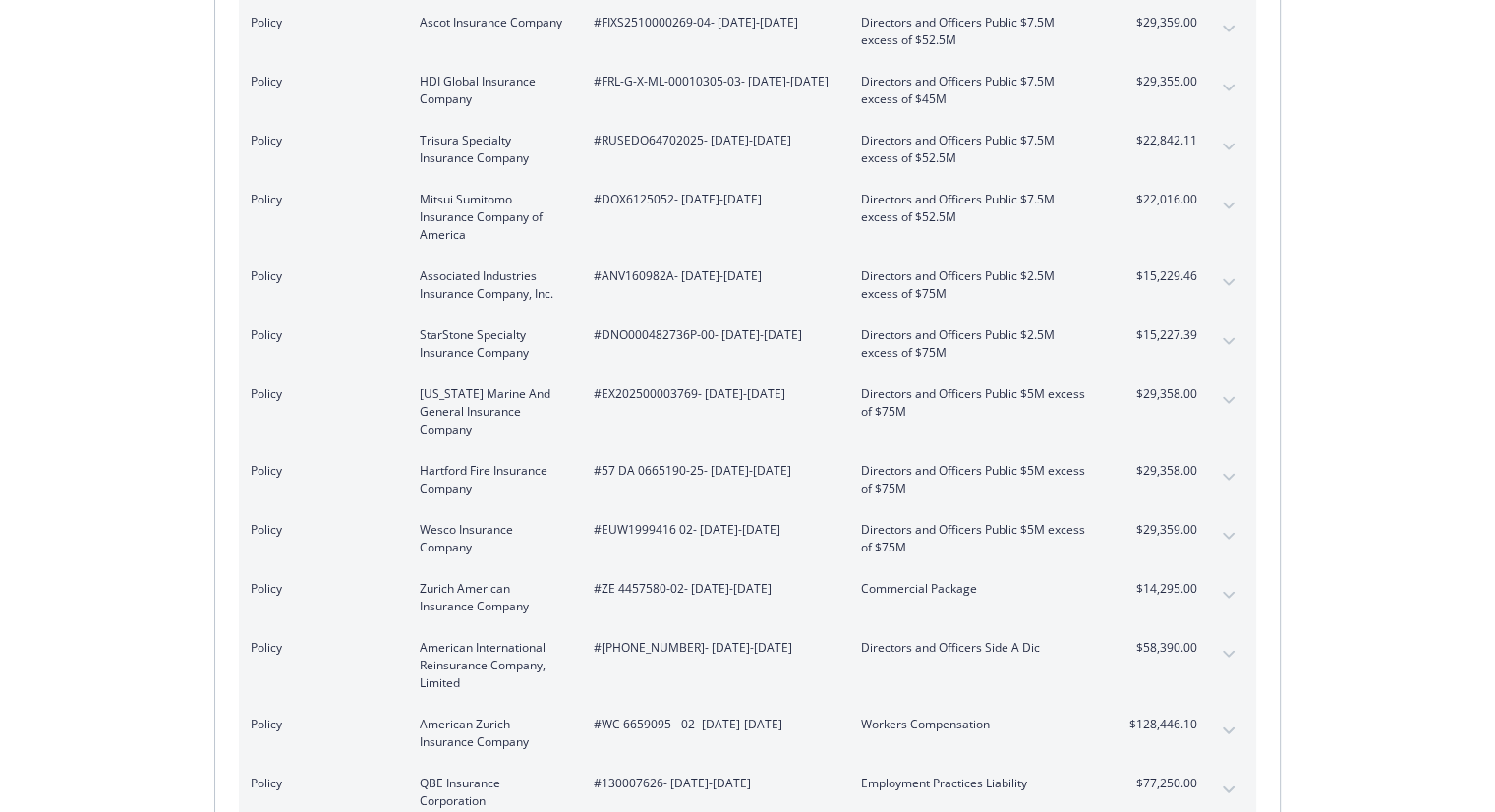
click at [633, 774] on span "#130007626 - [DATE]-[DATE]" at bounding box center [712, 783] width 236 height 18
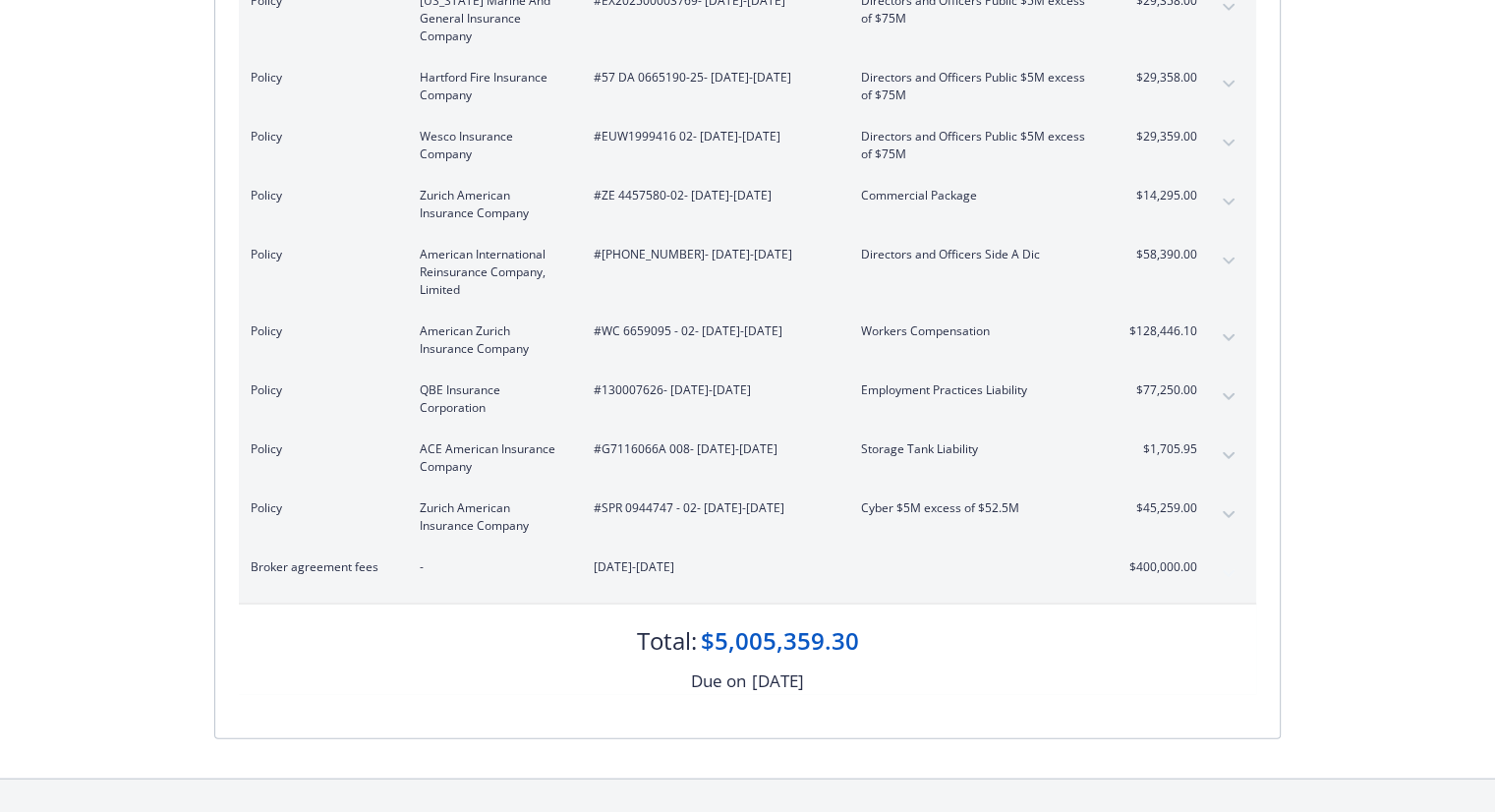
scroll to position [4625, 0]
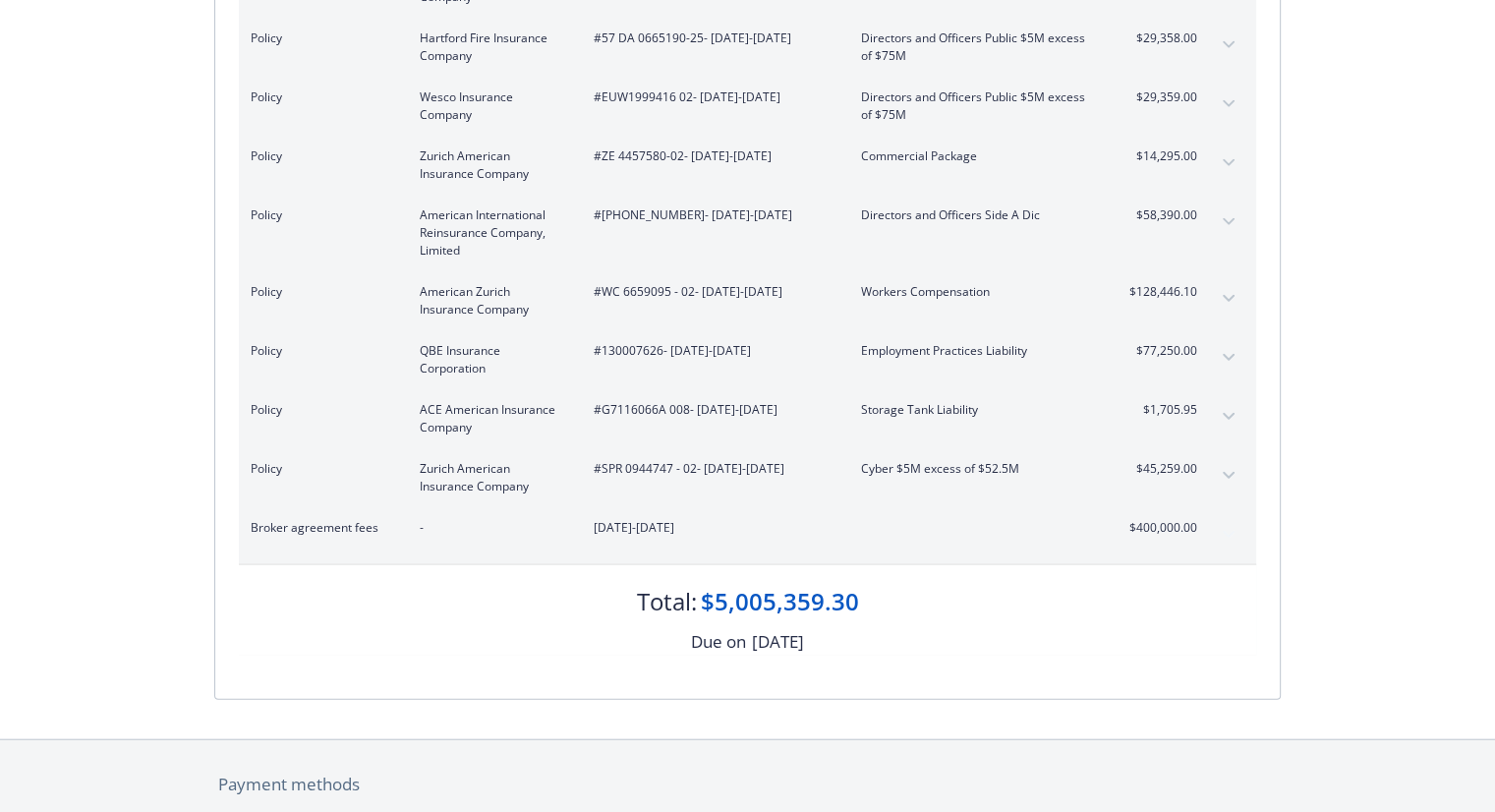
click at [629, 460] on span "#SPR 0944747 - 02 - [DATE]-[DATE]" at bounding box center [712, 469] width 236 height 18
click at [631, 460] on span "#SPR 0944747 - 02 - [DATE]-[DATE]" at bounding box center [712, 469] width 236 height 18
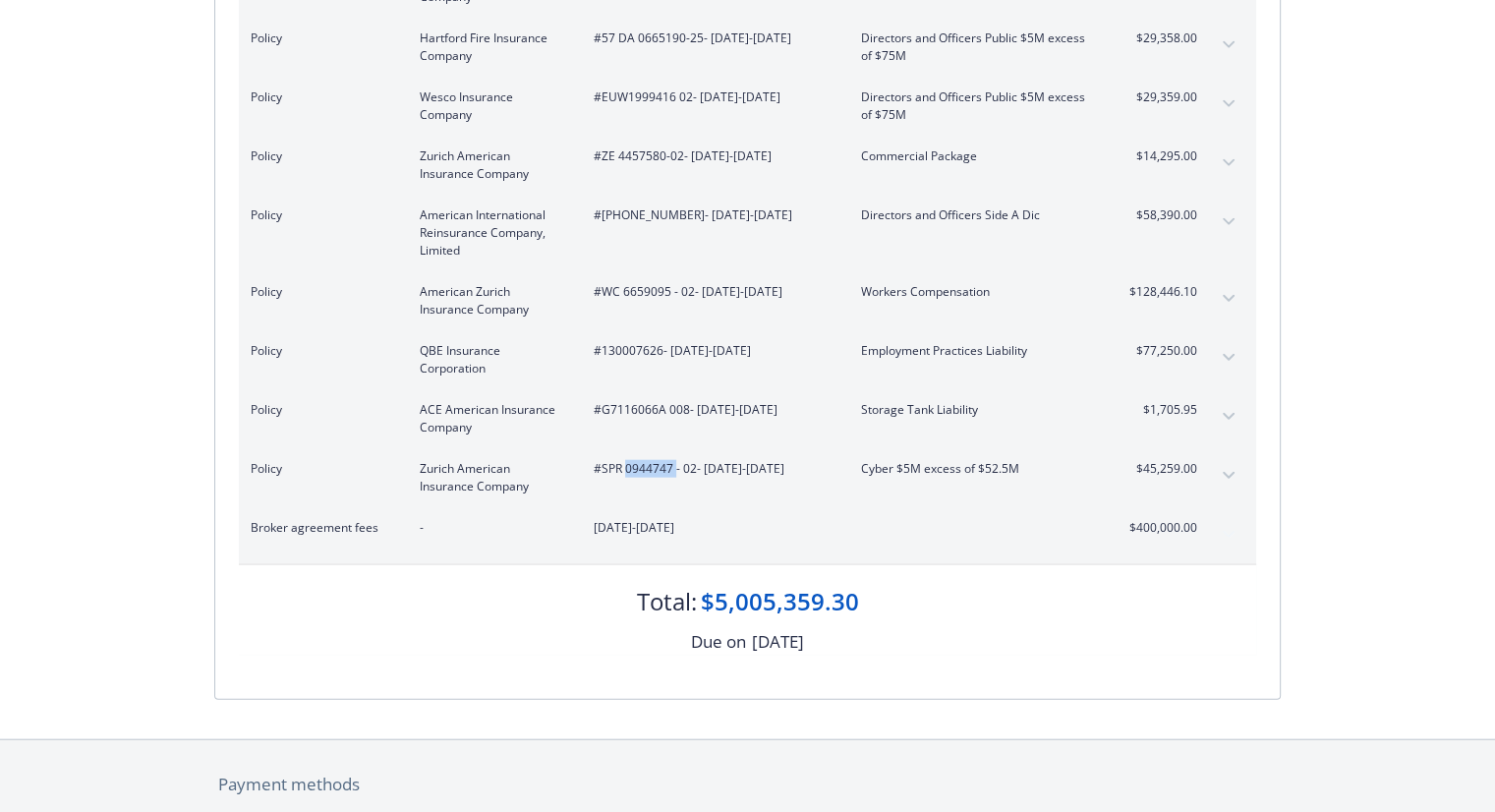
click at [1221, 460] on button "expand content" at bounding box center [1228, 475] width 31 height 31
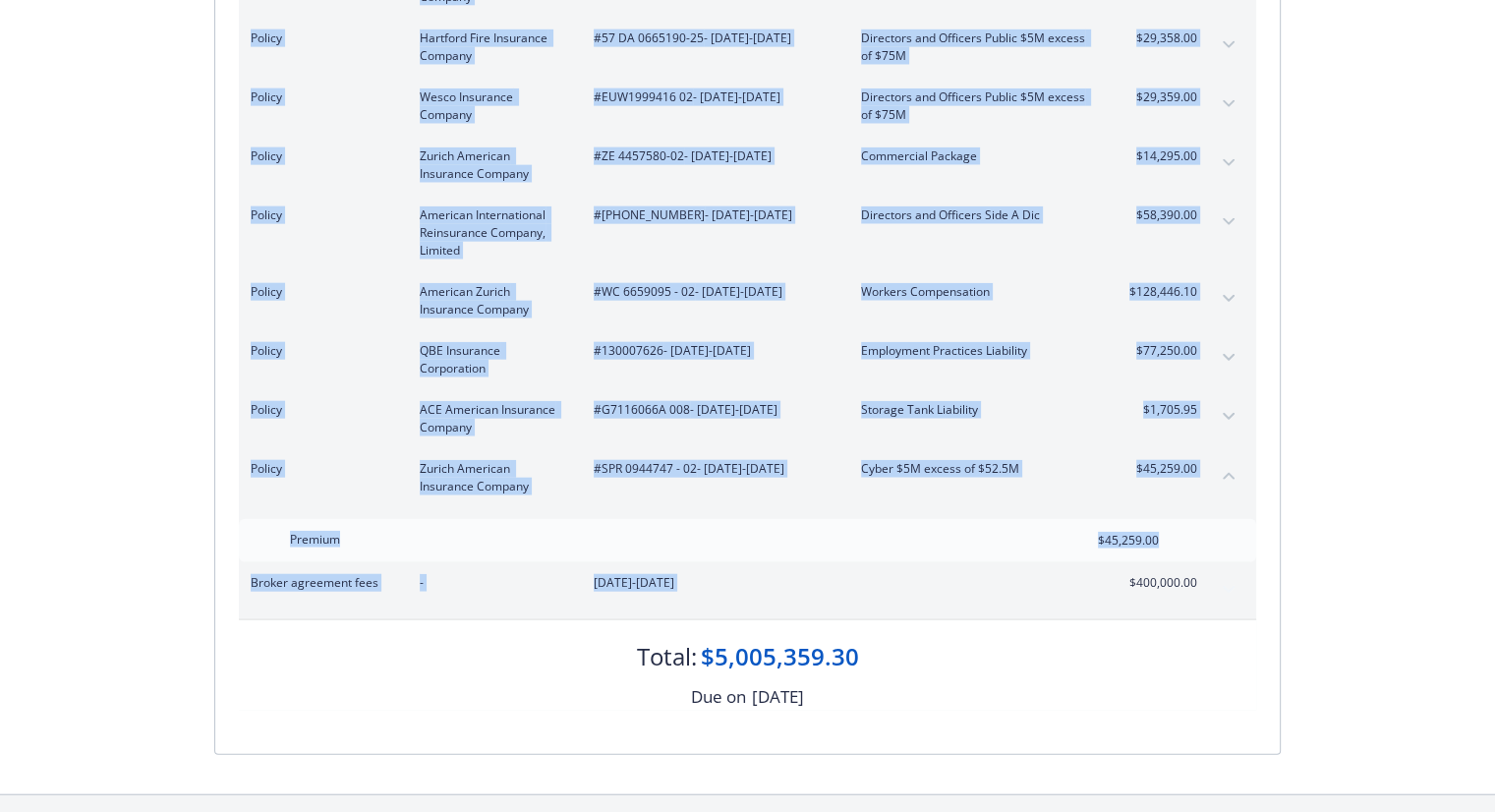
click at [1223, 562] on div "Broker agreement fees - [DATE]-[DATE] $400,000.00" at bounding box center [747, 590] width 1017 height 57
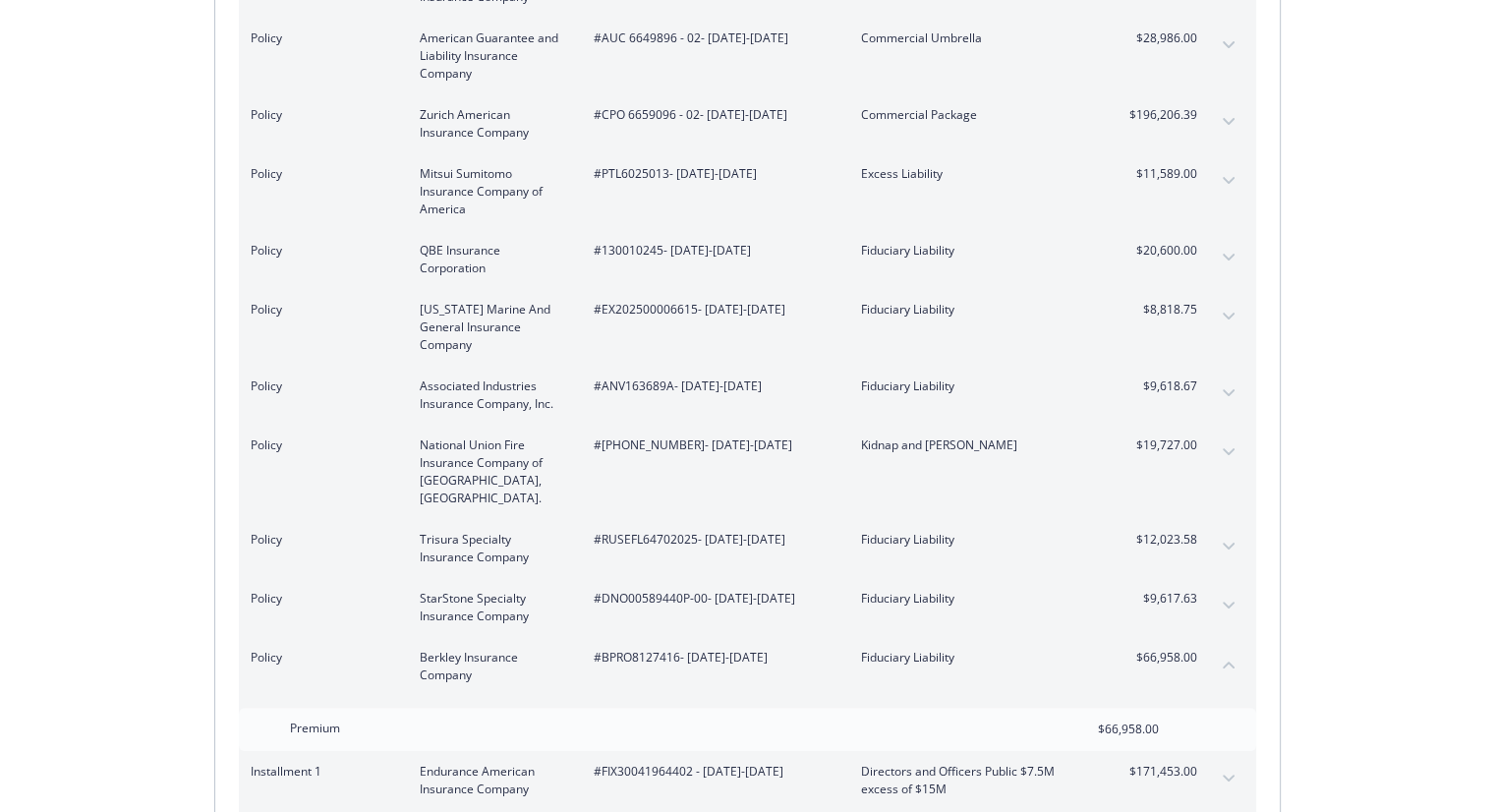
scroll to position [0, 0]
